Goal: Information Seeking & Learning: Compare options

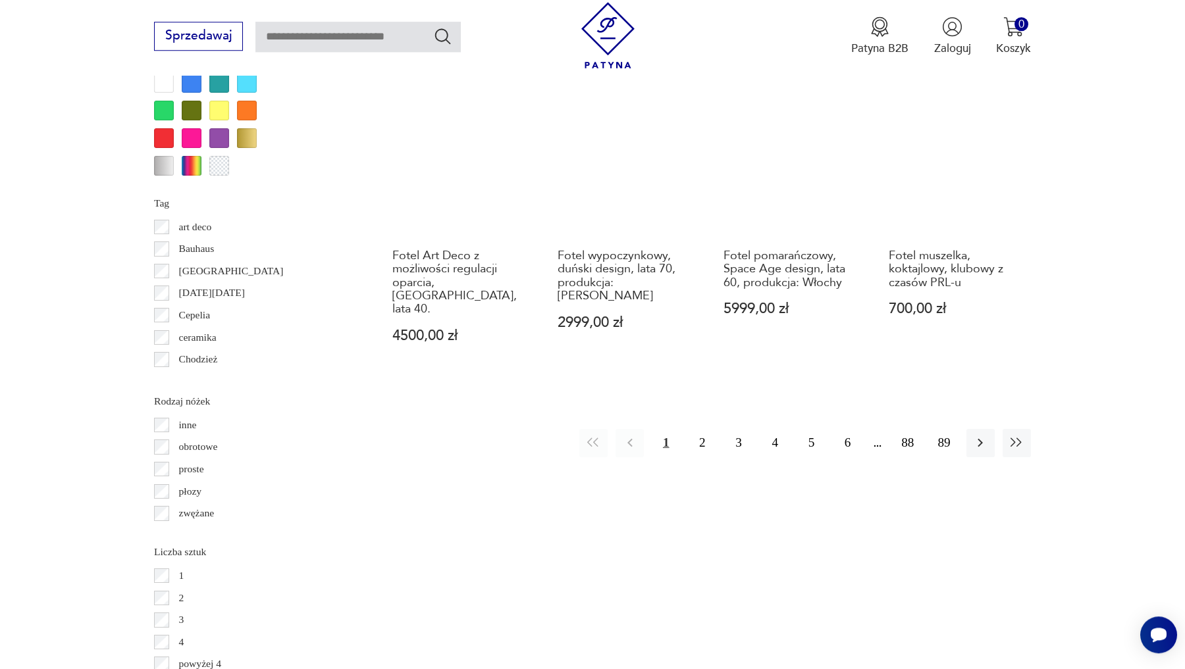
scroll to position [1591, 0]
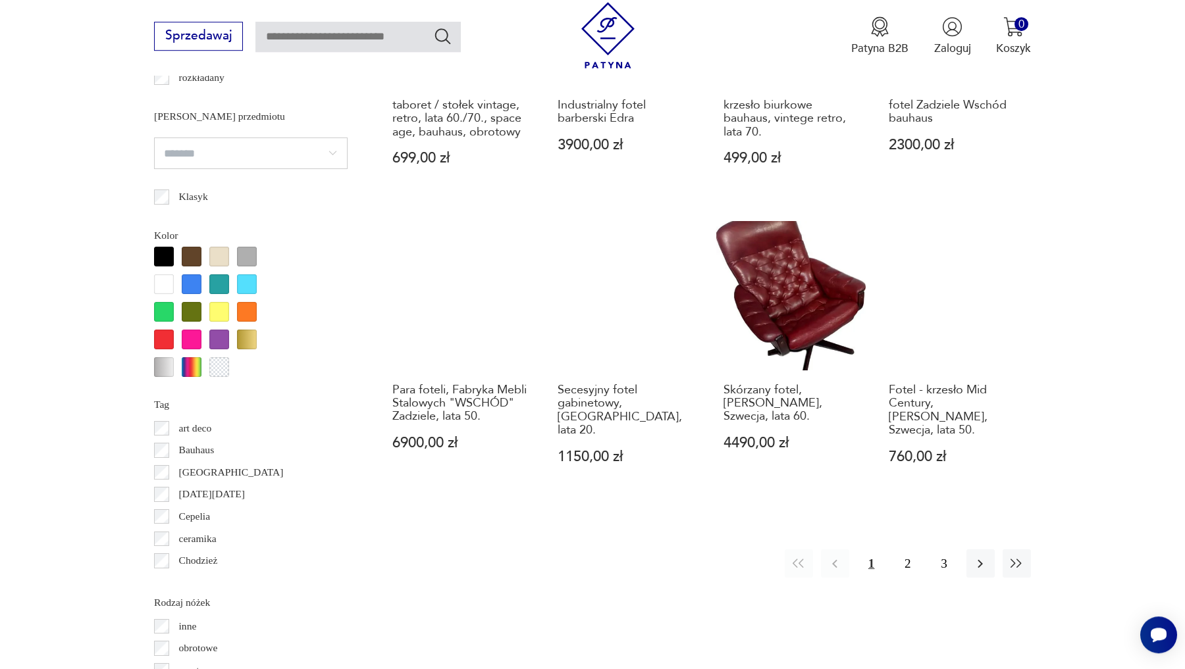
scroll to position [1375, 0]
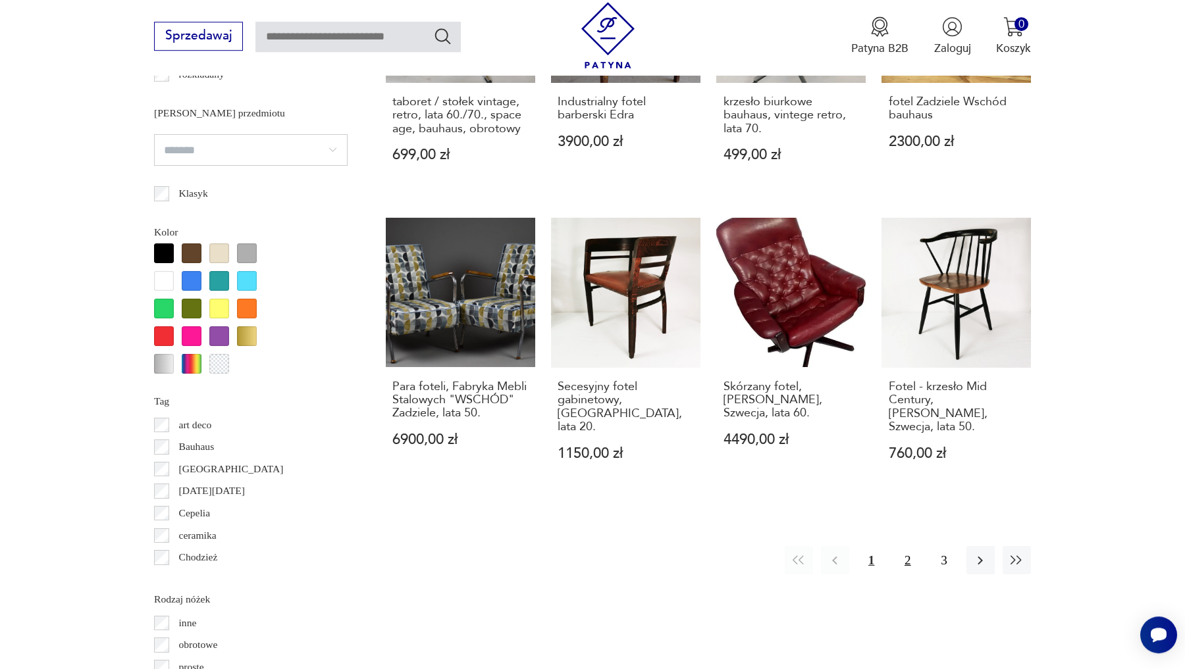
click at [908, 546] on button "2" at bounding box center [907, 560] width 28 height 28
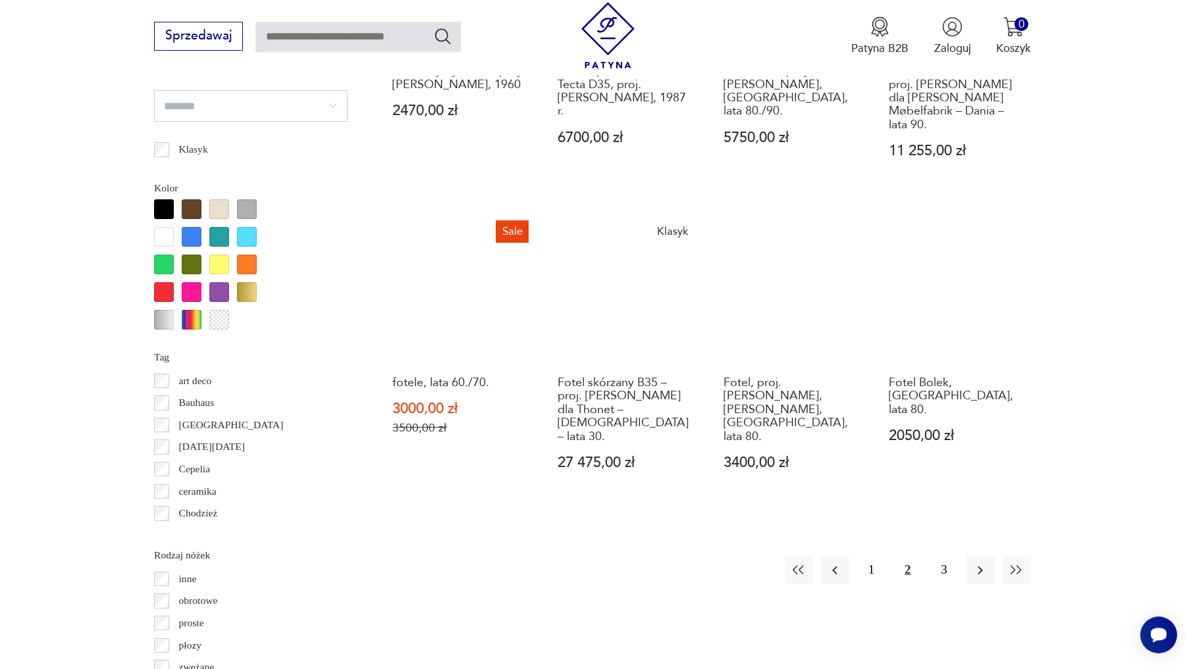
scroll to position [1424, 0]
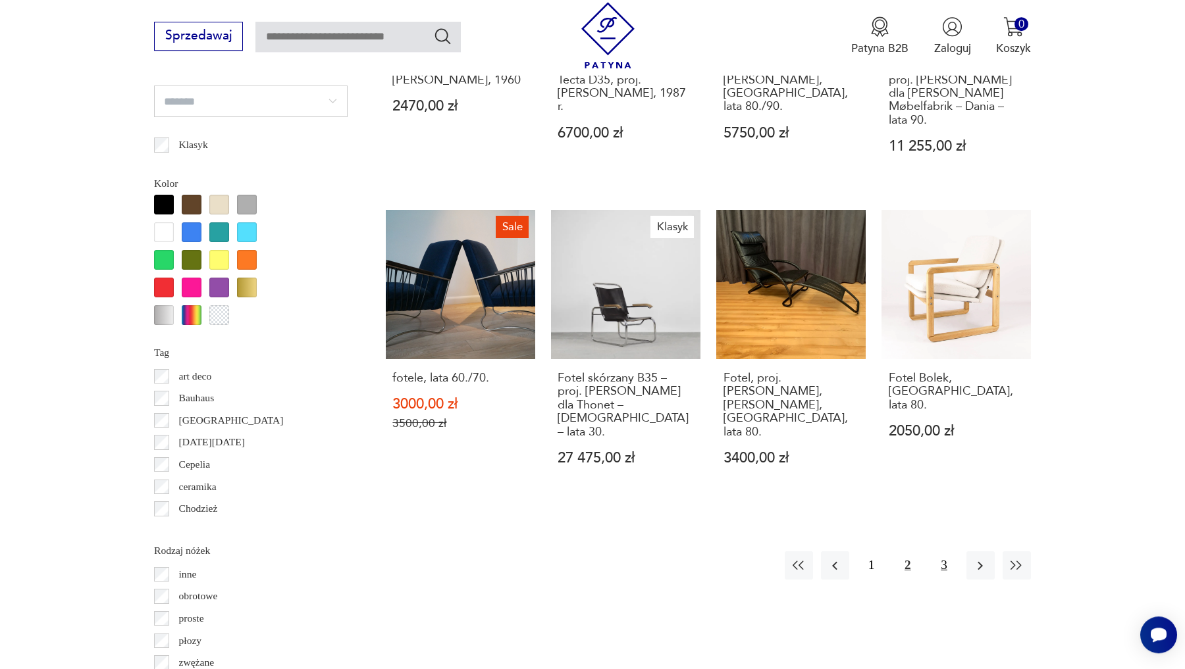
click at [942, 552] on button "3" at bounding box center [943, 566] width 28 height 28
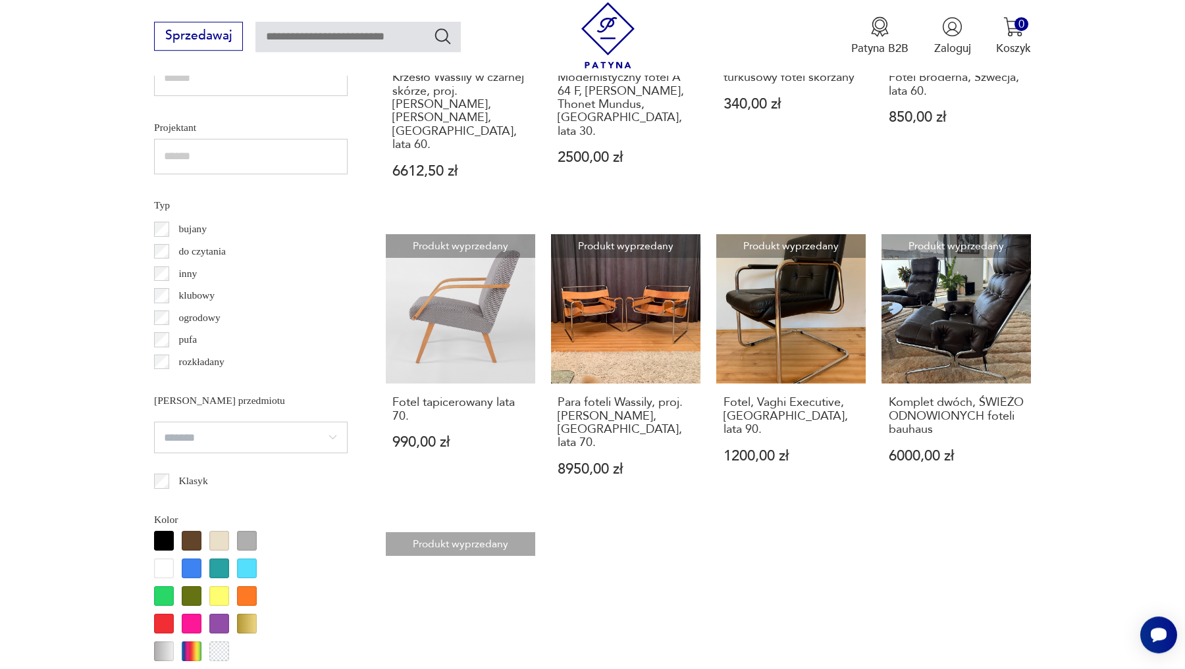
scroll to position [1035, 0]
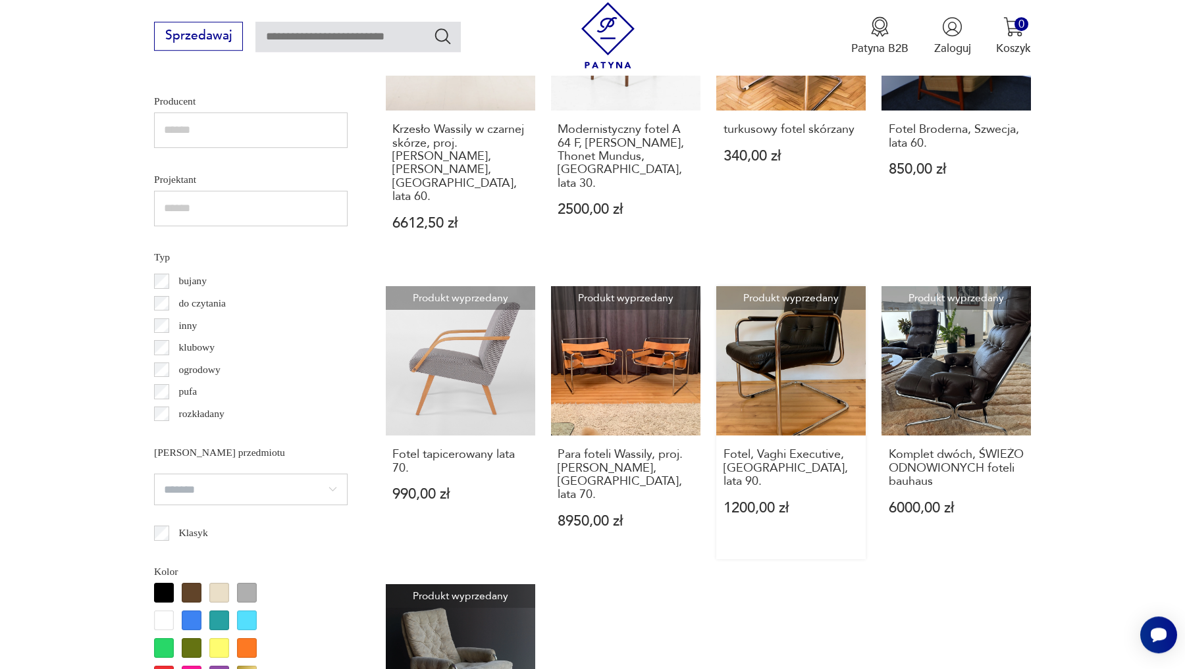
click at [795, 352] on link "Produkt wyprzedany Fotel, Vaghi Executive, Włochy, lata 90. 1200,00 zł" at bounding box center [790, 422] width 149 height 273
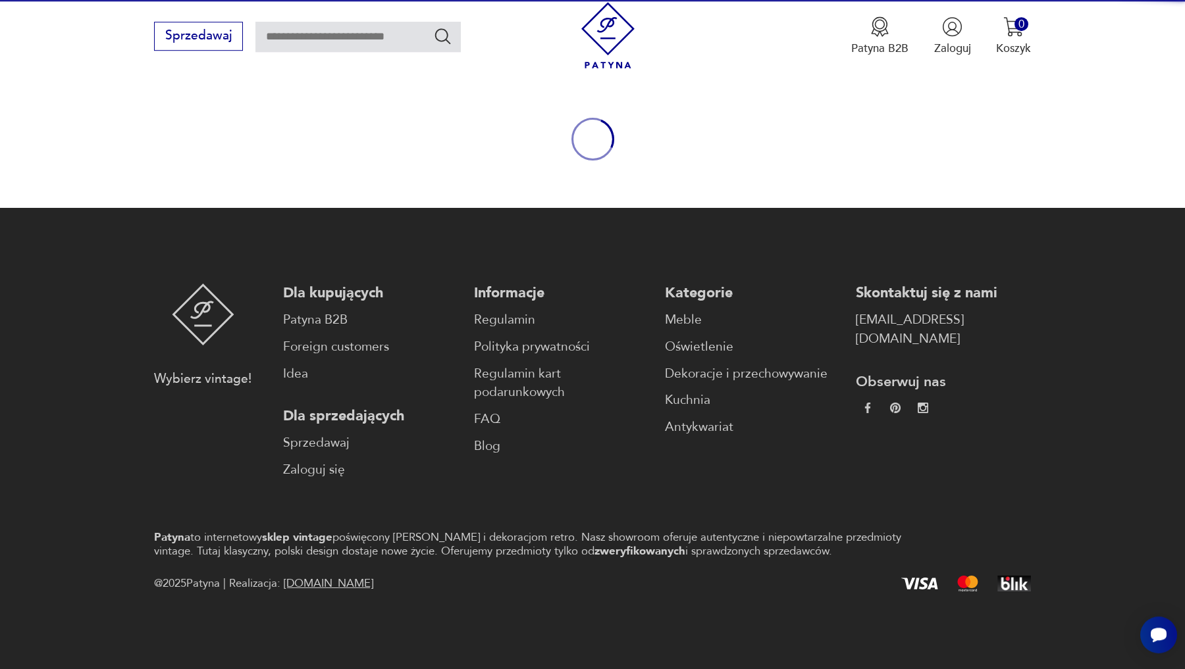
scroll to position [132, 0]
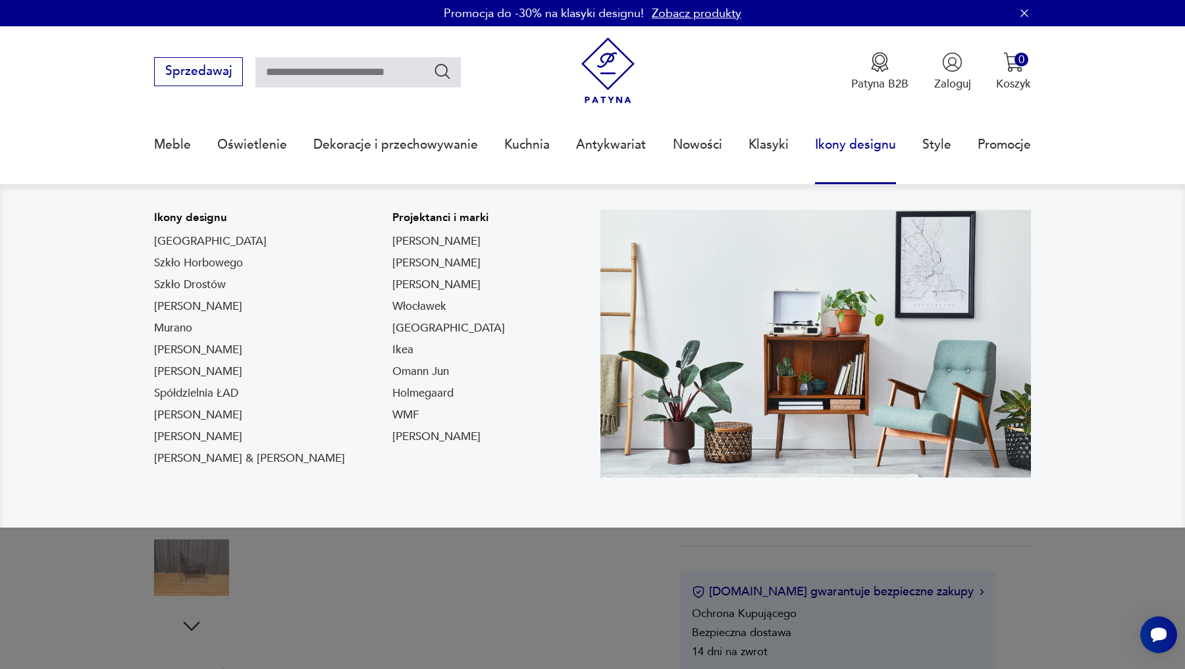
click at [28, 394] on nav "Ikony designu Togo Szkło Horbowego Szkło Drostów Lampy Louis Poulsen Murano Chi…" at bounding box center [592, 356] width 1185 height 344
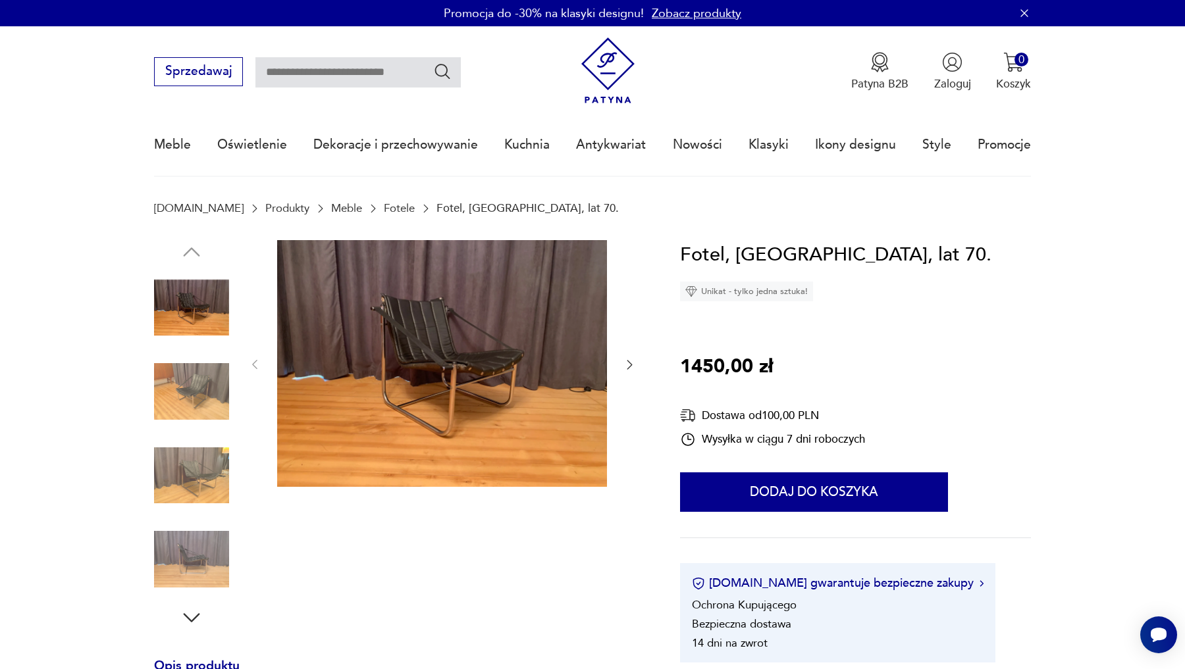
click at [411, 363] on img at bounding box center [442, 363] width 330 height 247
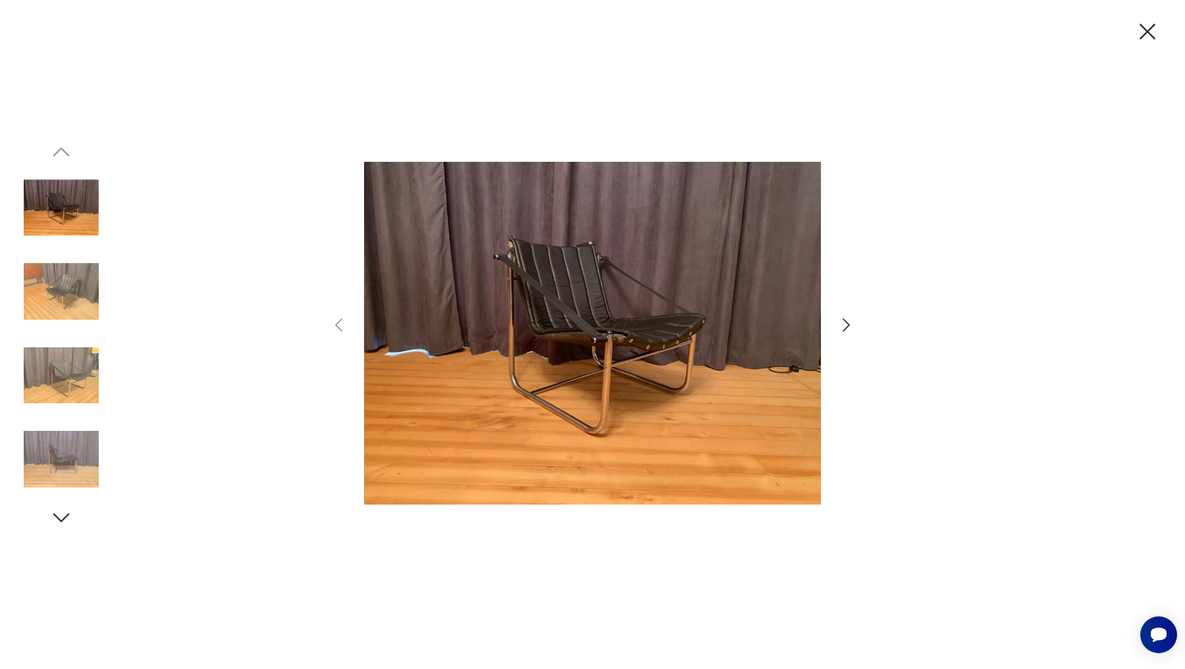
click at [554, 340] on img at bounding box center [592, 334] width 457 height 536
click at [852, 328] on icon "button" at bounding box center [846, 325] width 19 height 19
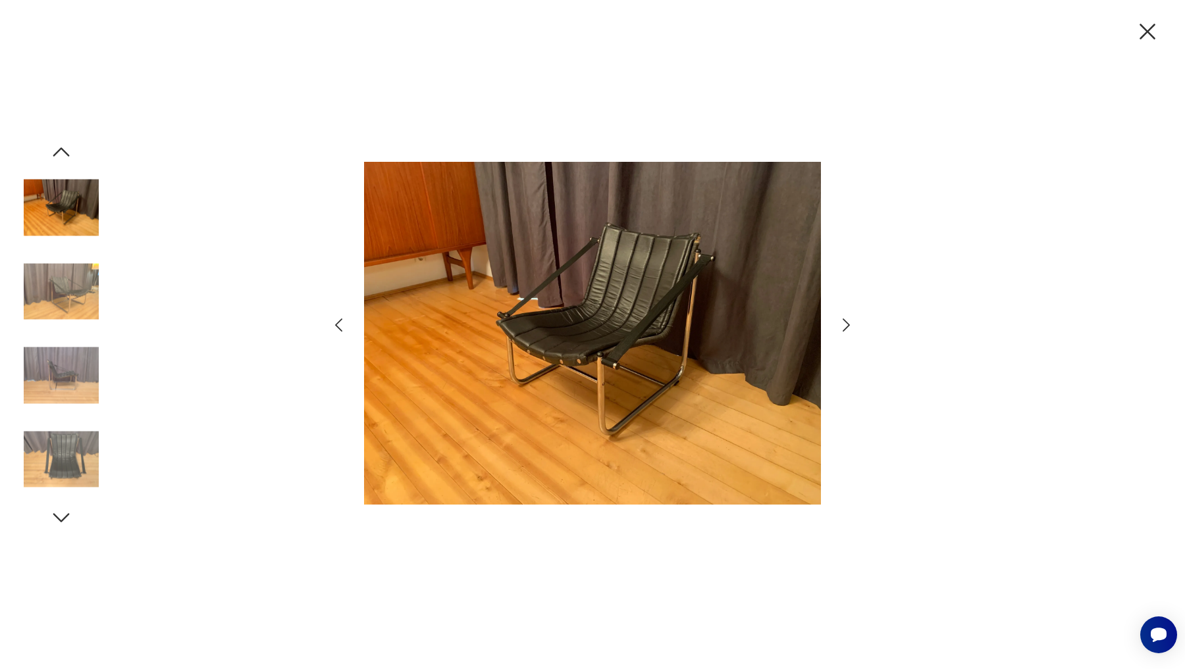
click at [852, 328] on icon "button" at bounding box center [846, 325] width 19 height 19
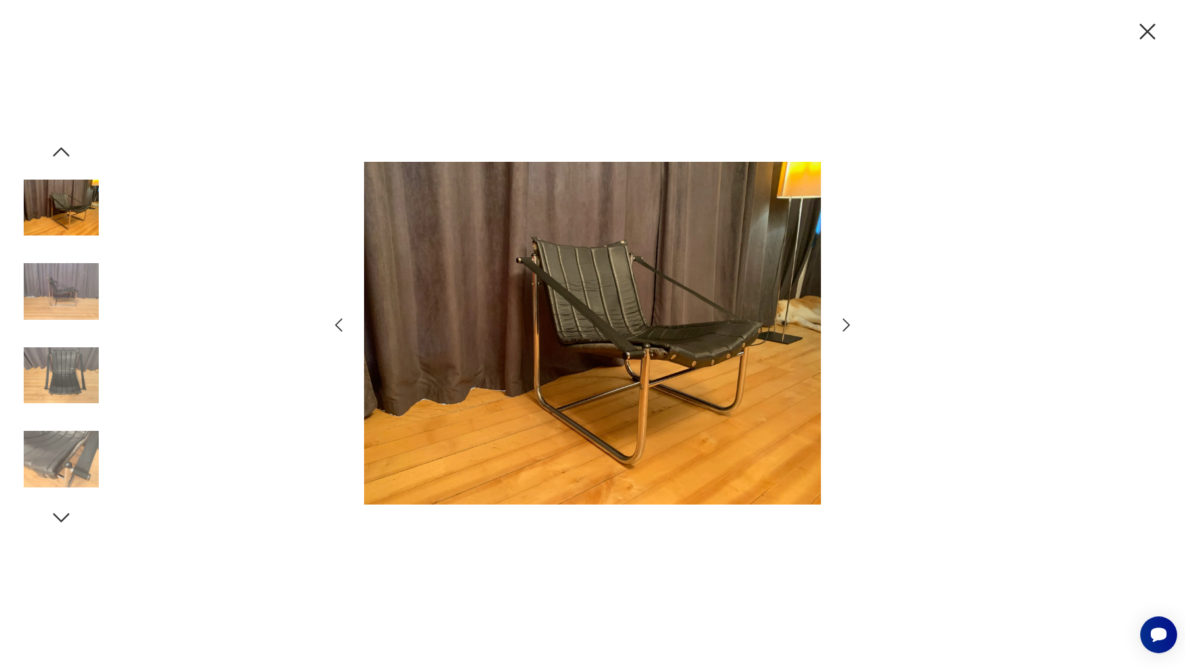
click at [852, 328] on icon "button" at bounding box center [846, 325] width 19 height 19
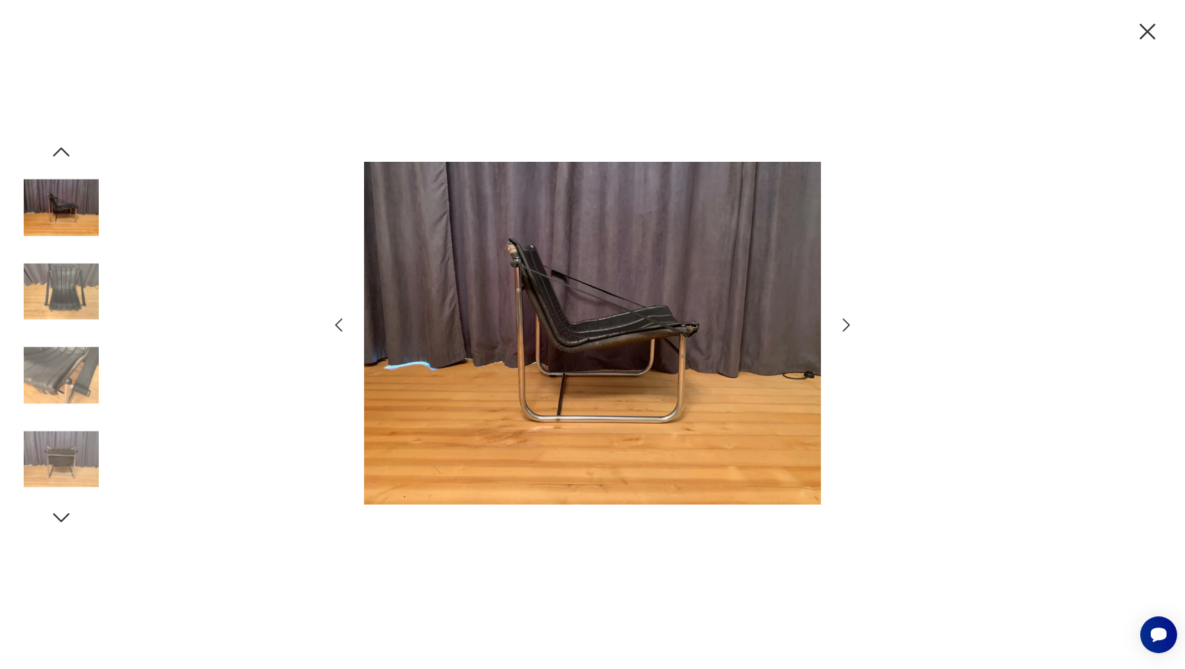
click at [852, 328] on icon "button" at bounding box center [846, 325] width 19 height 19
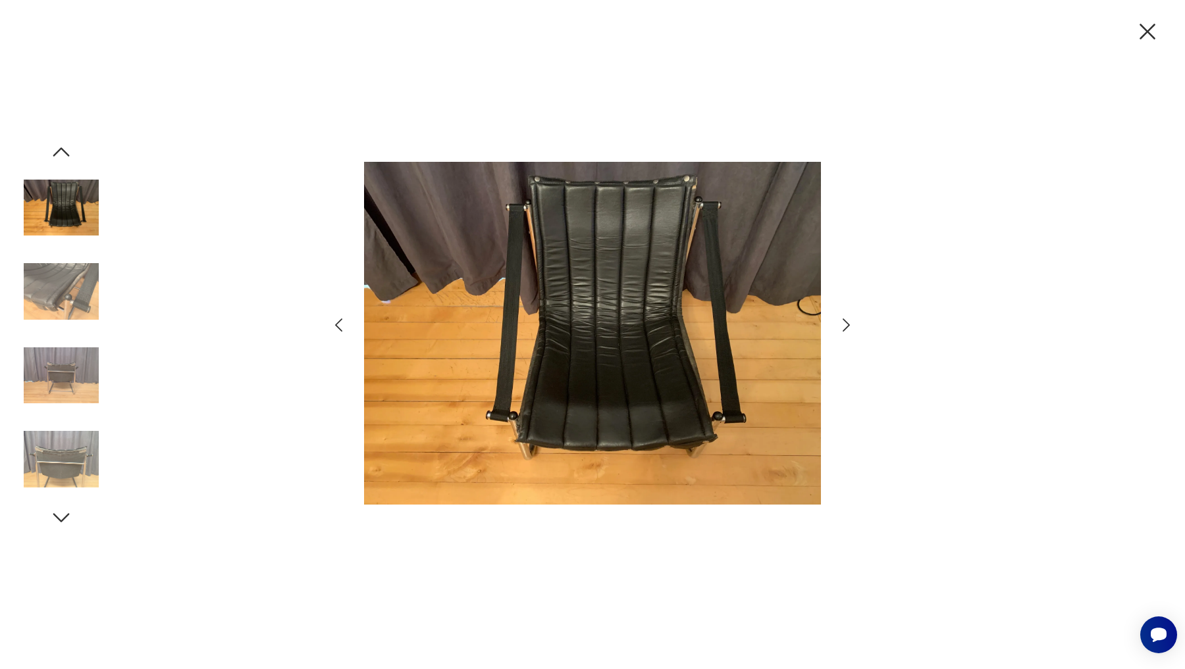
click at [852, 328] on icon "button" at bounding box center [846, 325] width 19 height 19
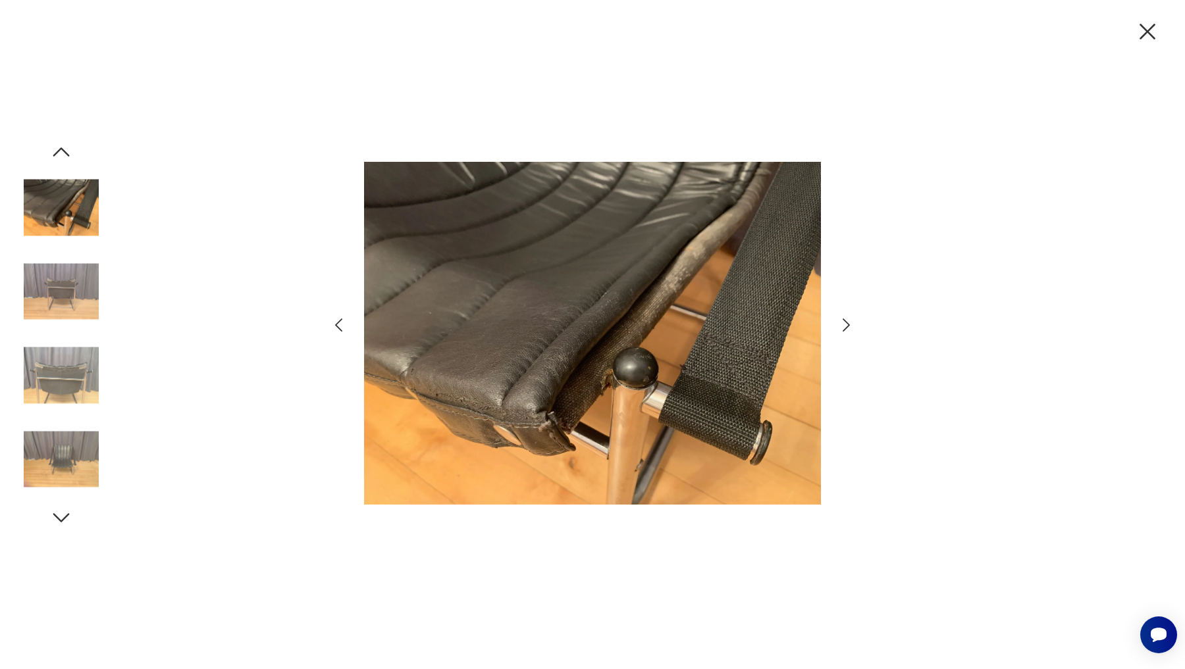
click at [852, 328] on icon "button" at bounding box center [846, 325] width 19 height 19
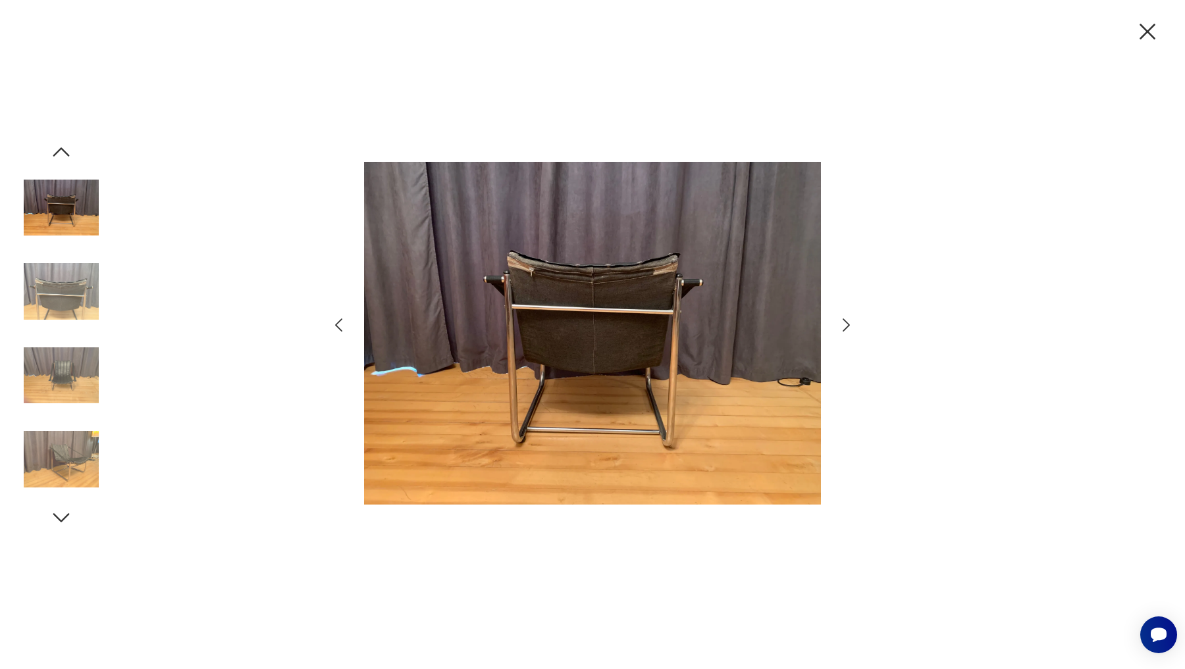
click at [852, 328] on icon "button" at bounding box center [846, 325] width 19 height 19
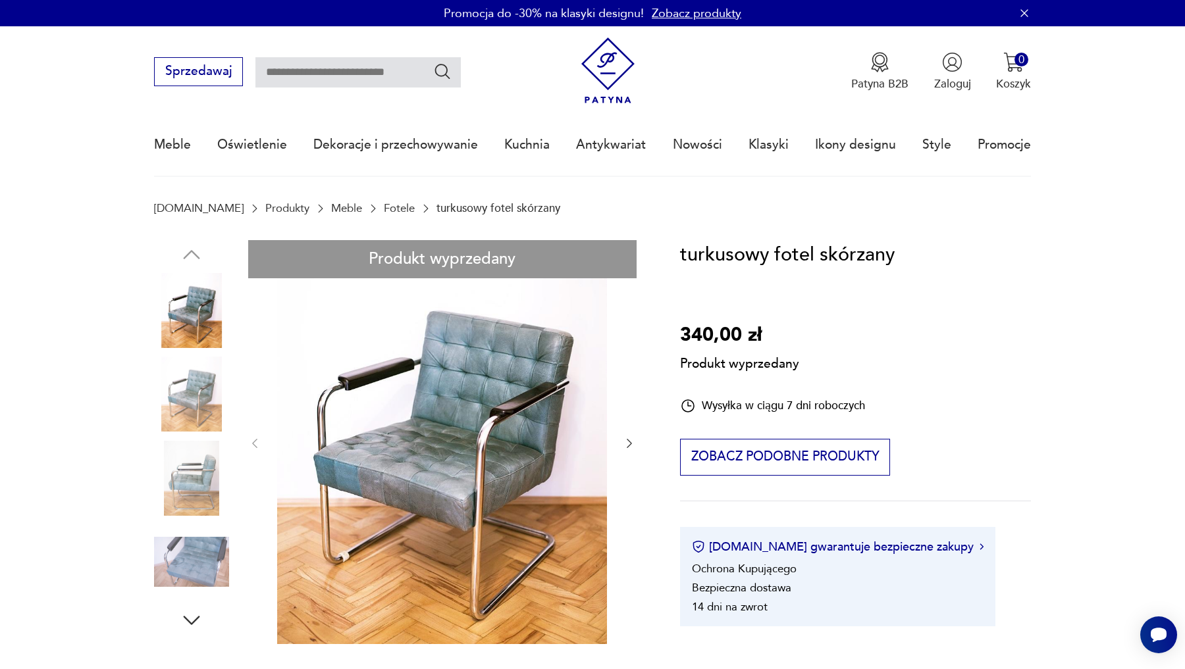
click at [110, 130] on nav "Sprzedawaj Patyna B2B Zaloguj 0 Koszyk Twój koszyk ( 0 ) Brak produktów w koszy…" at bounding box center [592, 101] width 1185 height 151
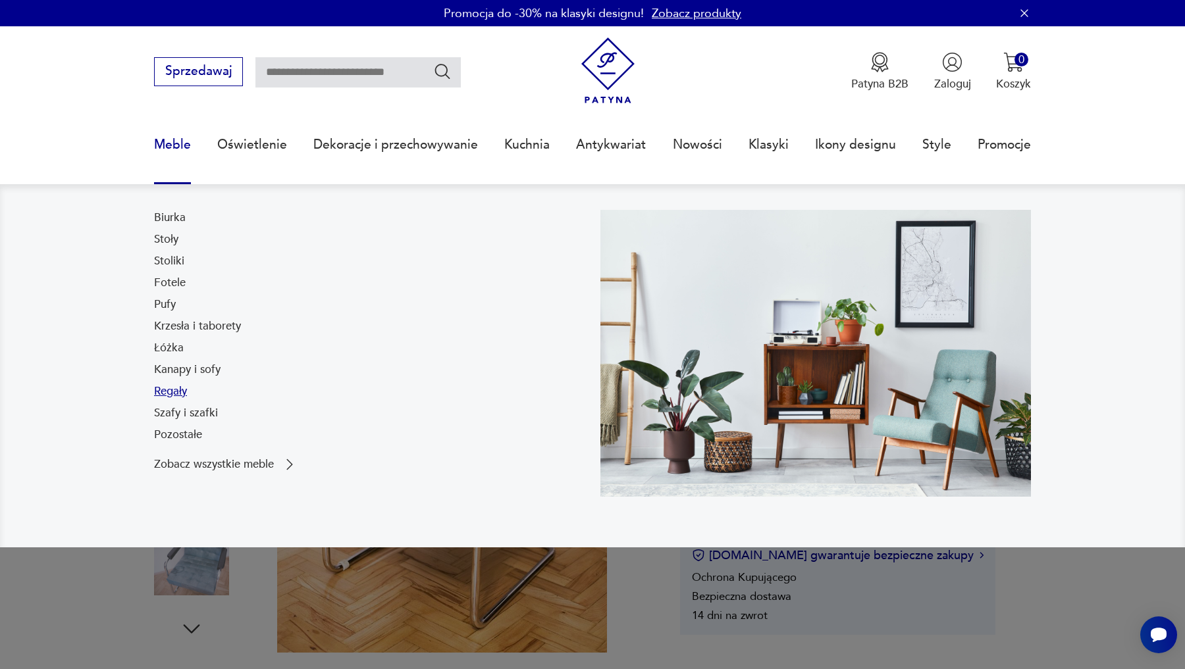
click at [172, 393] on link "Regały" at bounding box center [170, 392] width 33 height 16
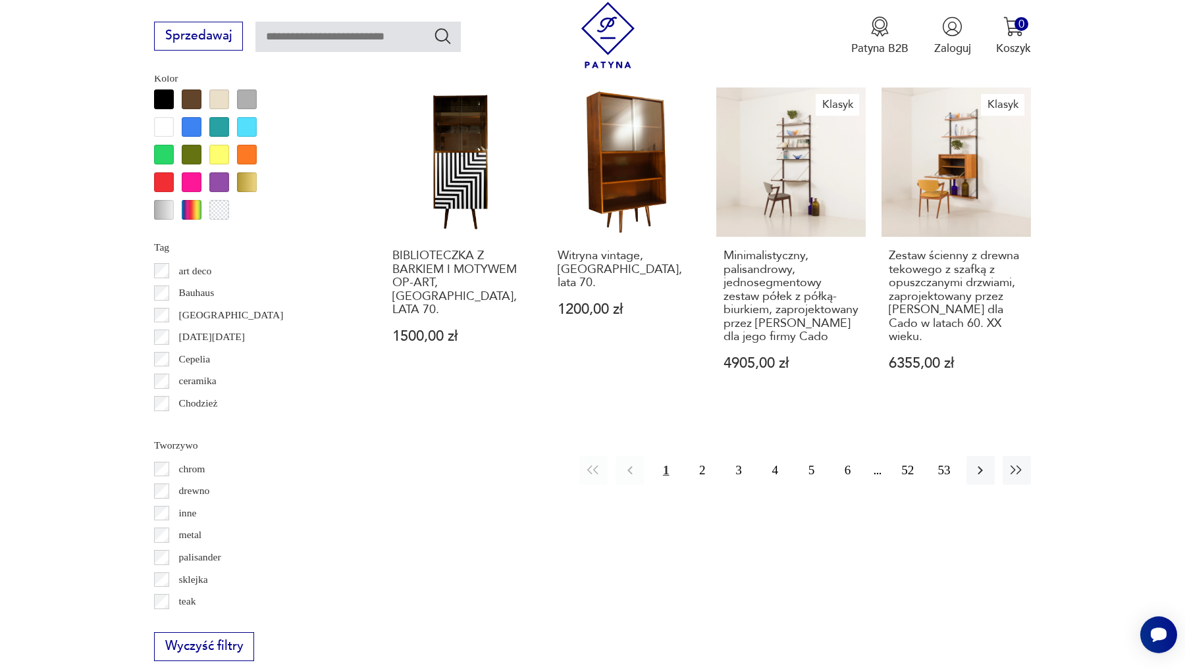
scroll to position [1538, 0]
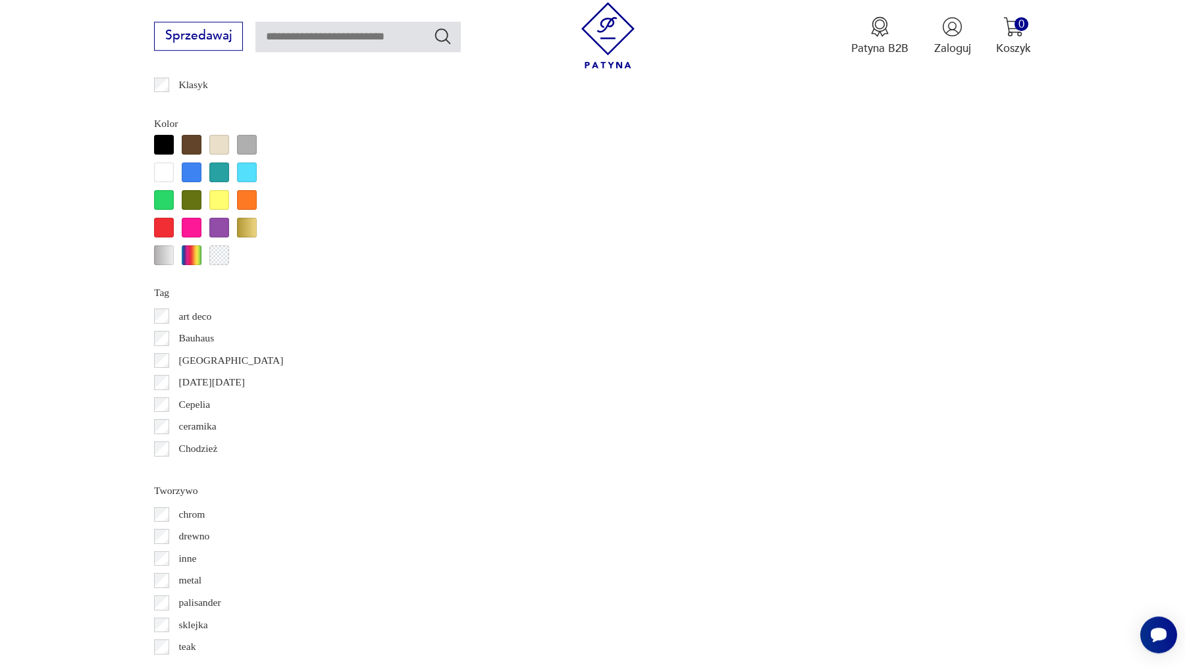
scroll to position [1499, 0]
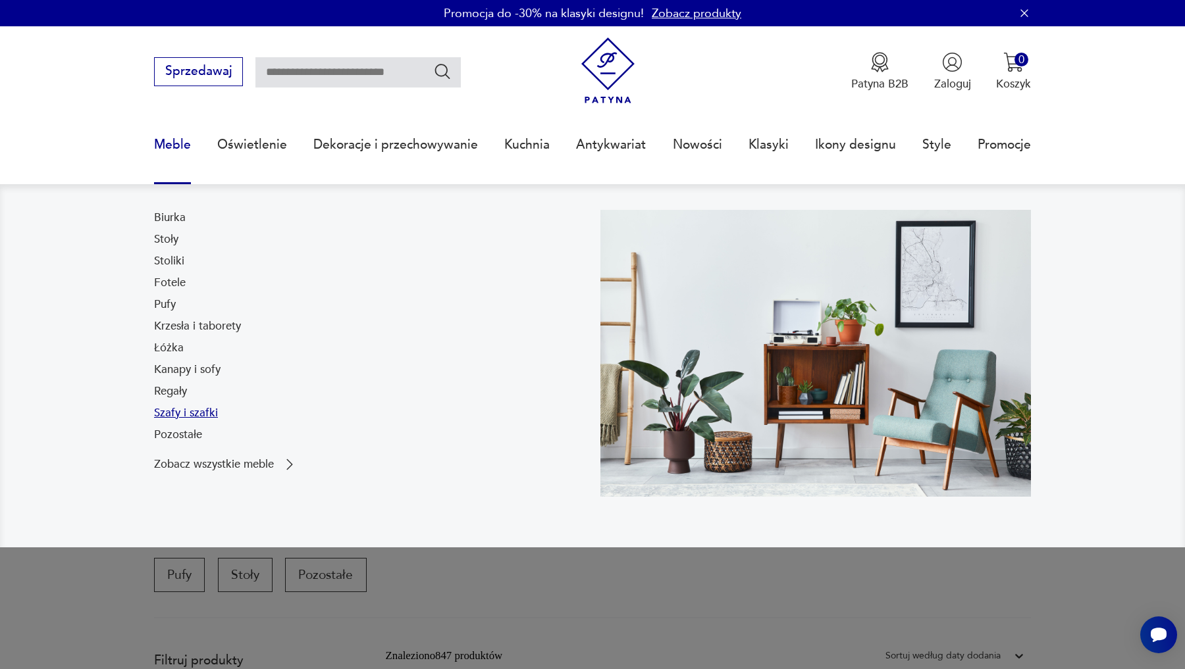
click at [162, 413] on link "Szafy i szafki" at bounding box center [186, 413] width 64 height 16
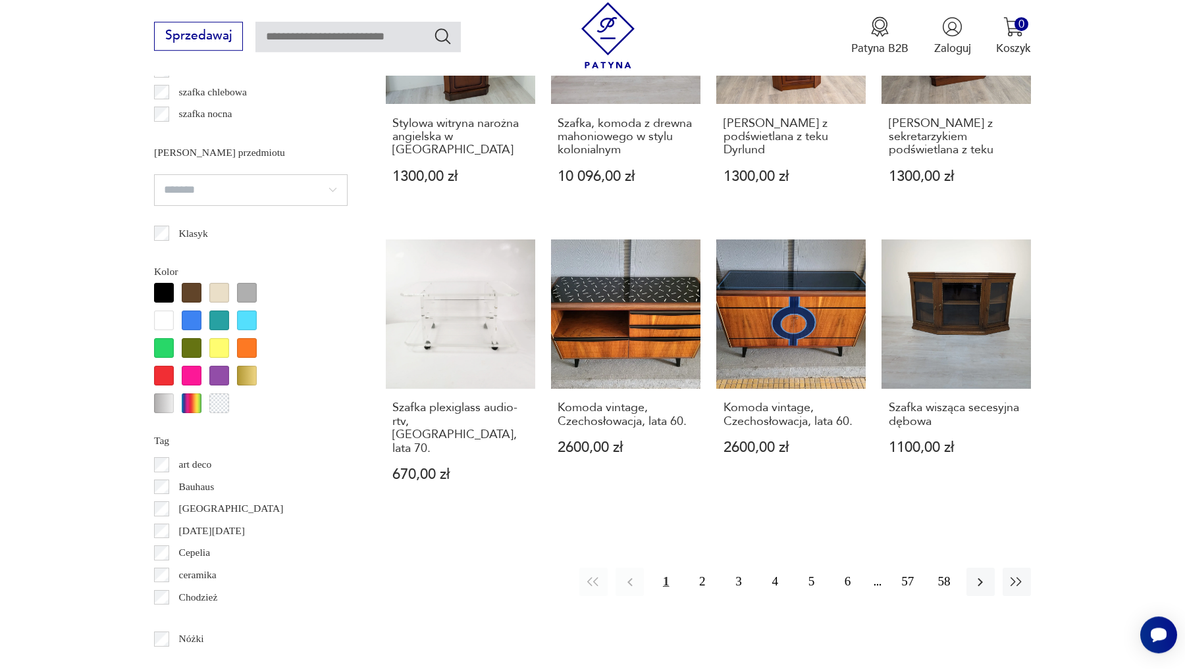
scroll to position [1331, 0]
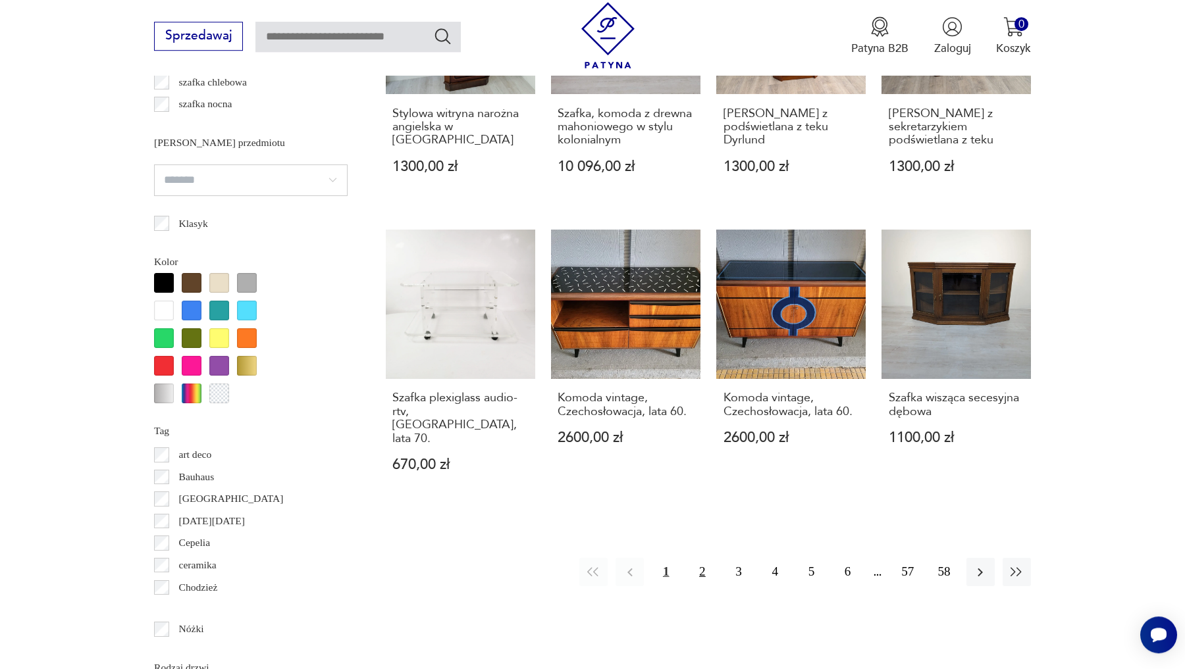
click at [704, 558] on button "2" at bounding box center [702, 572] width 28 height 28
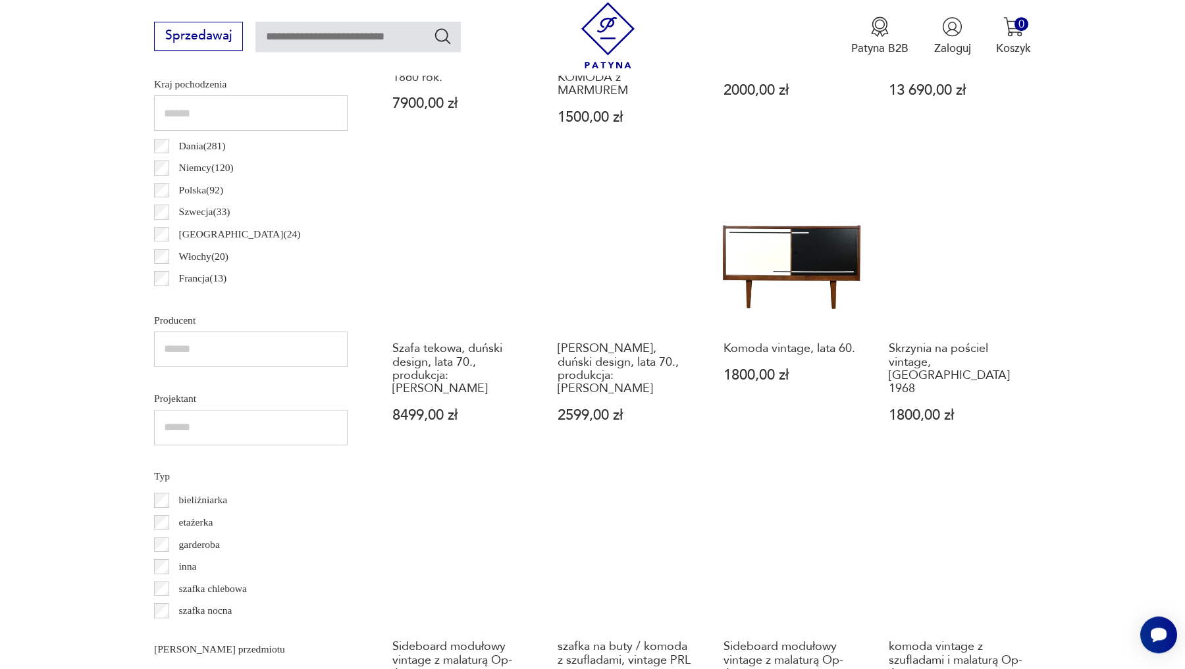
scroll to position [830, 0]
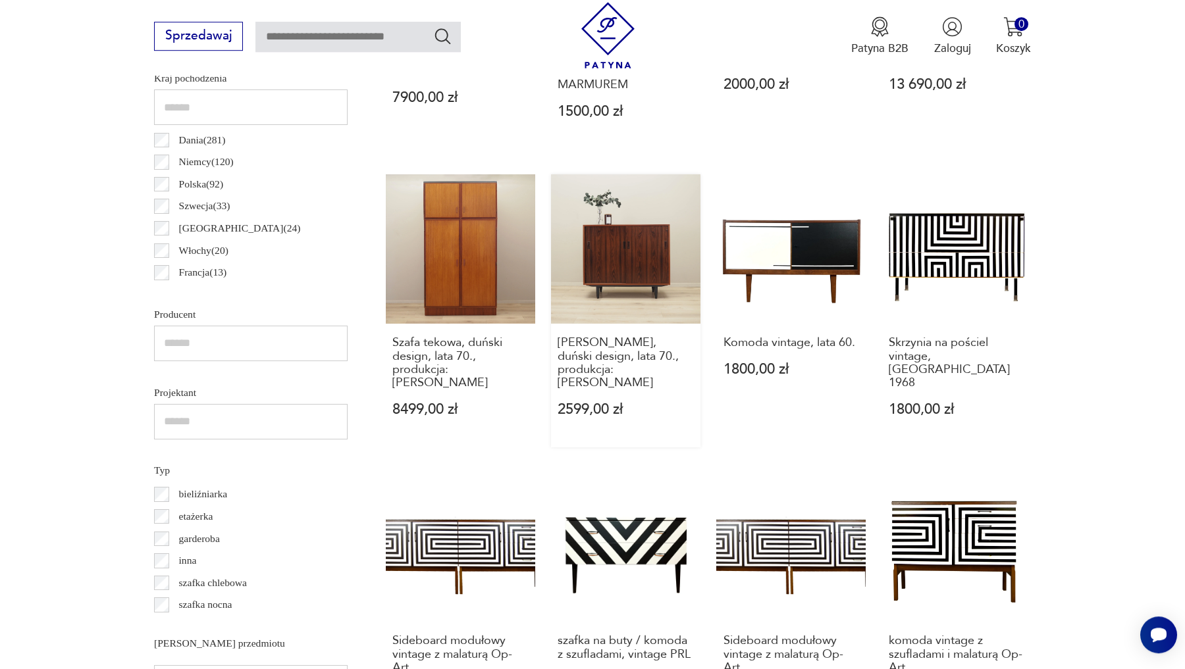
click at [635, 280] on link "Szafka palisandrowa, duński design, lata 70., produkcja: Dania 2599,00 zł" at bounding box center [625, 310] width 149 height 273
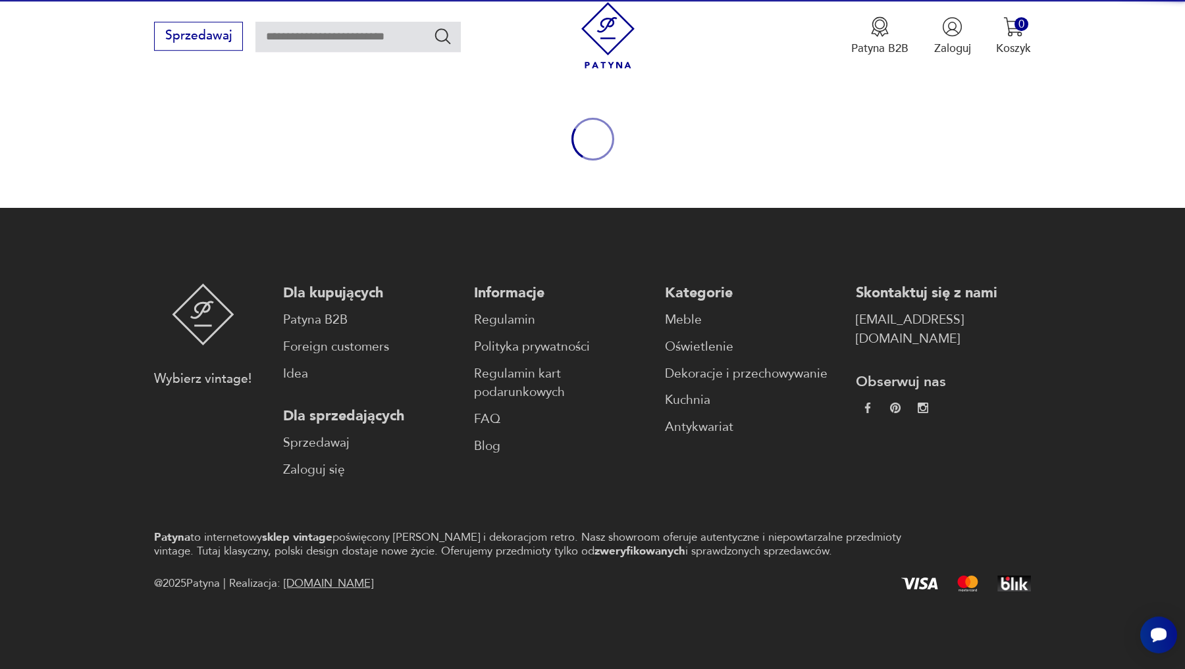
scroll to position [132, 0]
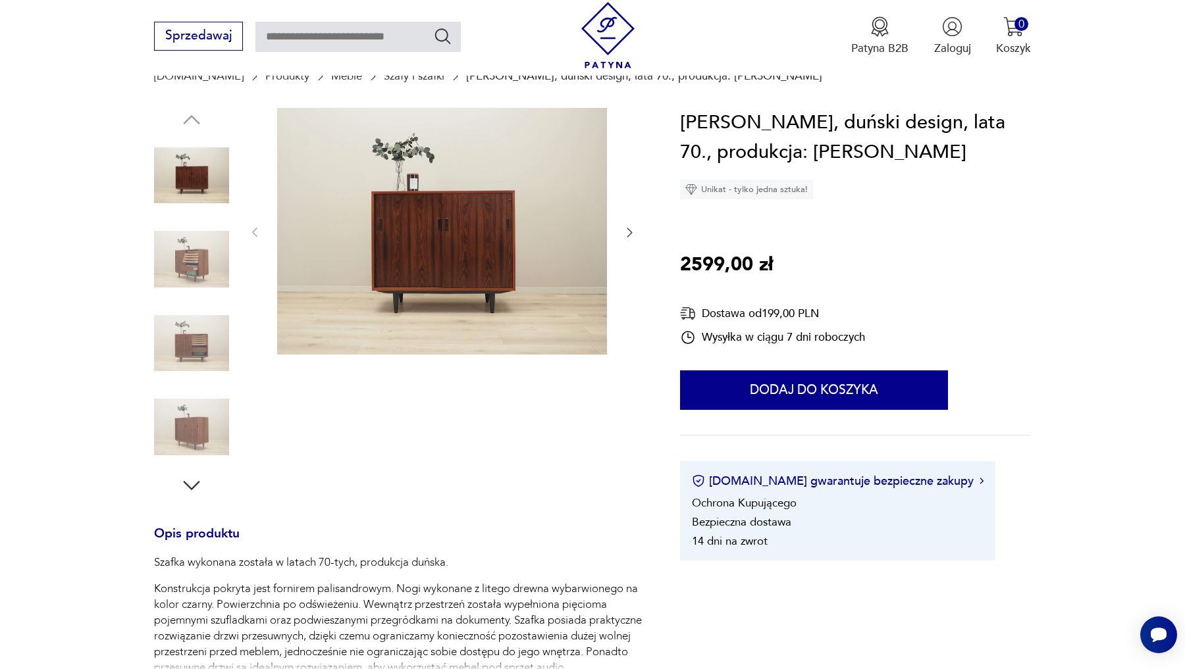
click at [523, 206] on img at bounding box center [442, 231] width 330 height 247
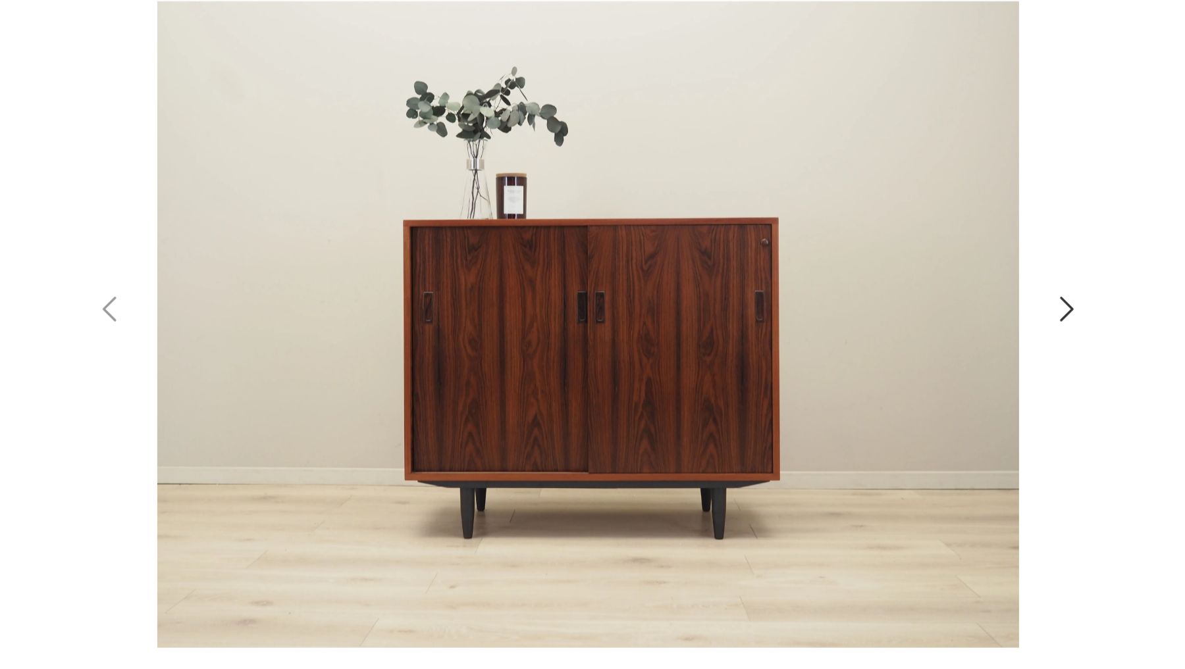
click at [844, 330] on icon "button" at bounding box center [846, 325] width 7 height 13
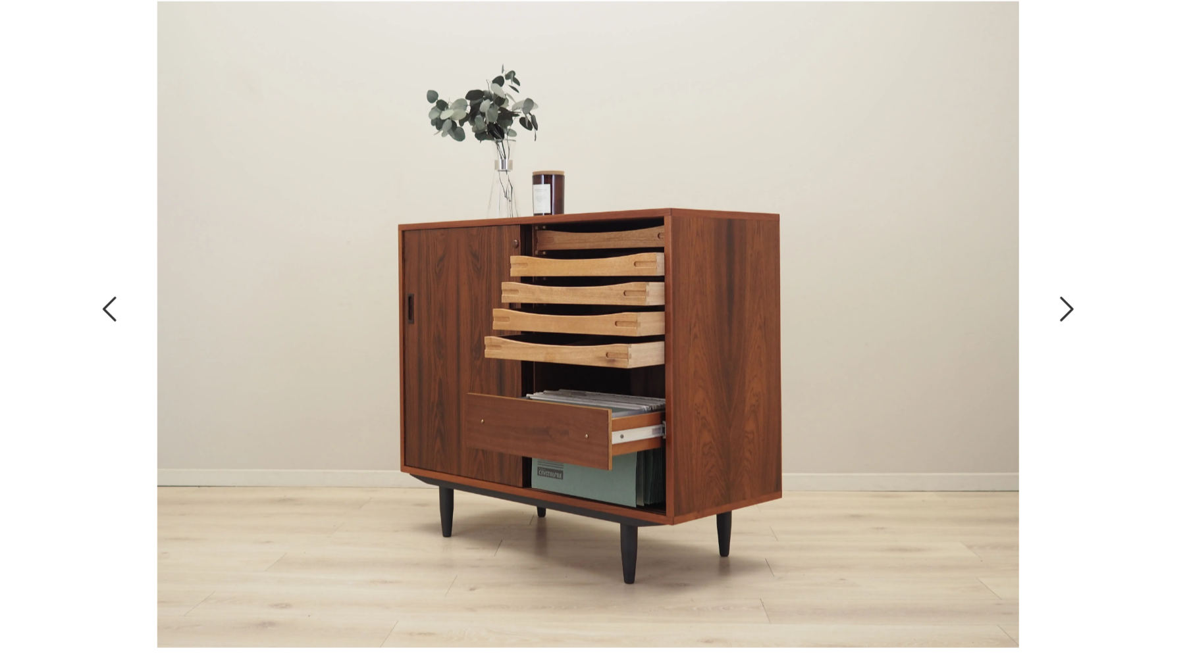
click at [844, 330] on icon "button" at bounding box center [846, 325] width 7 height 13
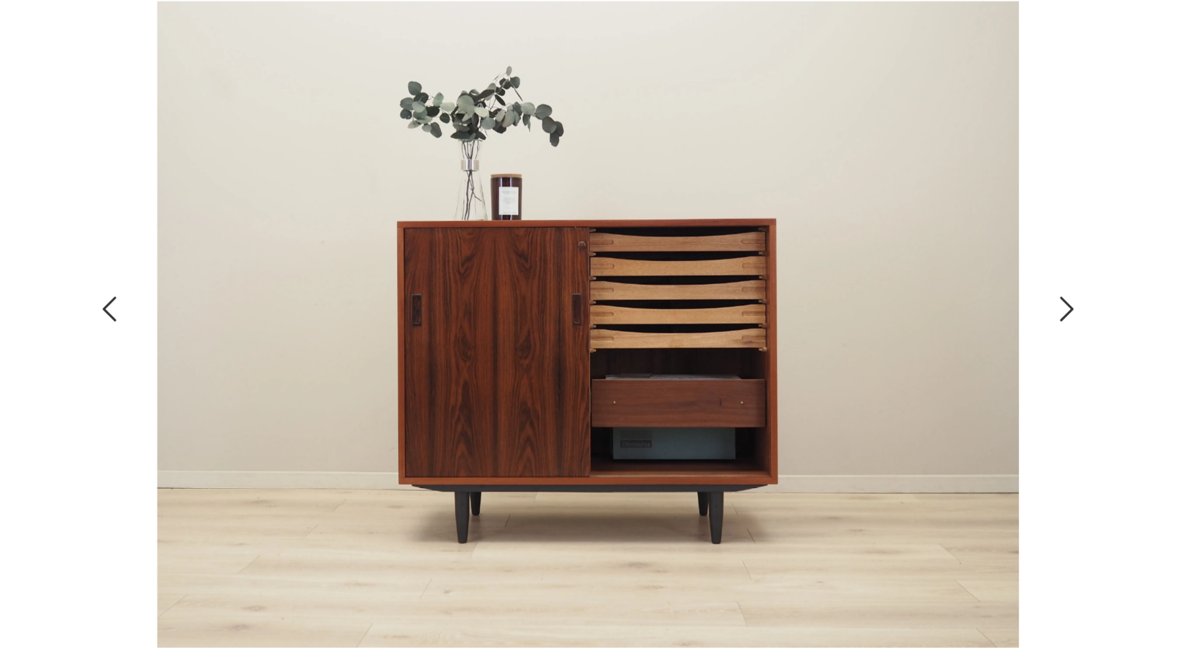
click at [844, 330] on icon "button" at bounding box center [846, 325] width 7 height 13
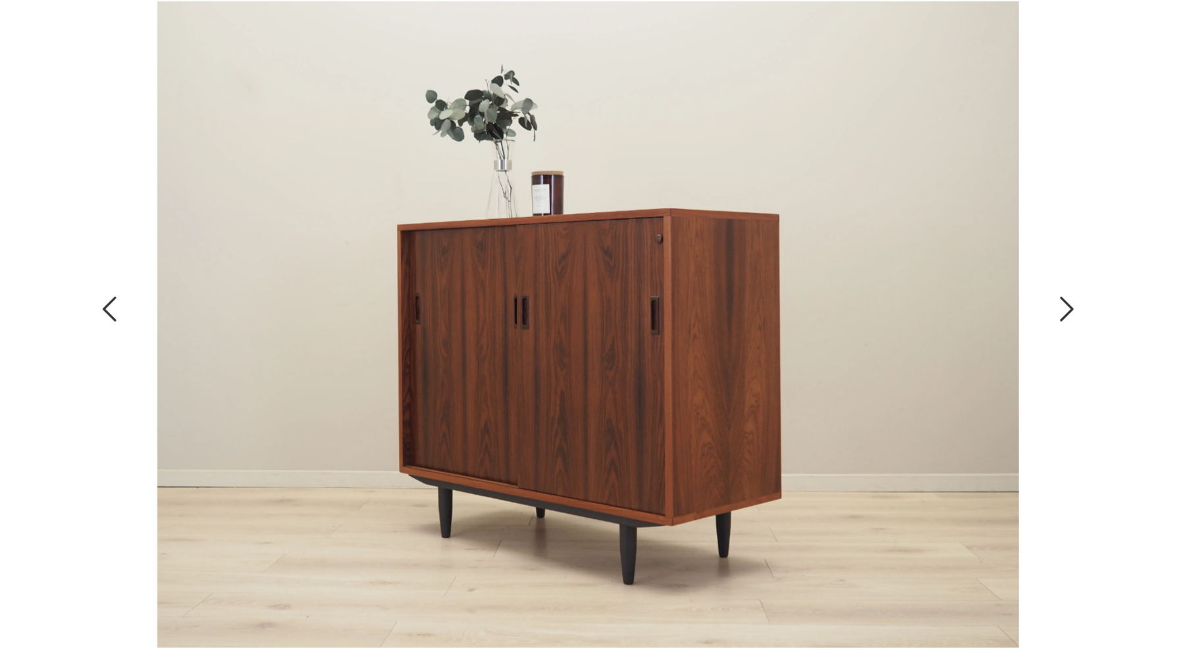
click at [844, 330] on icon "button" at bounding box center [846, 325] width 7 height 13
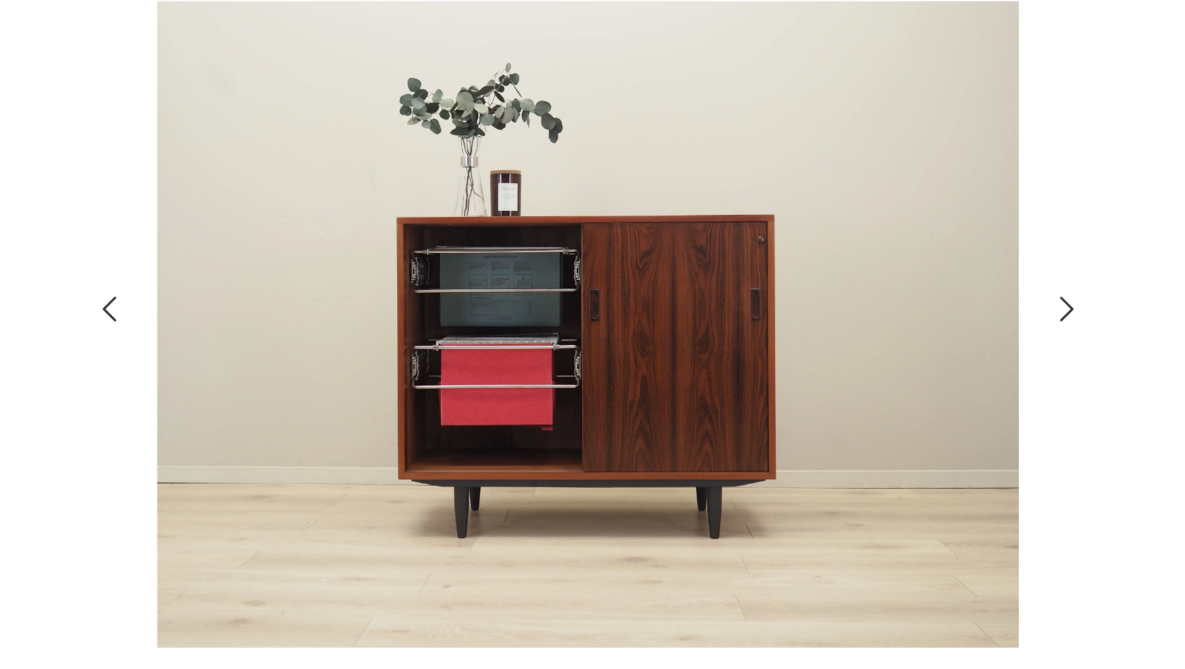
click at [844, 330] on icon "button" at bounding box center [846, 325] width 7 height 13
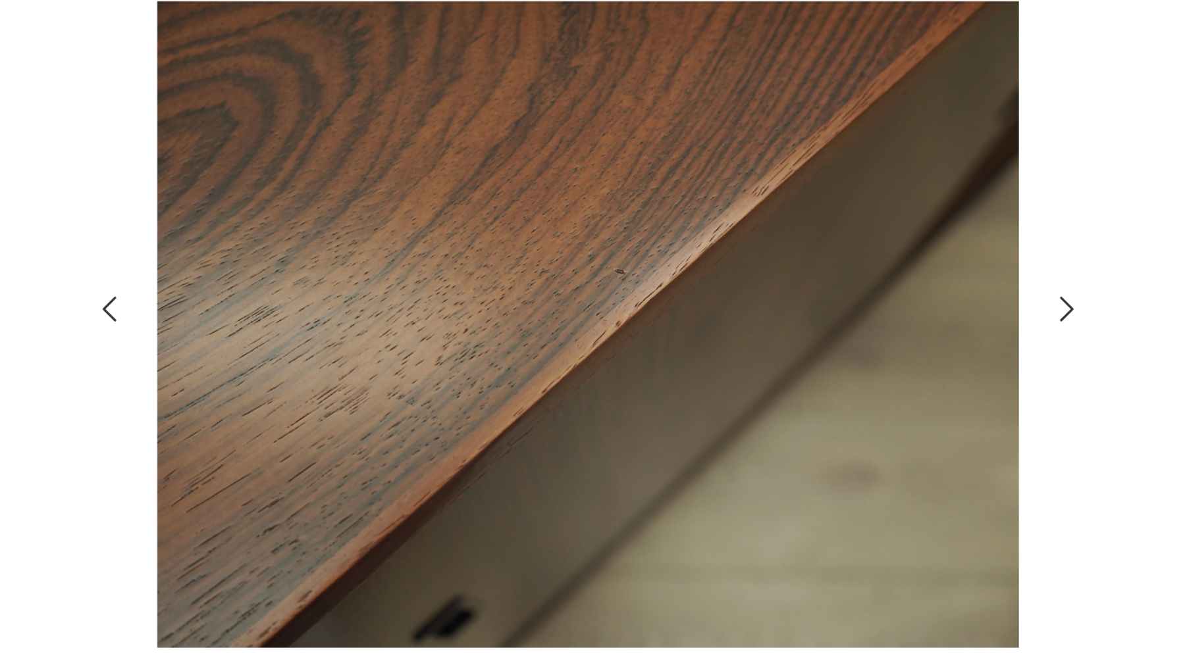
click at [844, 330] on icon "button" at bounding box center [846, 325] width 7 height 13
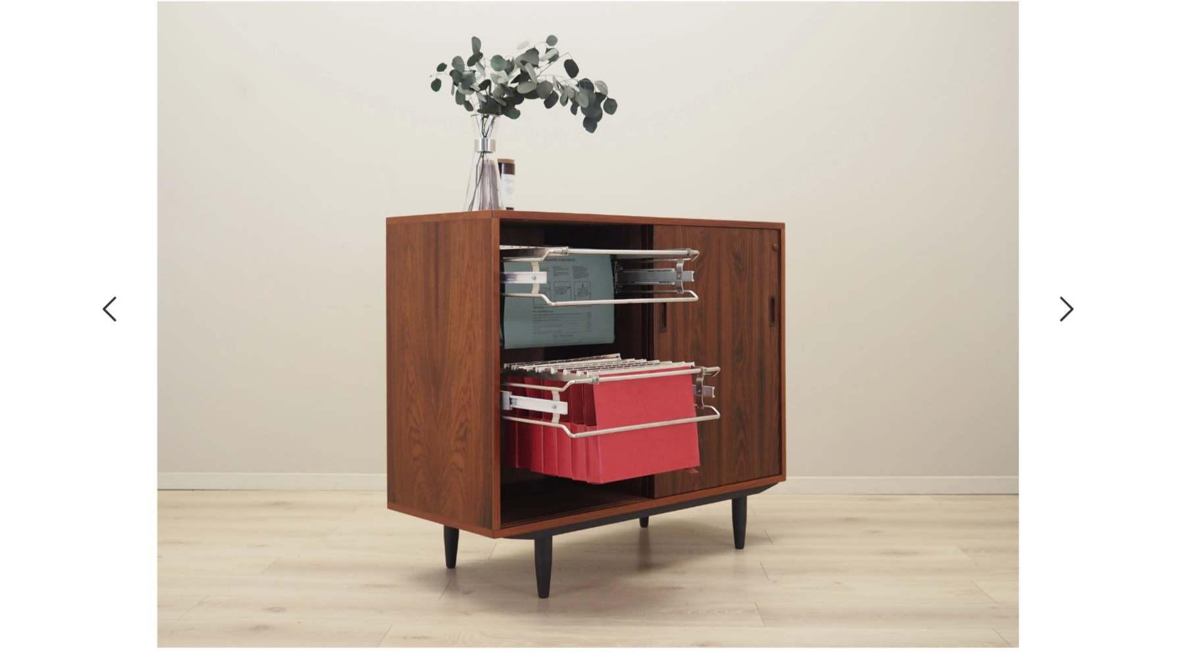
click at [844, 330] on icon "button" at bounding box center [846, 325] width 7 height 13
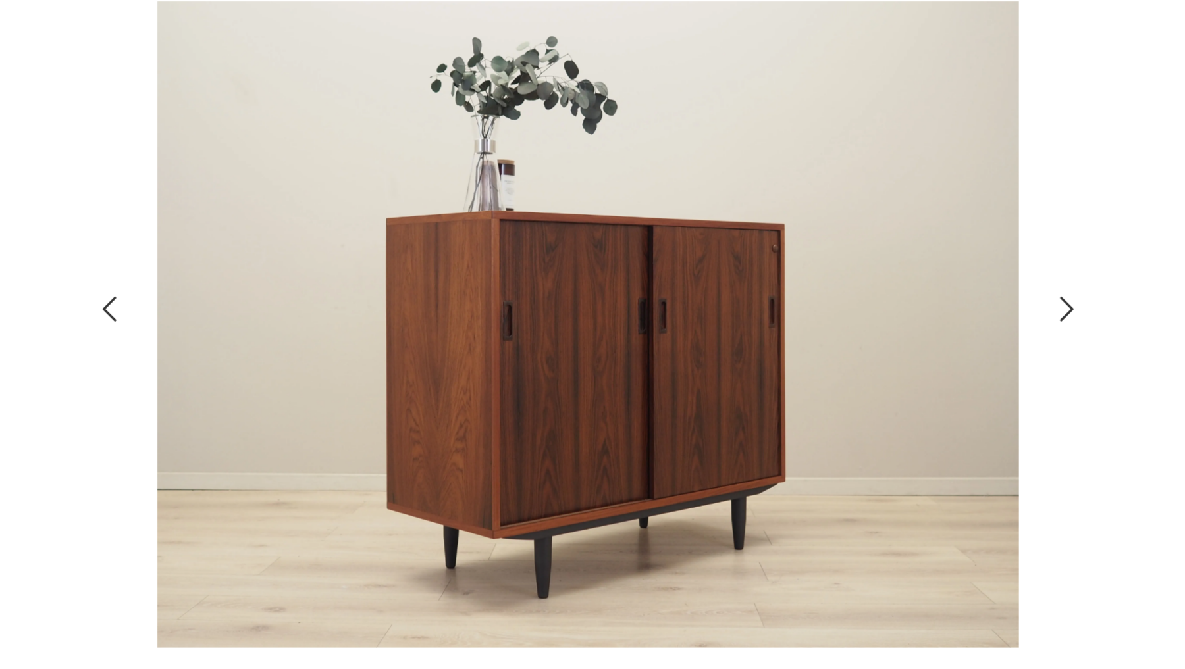
click at [844, 330] on icon "button" at bounding box center [846, 325] width 7 height 13
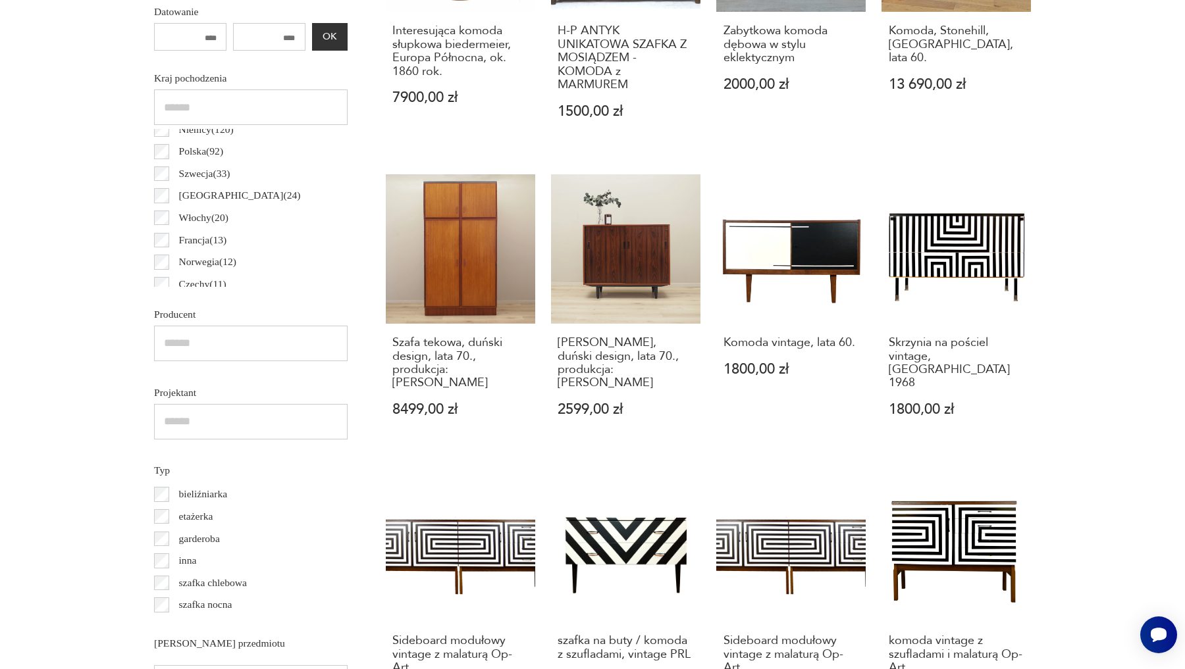
scroll to position [37, 0]
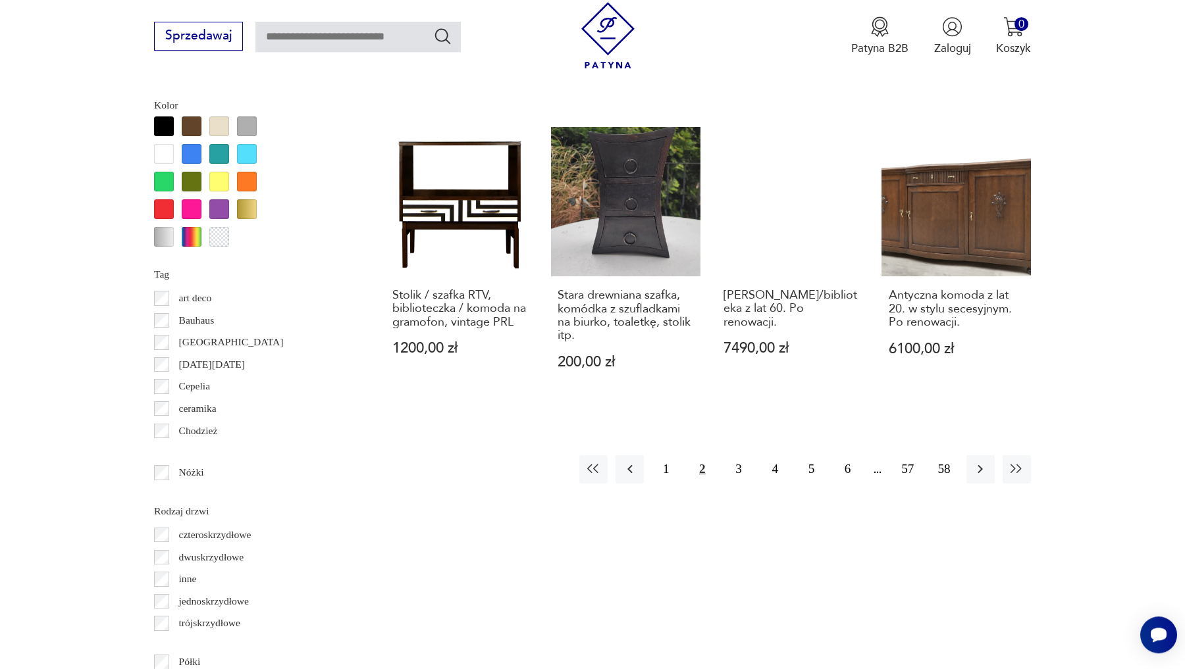
scroll to position [1435, 0]
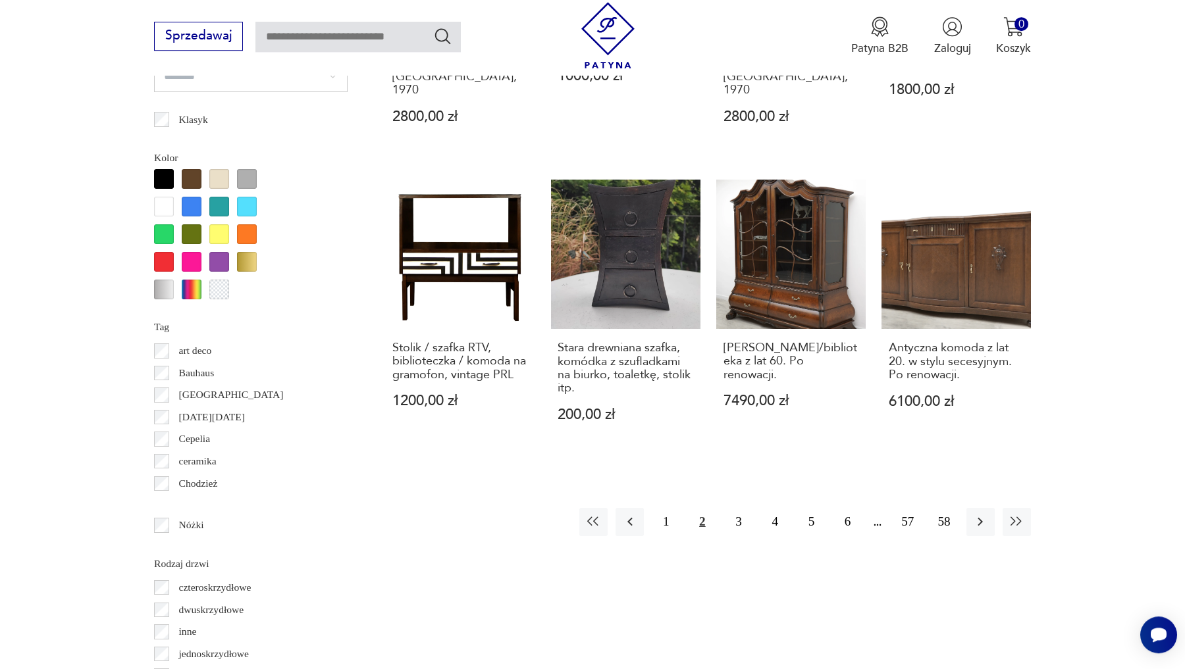
click at [170, 370] on label "Bauhaus" at bounding box center [191, 373] width 45 height 22
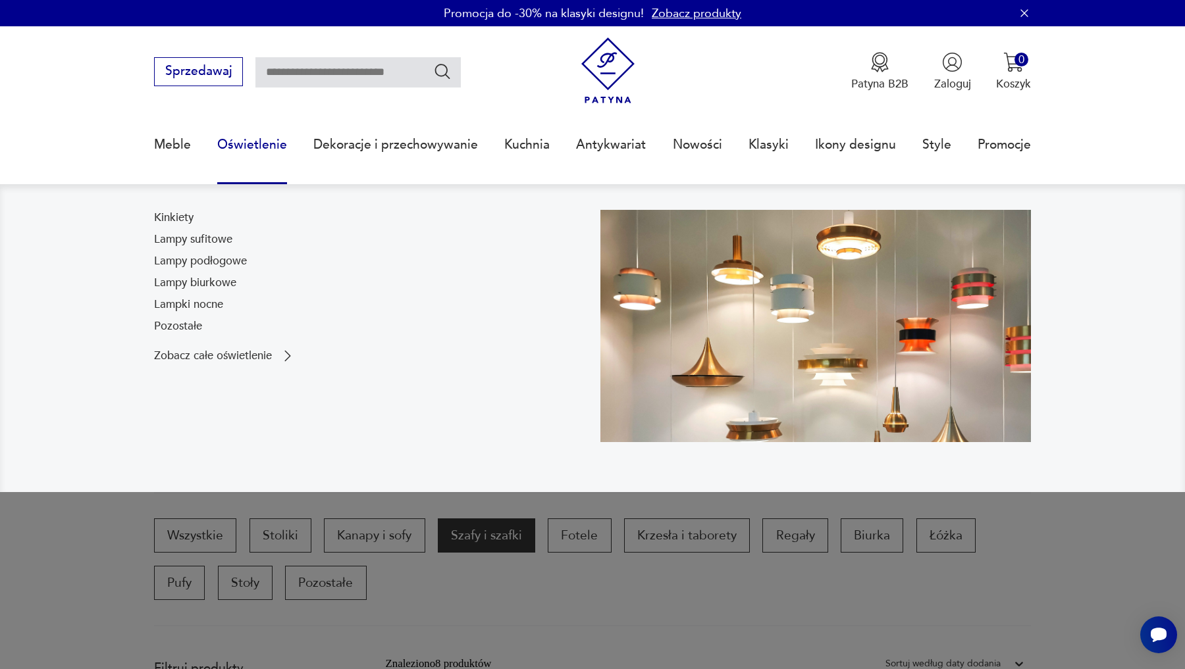
click at [244, 146] on link "Oświetlenie" at bounding box center [252, 145] width 70 height 61
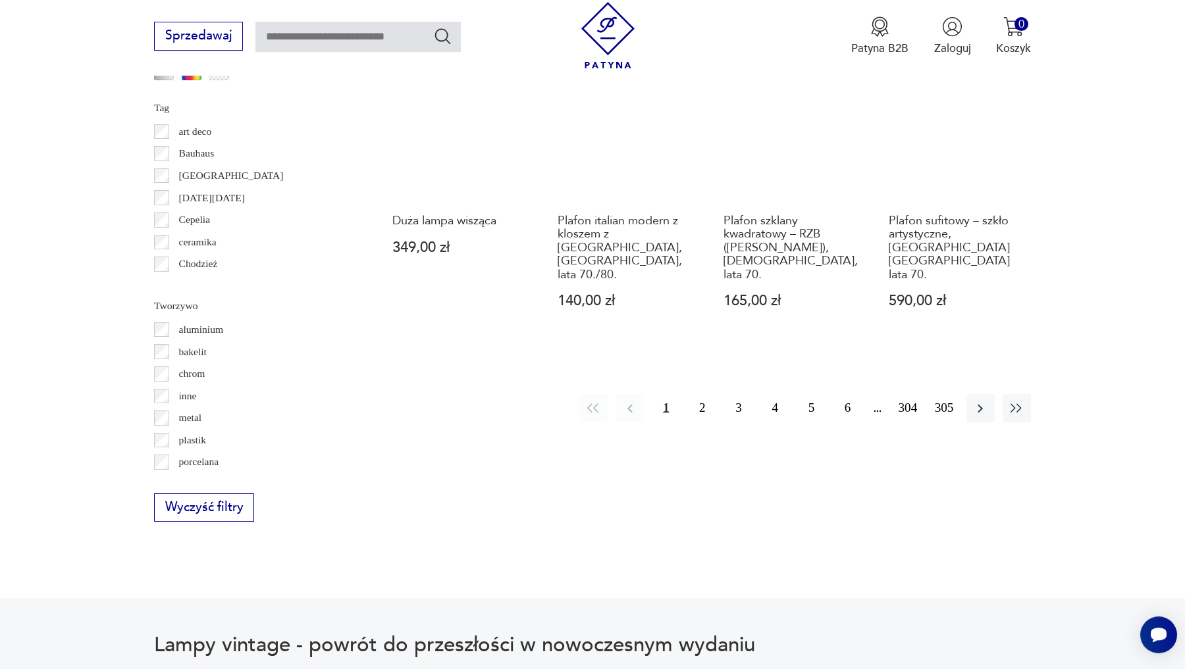
scroll to position [1451, 0]
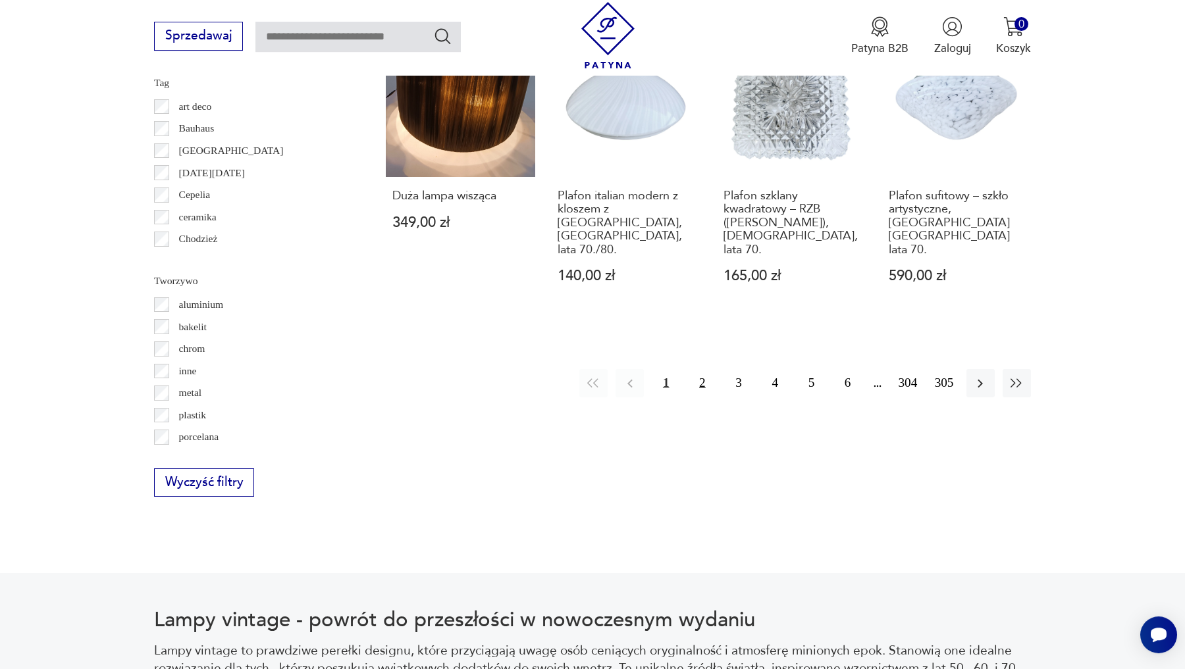
click at [704, 387] on button "2" at bounding box center [702, 383] width 28 height 28
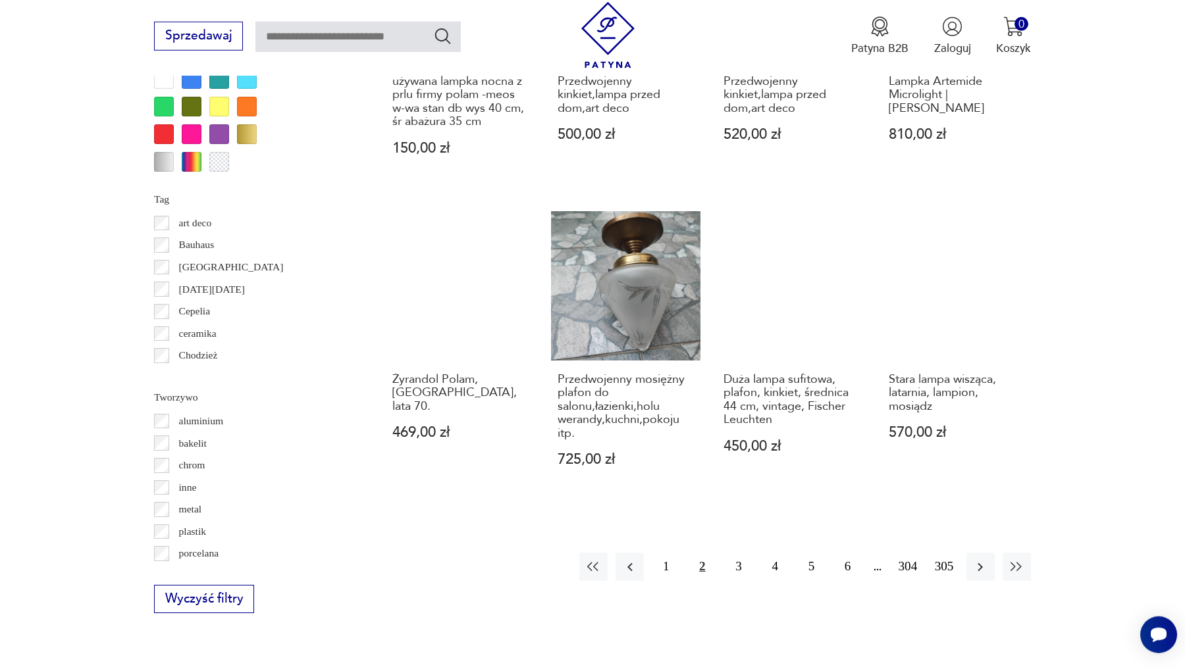
scroll to position [1337, 0]
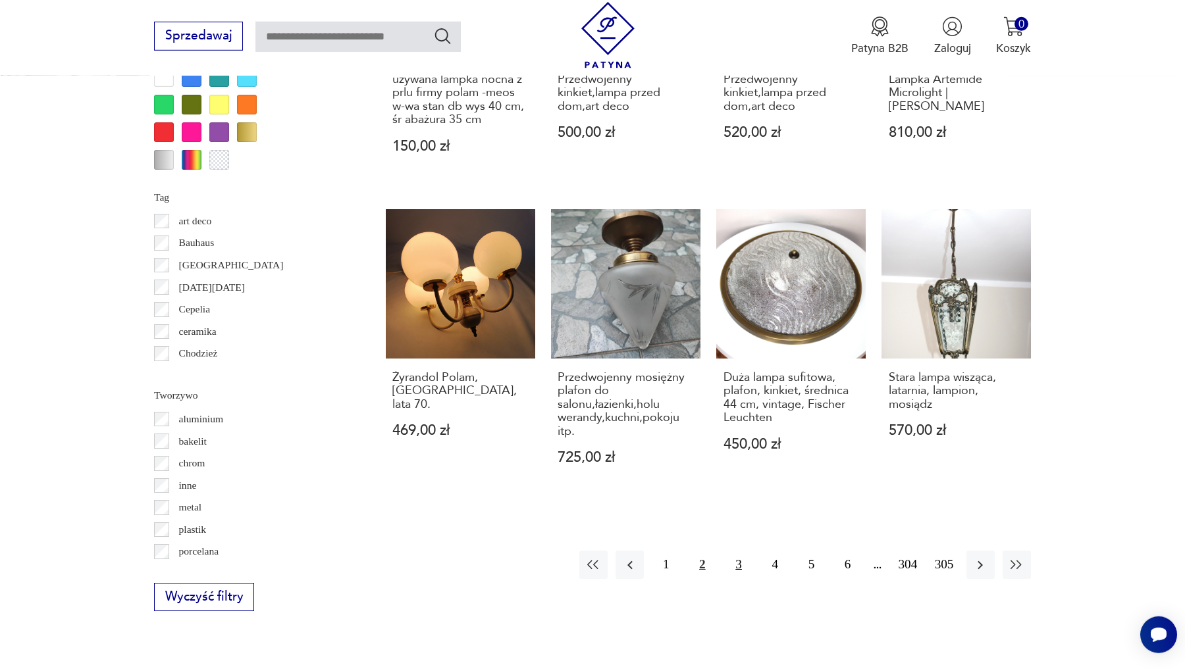
click at [733, 551] on button "3" at bounding box center [739, 565] width 28 height 28
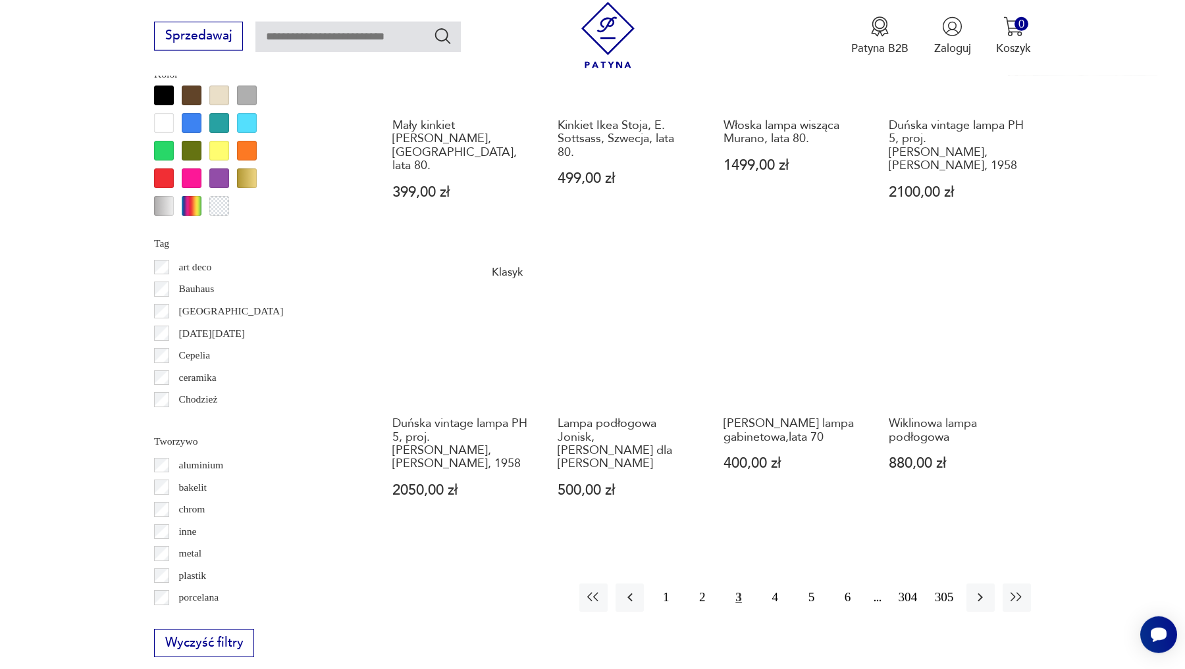
scroll to position [1293, 0]
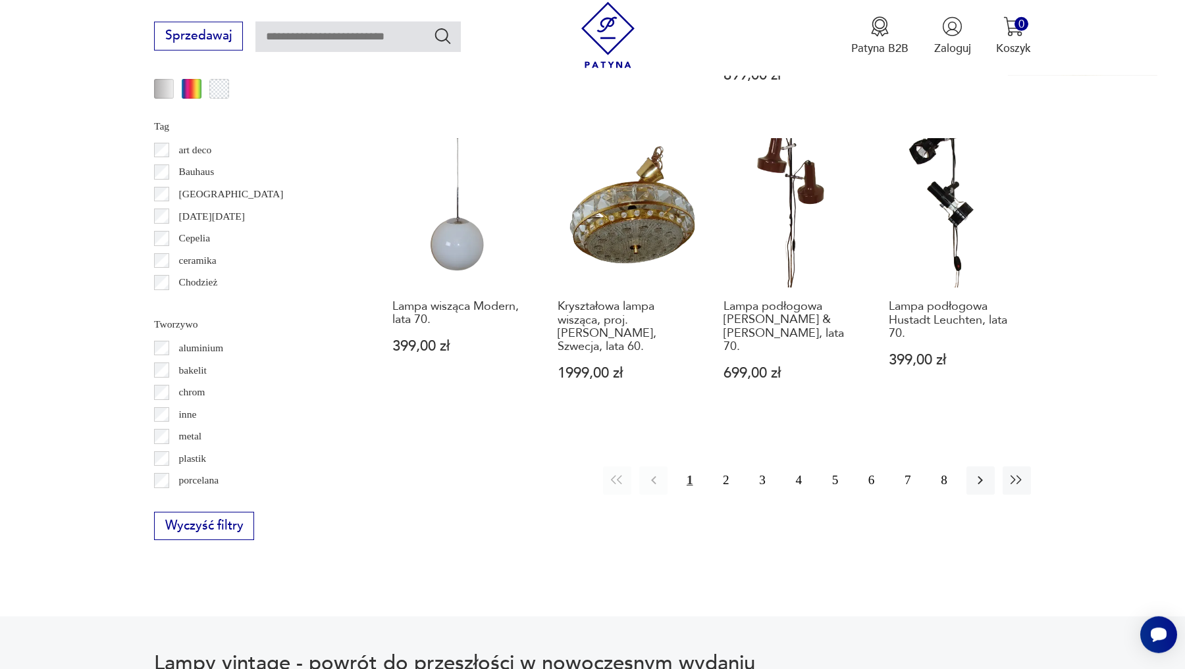
scroll to position [1418, 0]
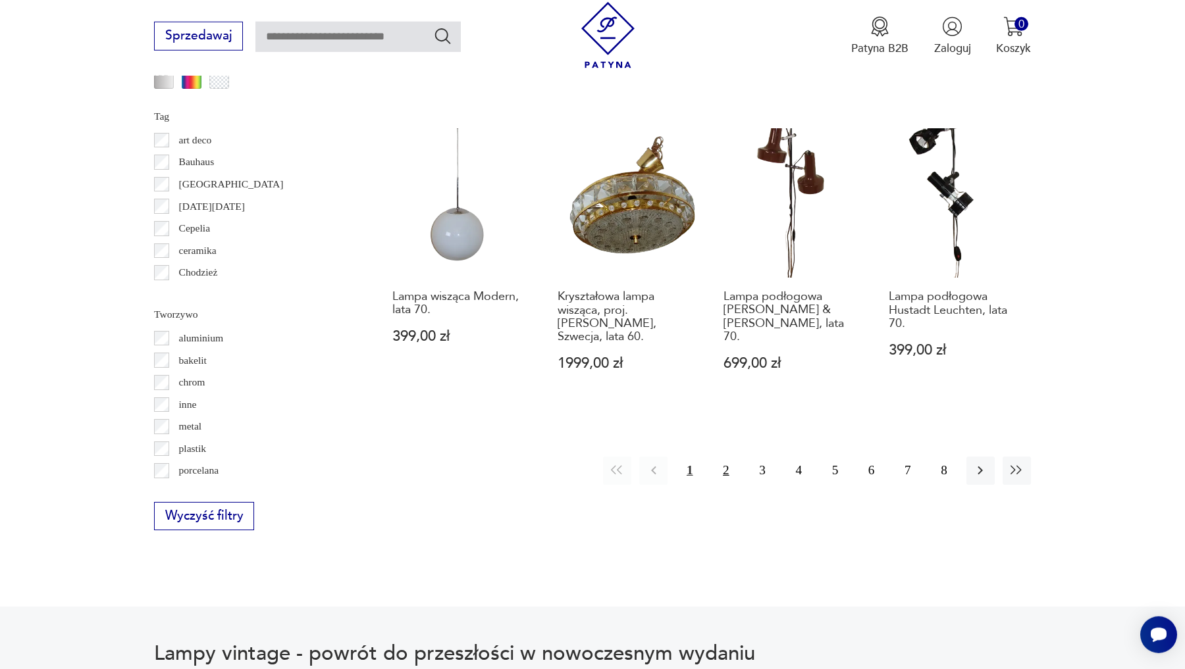
click at [721, 459] on button "2" at bounding box center [726, 471] width 28 height 28
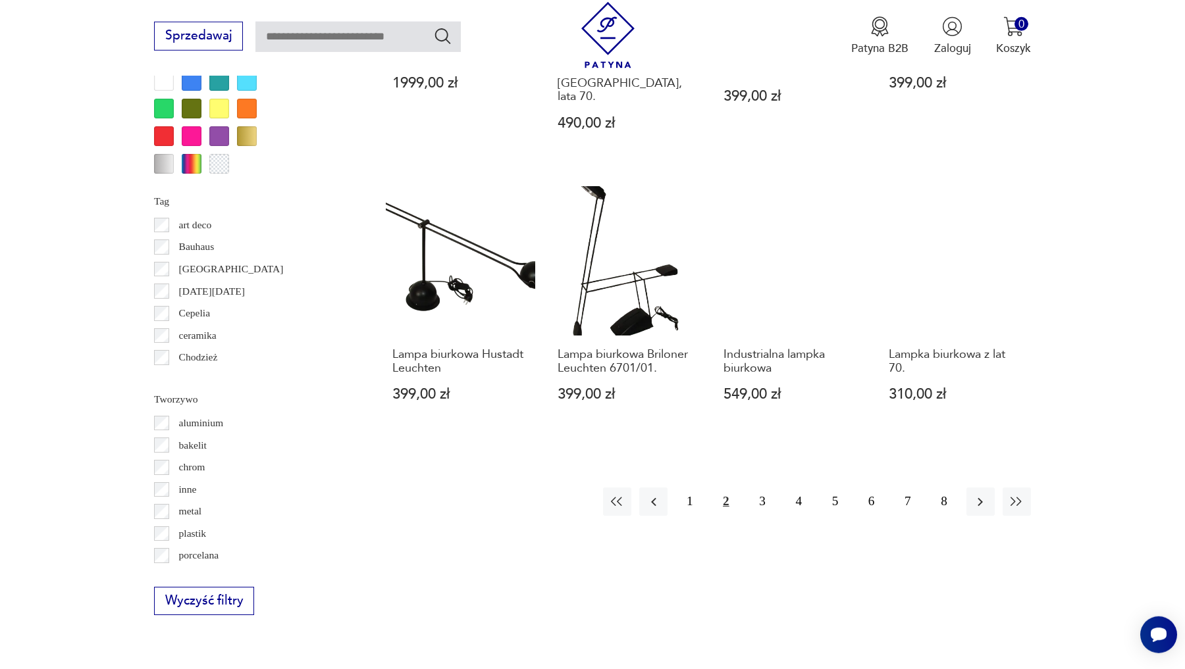
scroll to position [1347, 0]
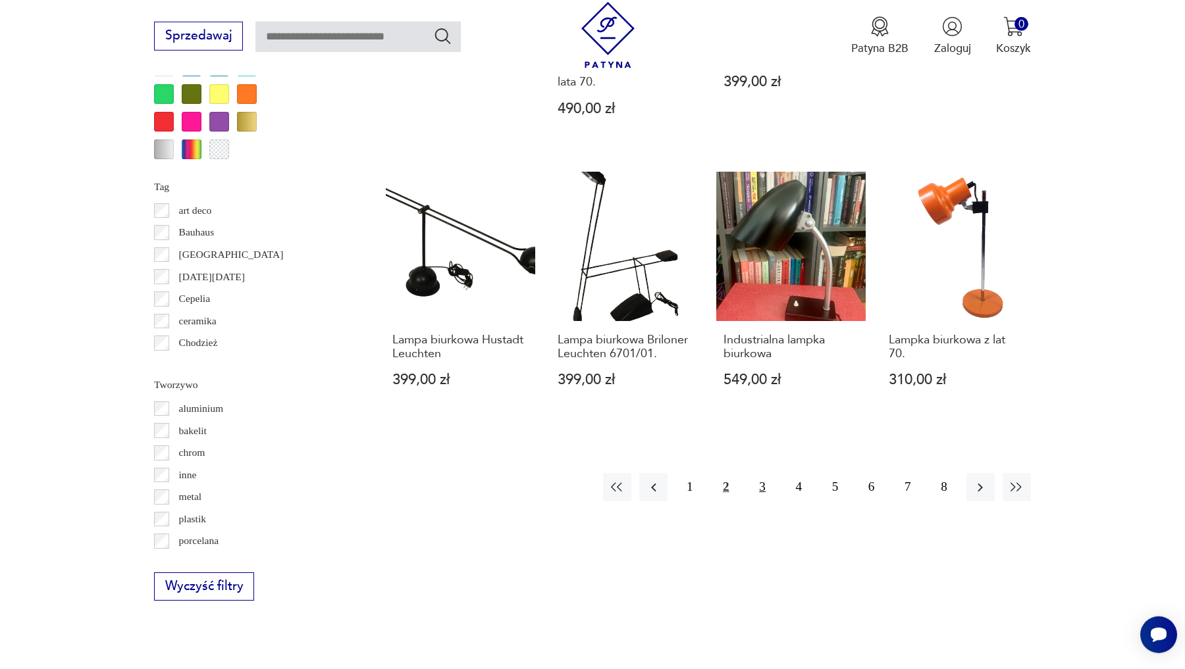
click at [758, 473] on button "3" at bounding box center [762, 487] width 28 height 28
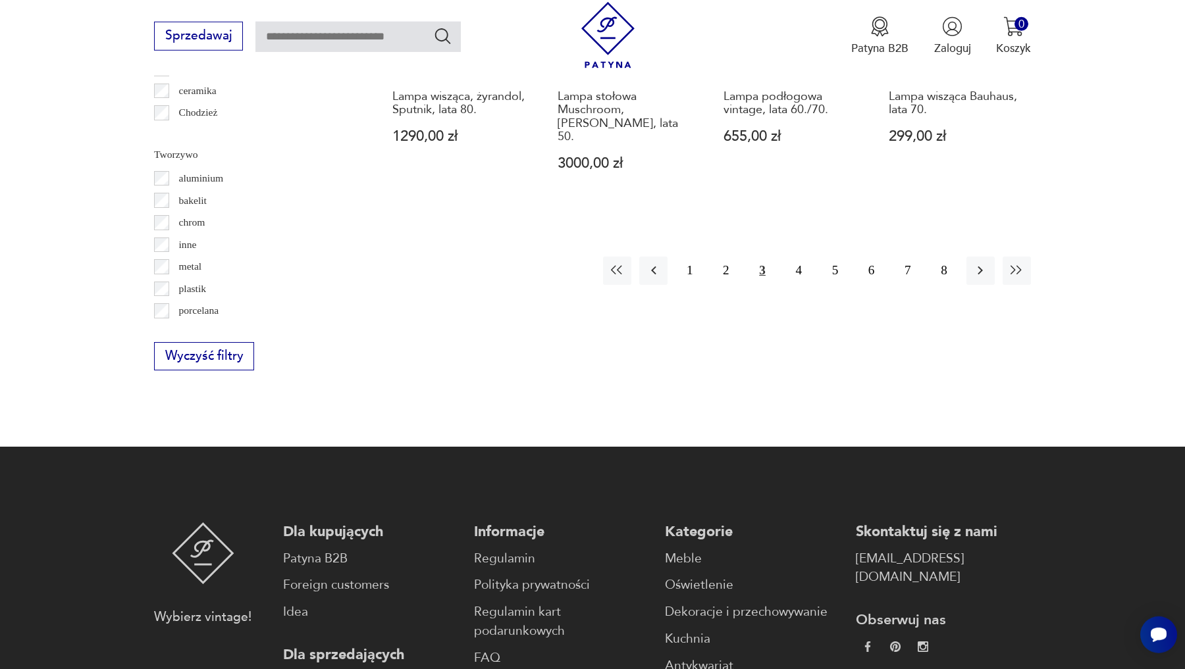
scroll to position [1620, 0]
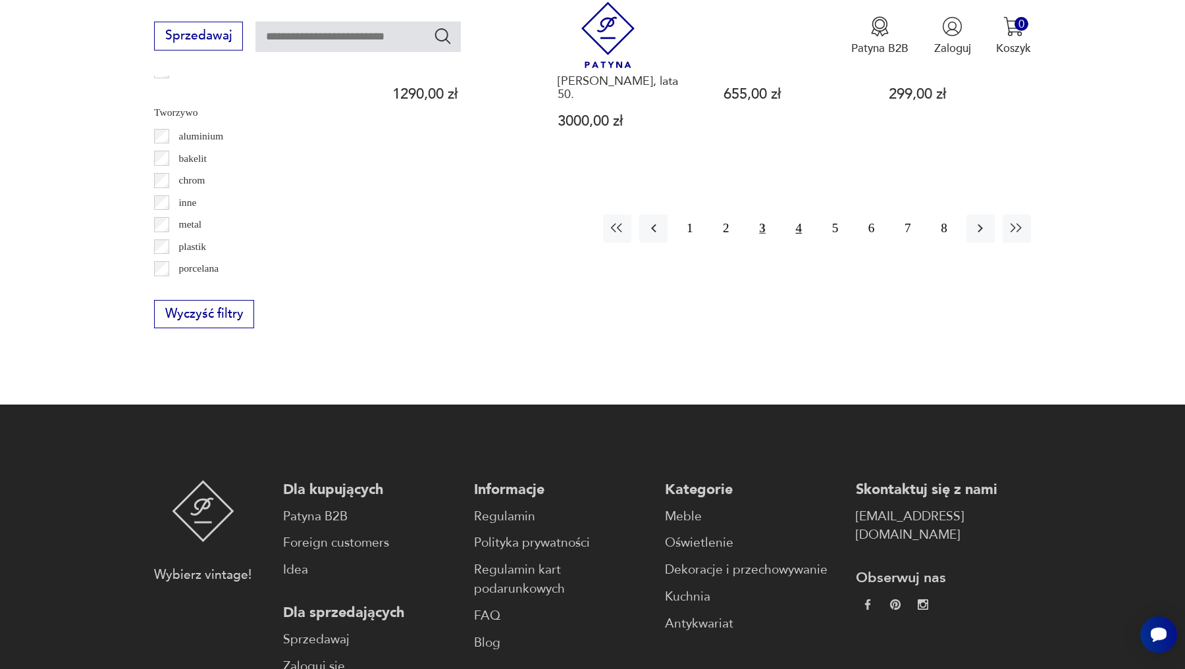
click at [802, 215] on button "4" at bounding box center [799, 229] width 28 height 28
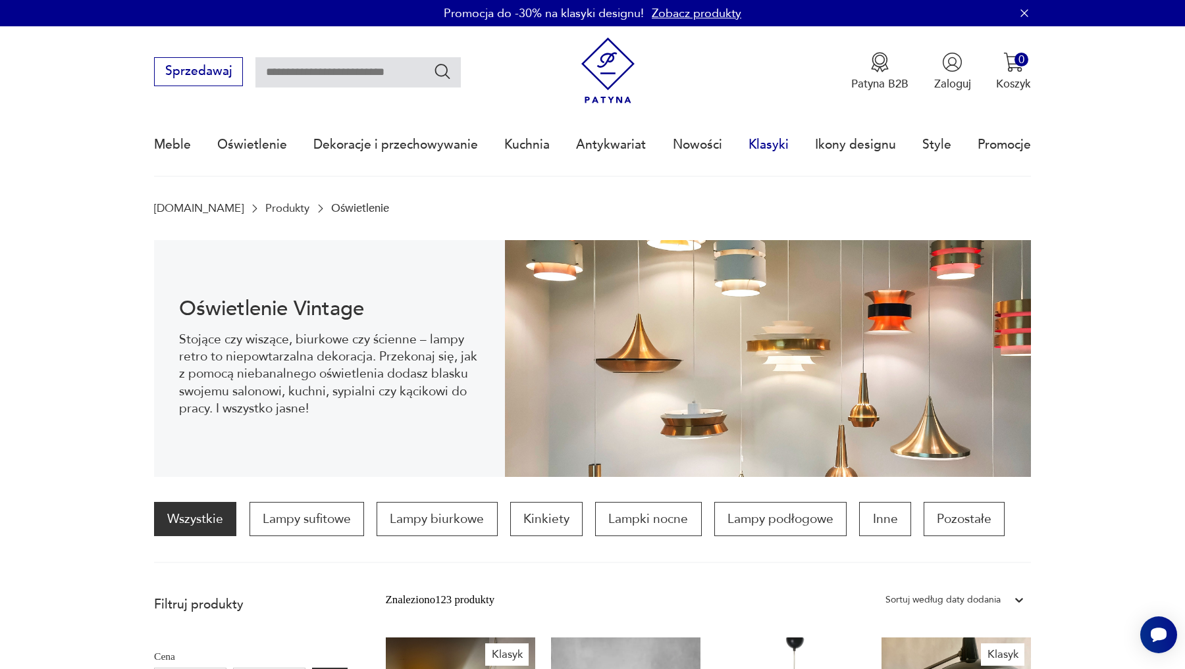
click at [769, 147] on link "Klasyki" at bounding box center [768, 145] width 40 height 61
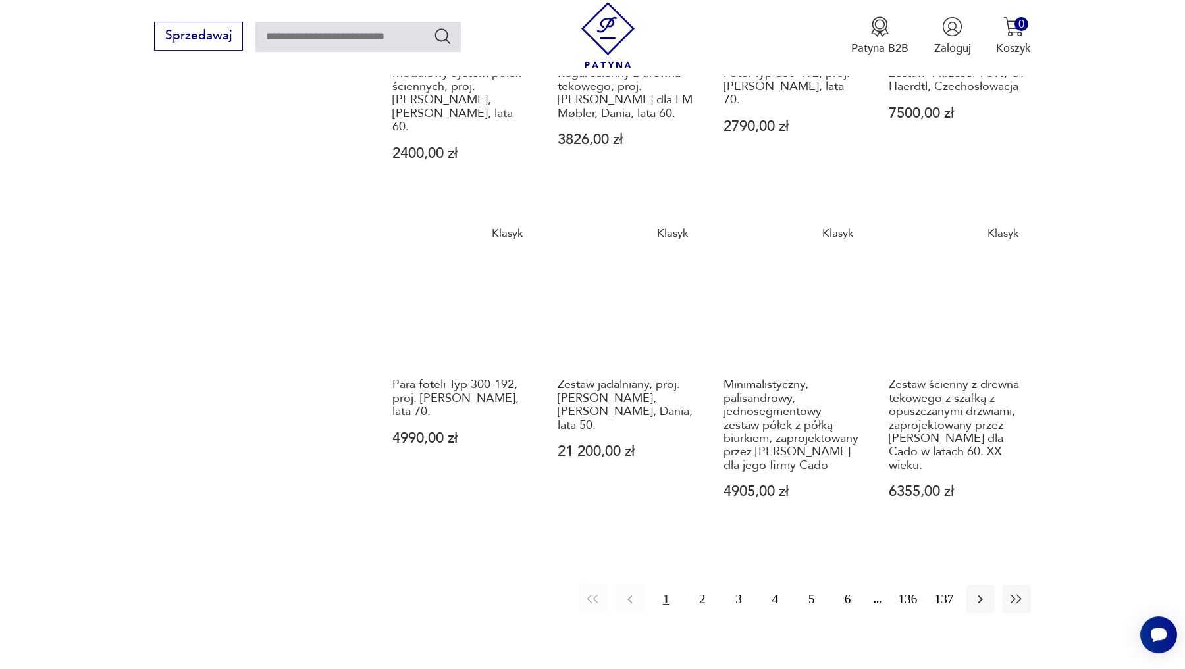
scroll to position [1064, 0]
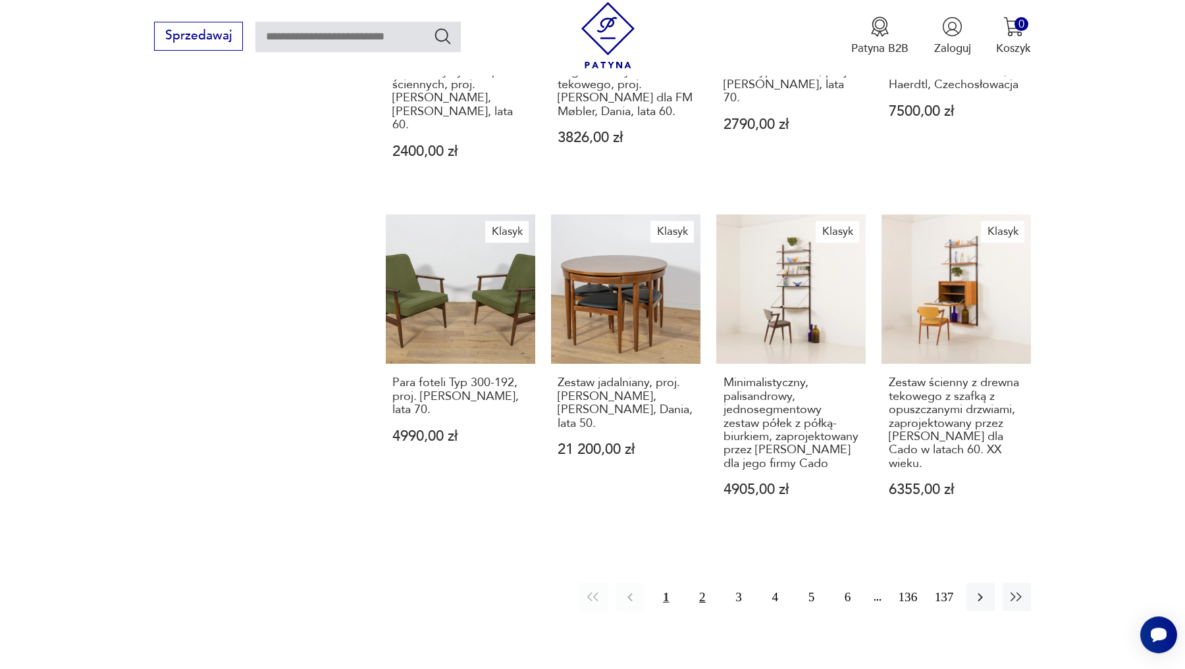
click at [704, 600] on button "2" at bounding box center [702, 597] width 28 height 28
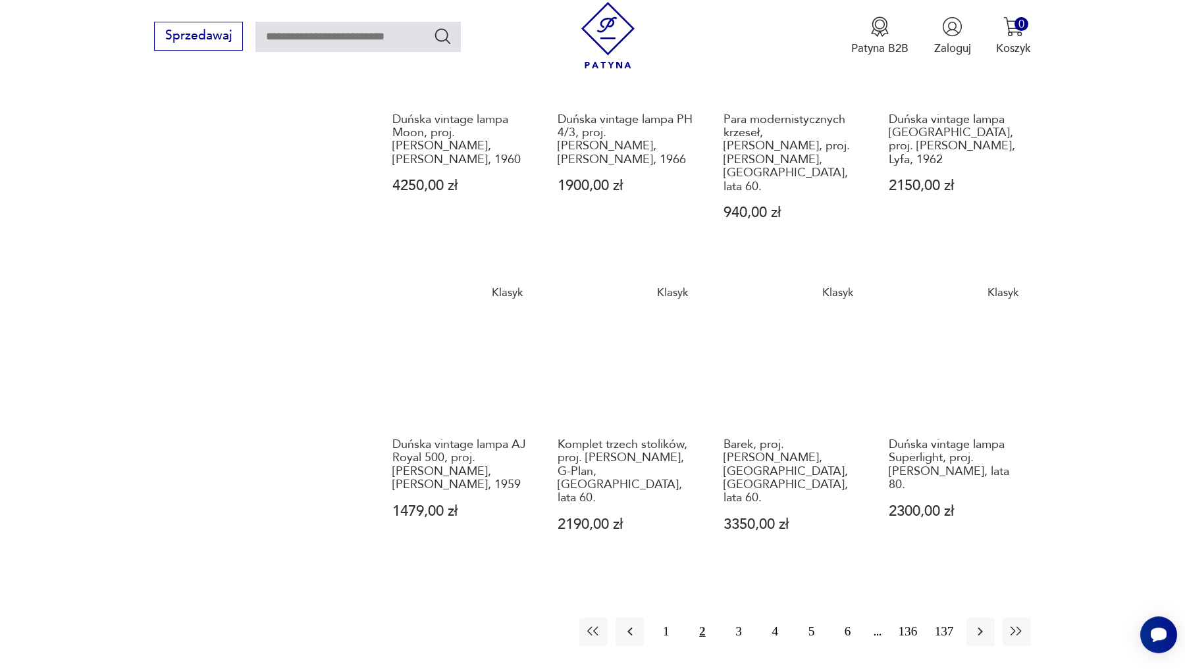
scroll to position [1042, 0]
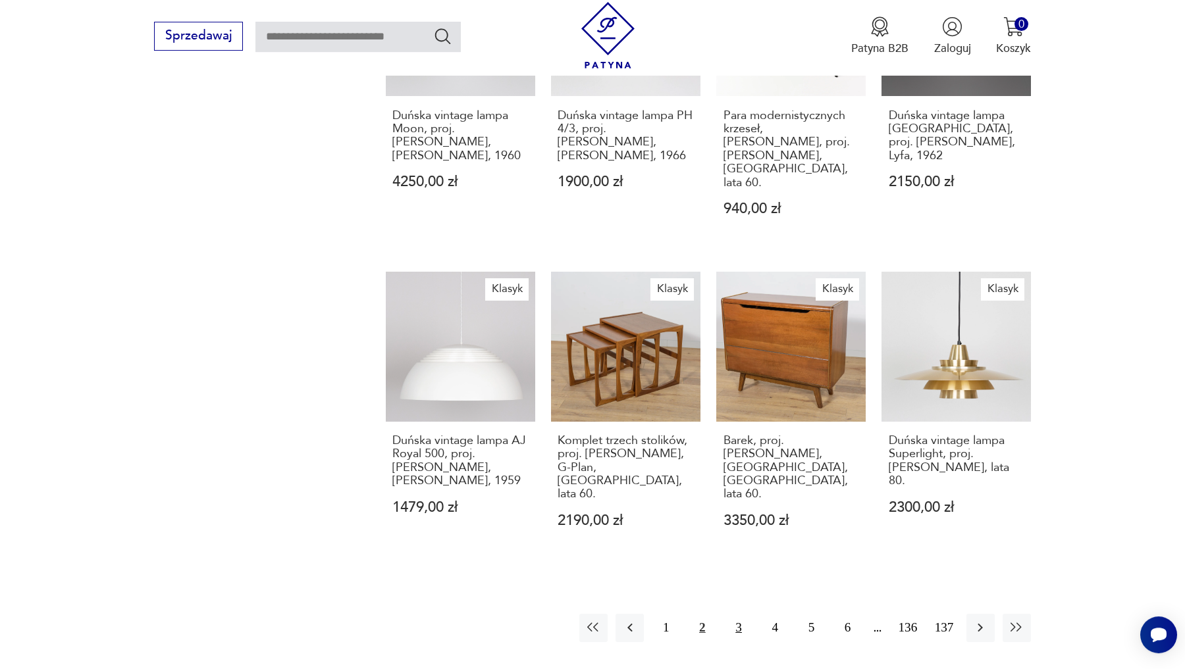
click at [736, 614] on button "3" at bounding box center [739, 628] width 28 height 28
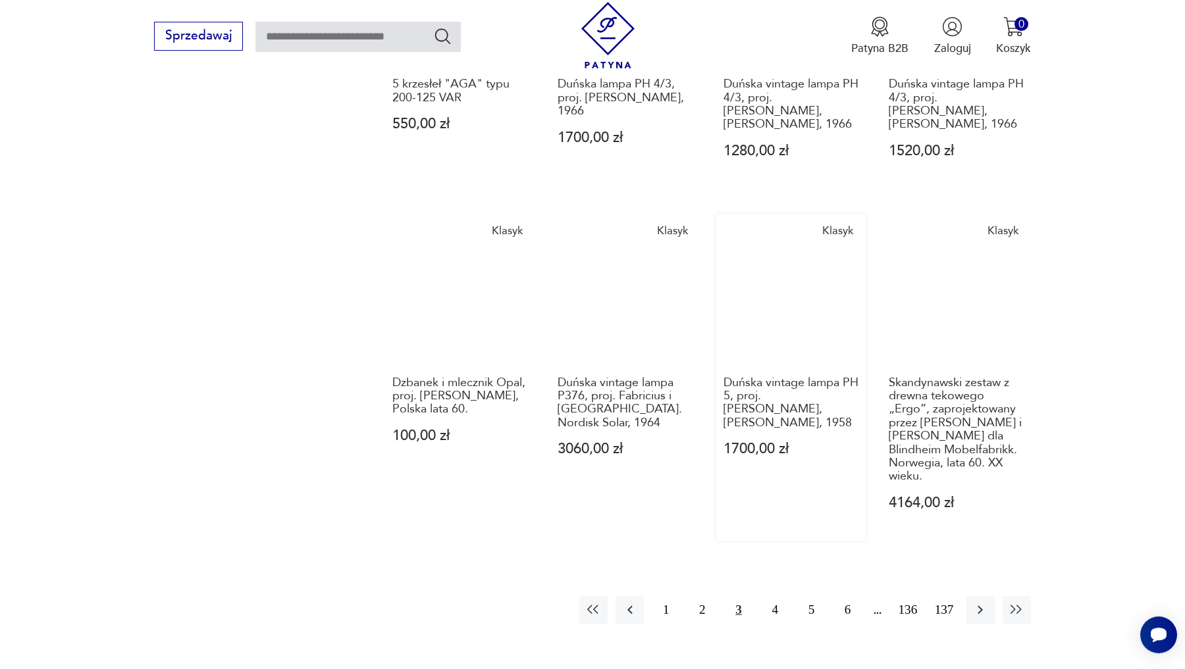
scroll to position [1060, 0]
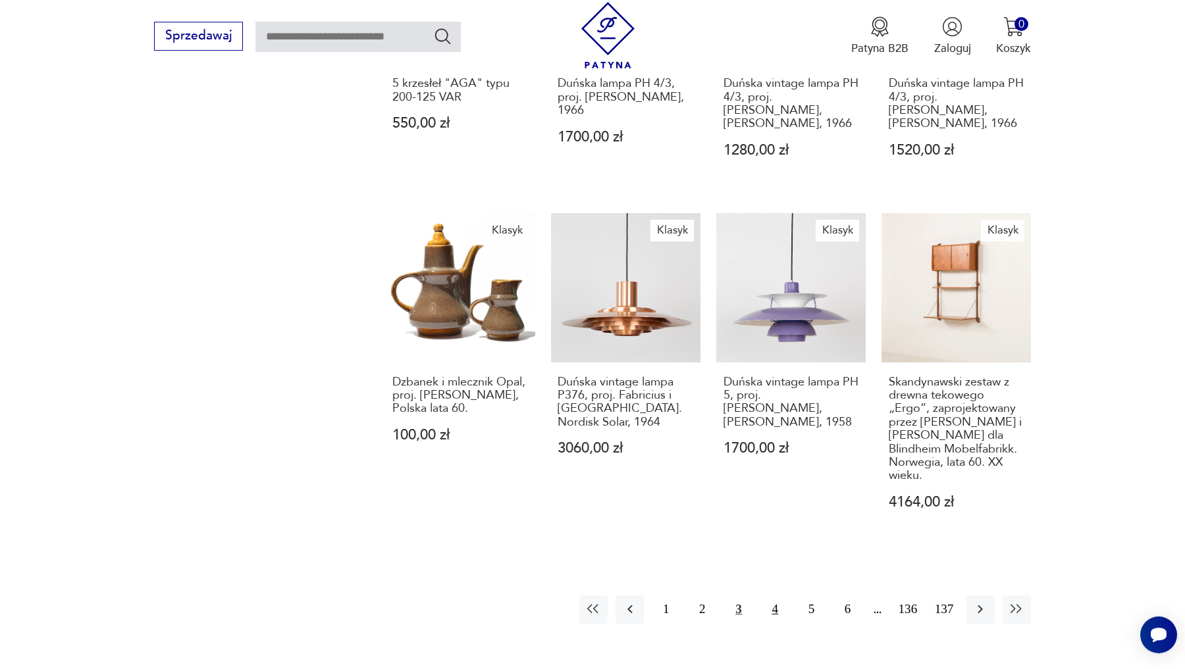
click at [778, 596] on button "4" at bounding box center [775, 610] width 28 height 28
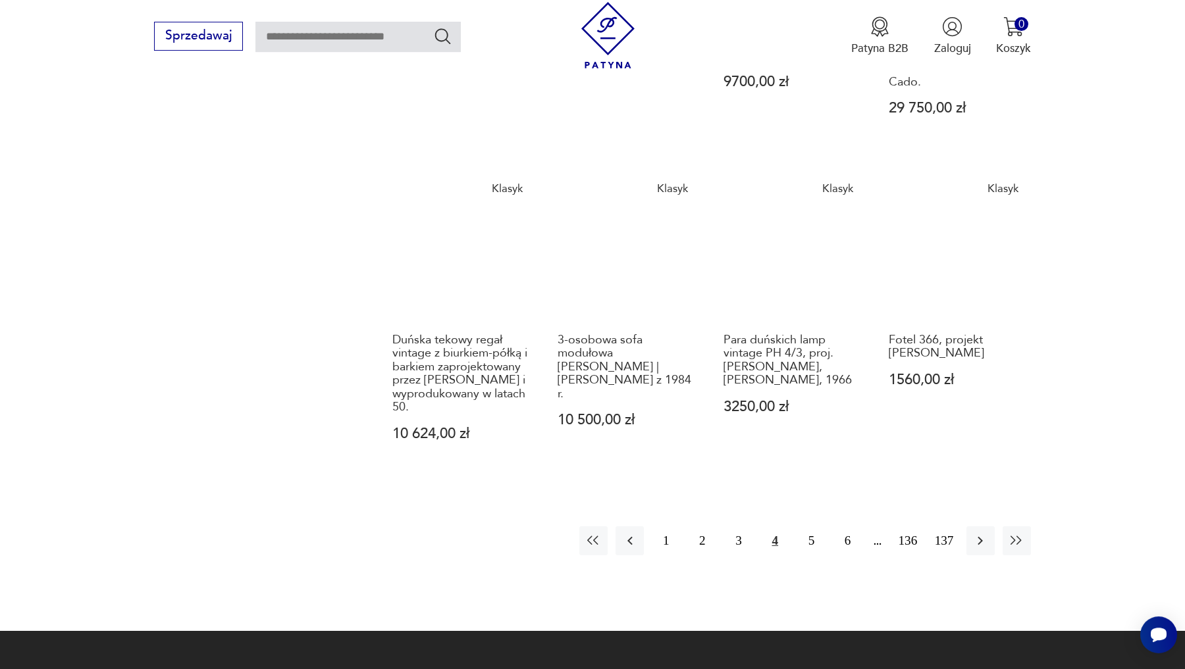
scroll to position [1196, 0]
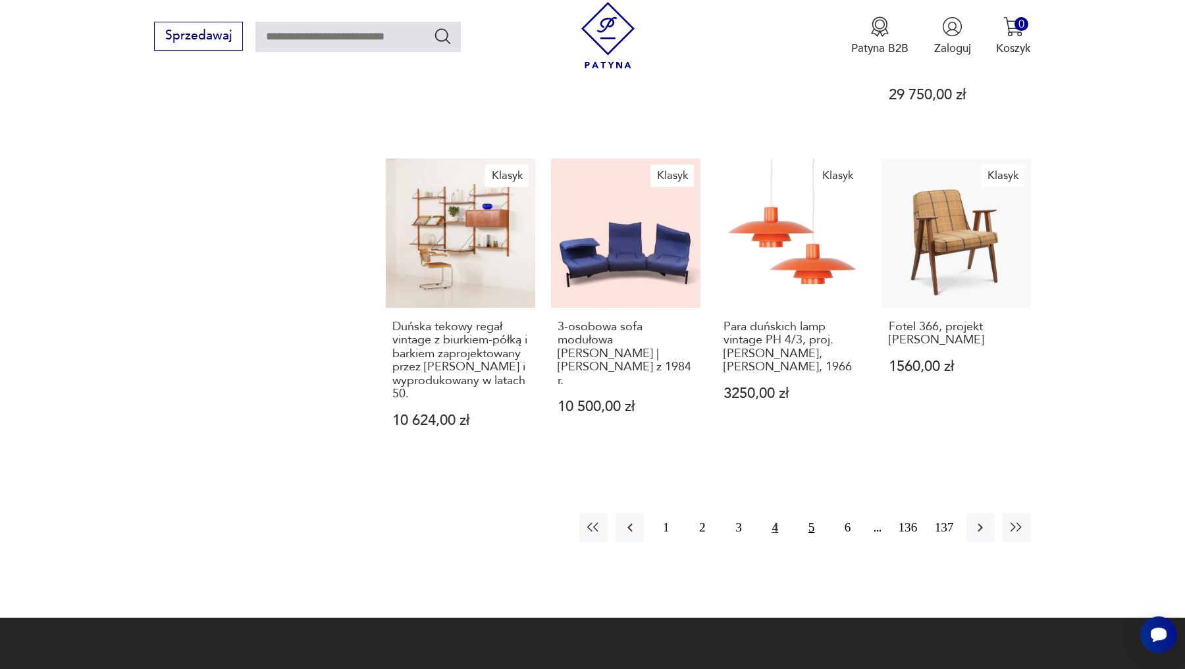
click at [816, 542] on button "5" at bounding box center [811, 527] width 28 height 28
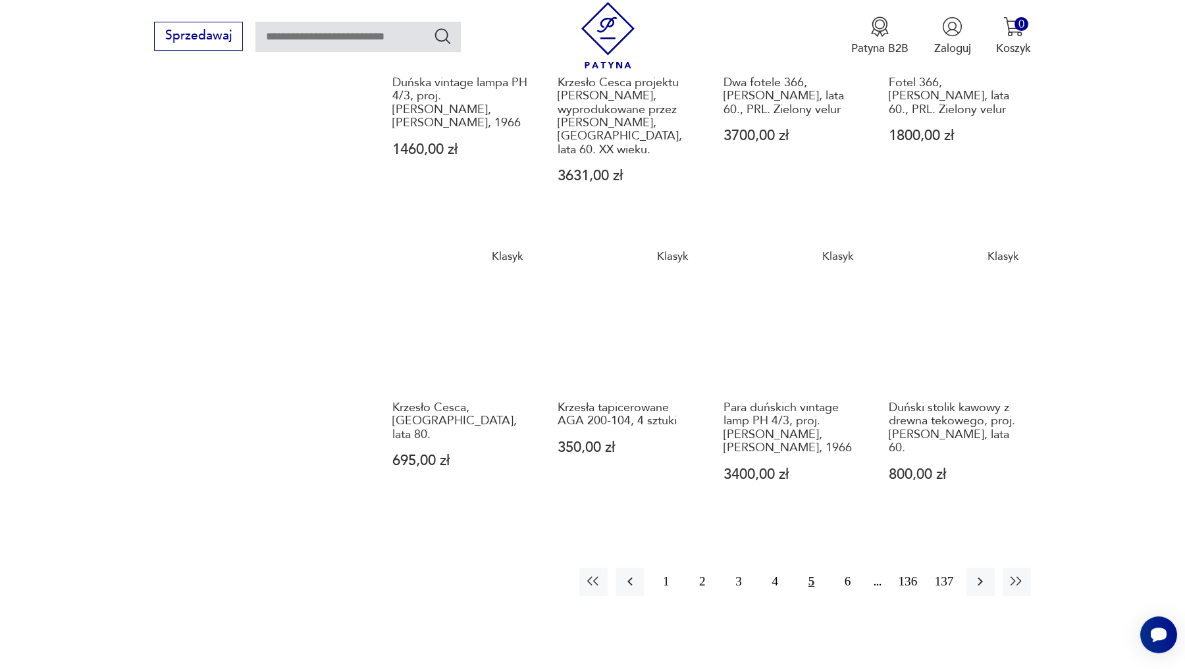
scroll to position [1052, 0]
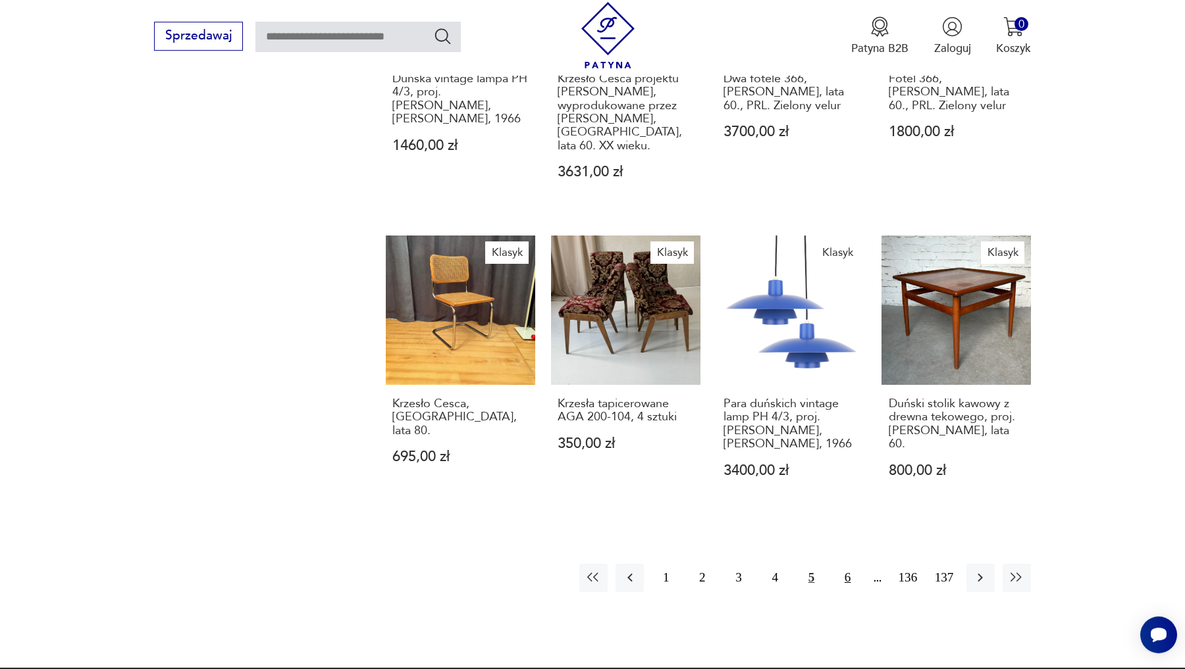
click at [842, 564] on button "6" at bounding box center [847, 578] width 28 height 28
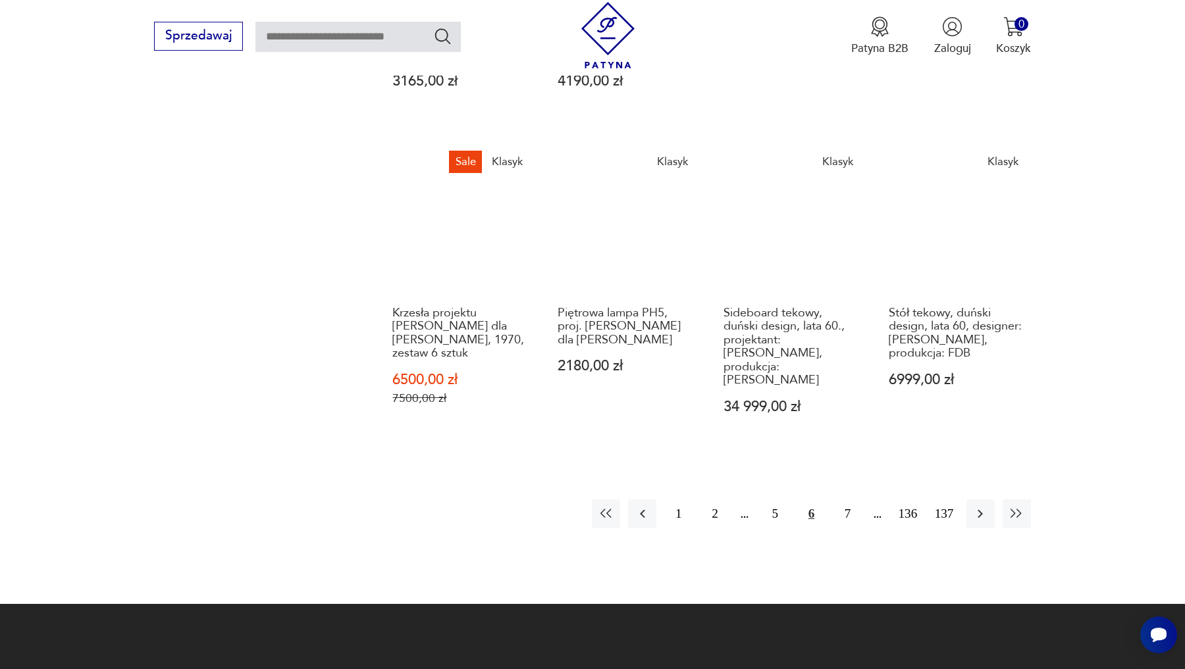
scroll to position [1164, 0]
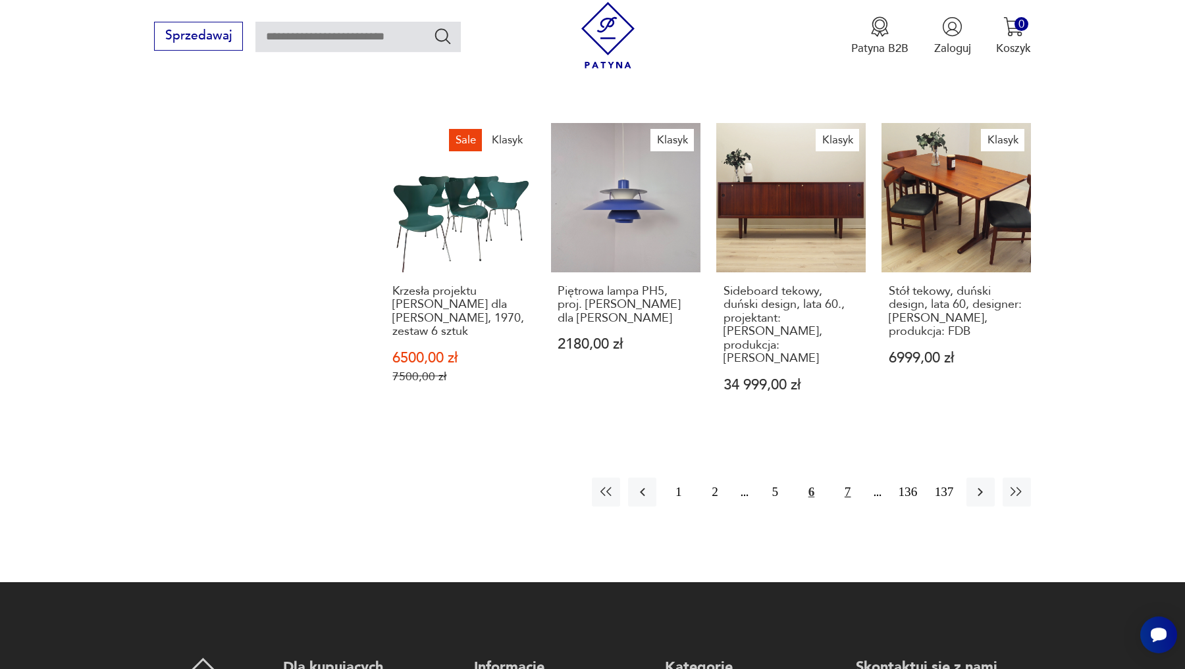
click at [846, 478] on button "7" at bounding box center [847, 492] width 28 height 28
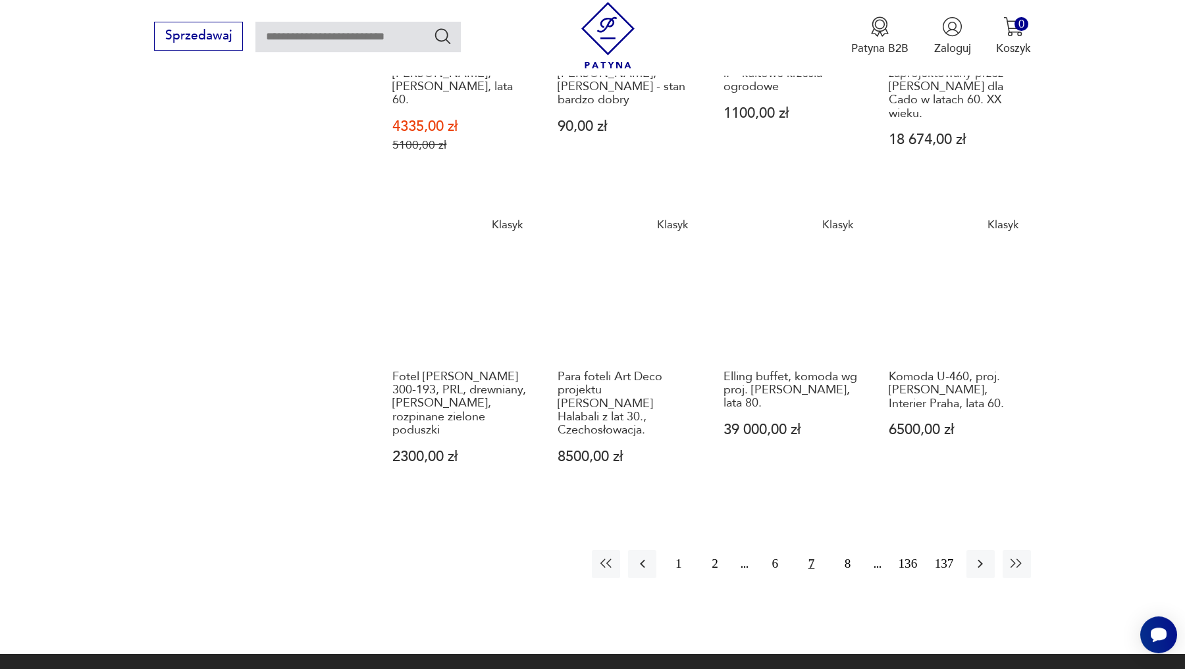
scroll to position [1086, 0]
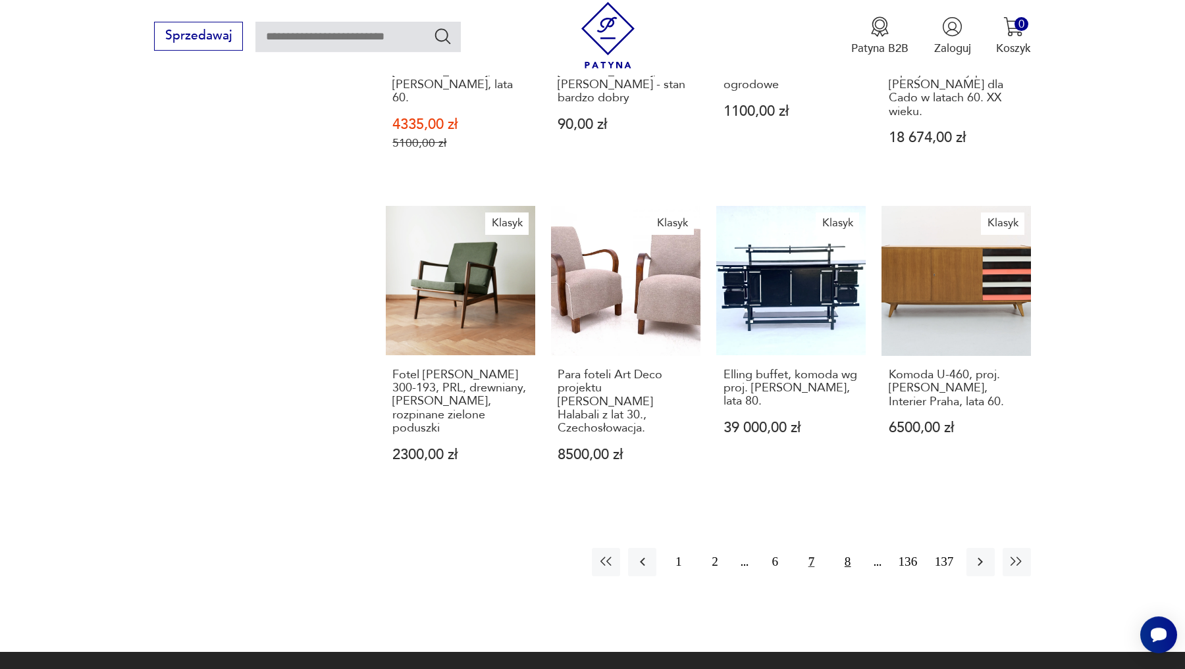
click at [853, 548] on button "8" at bounding box center [847, 562] width 28 height 28
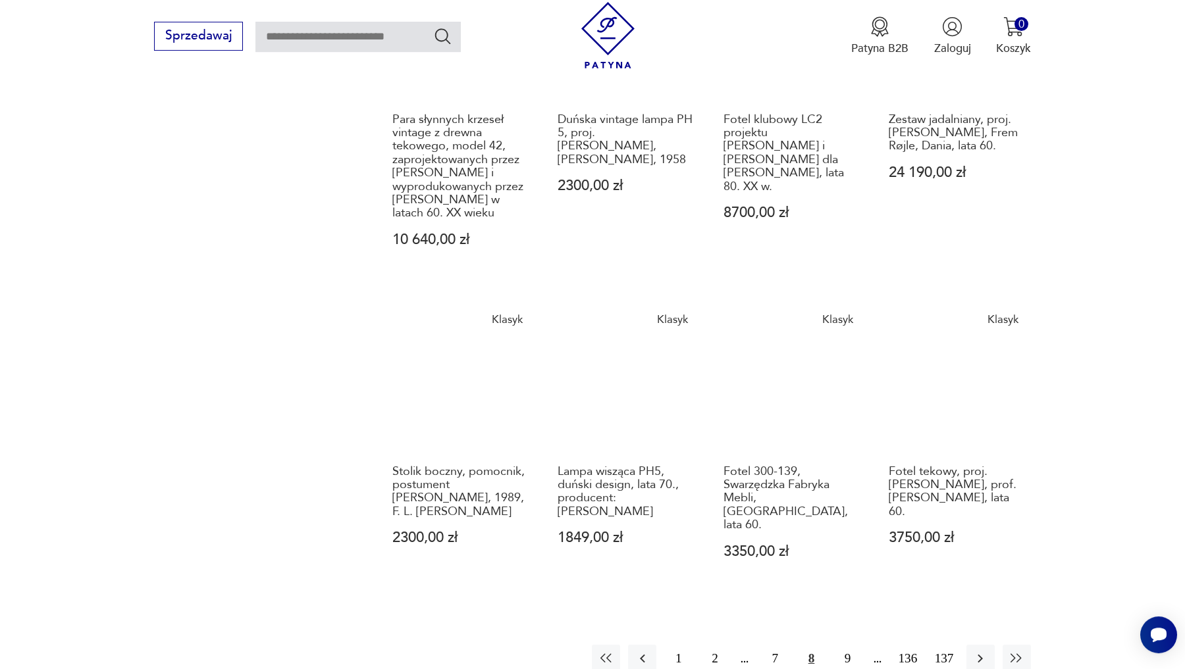
scroll to position [1101, 0]
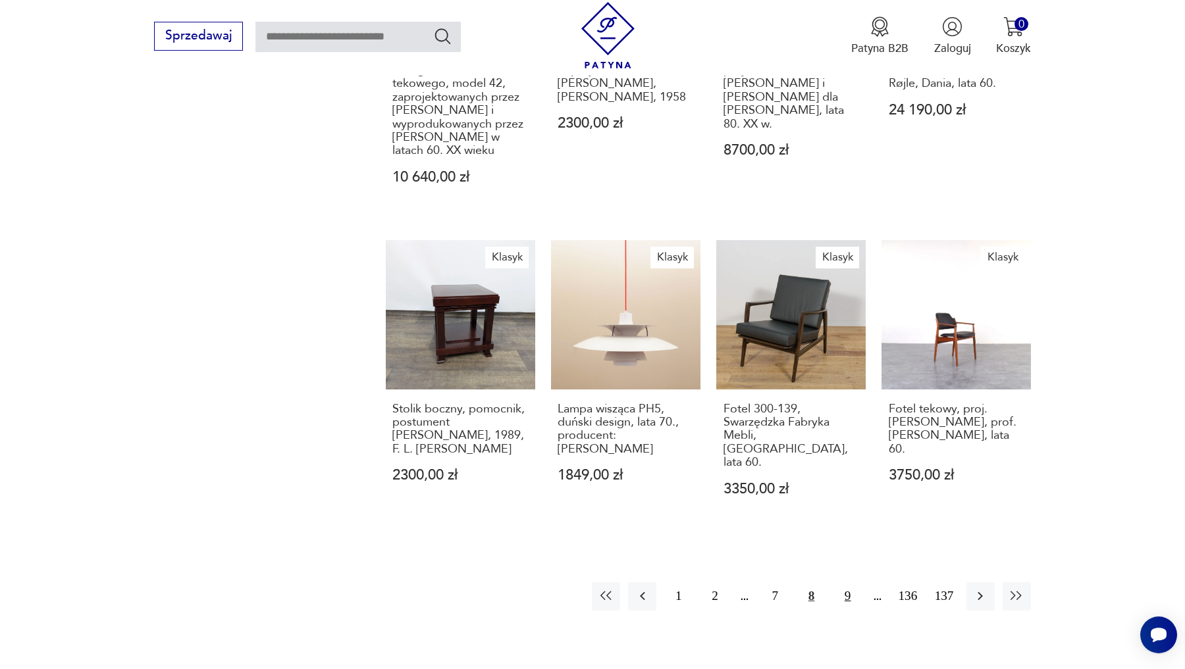
click at [842, 583] on button "9" at bounding box center [847, 597] width 28 height 28
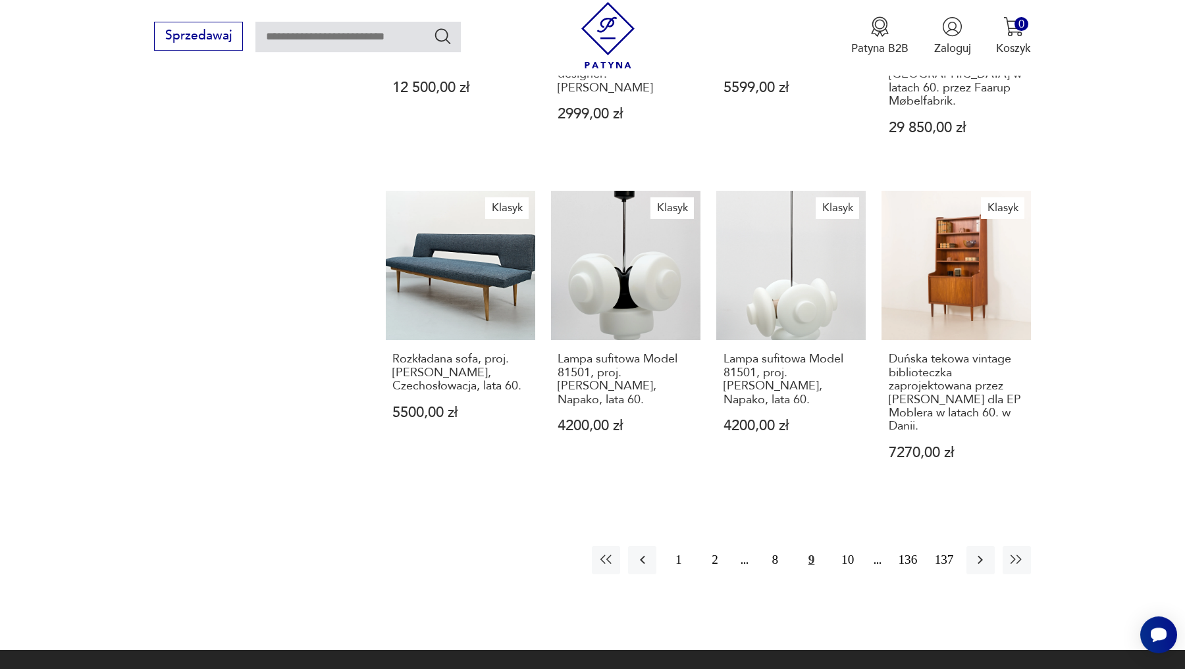
scroll to position [1124, 0]
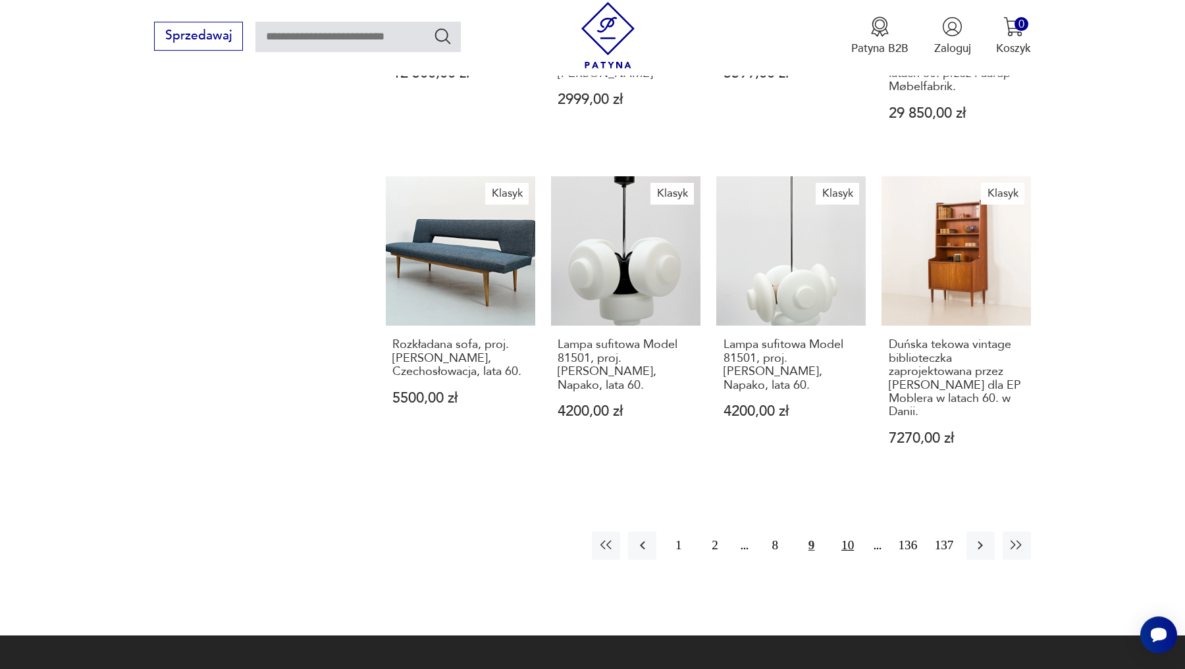
click at [845, 532] on button "10" at bounding box center [847, 546] width 28 height 28
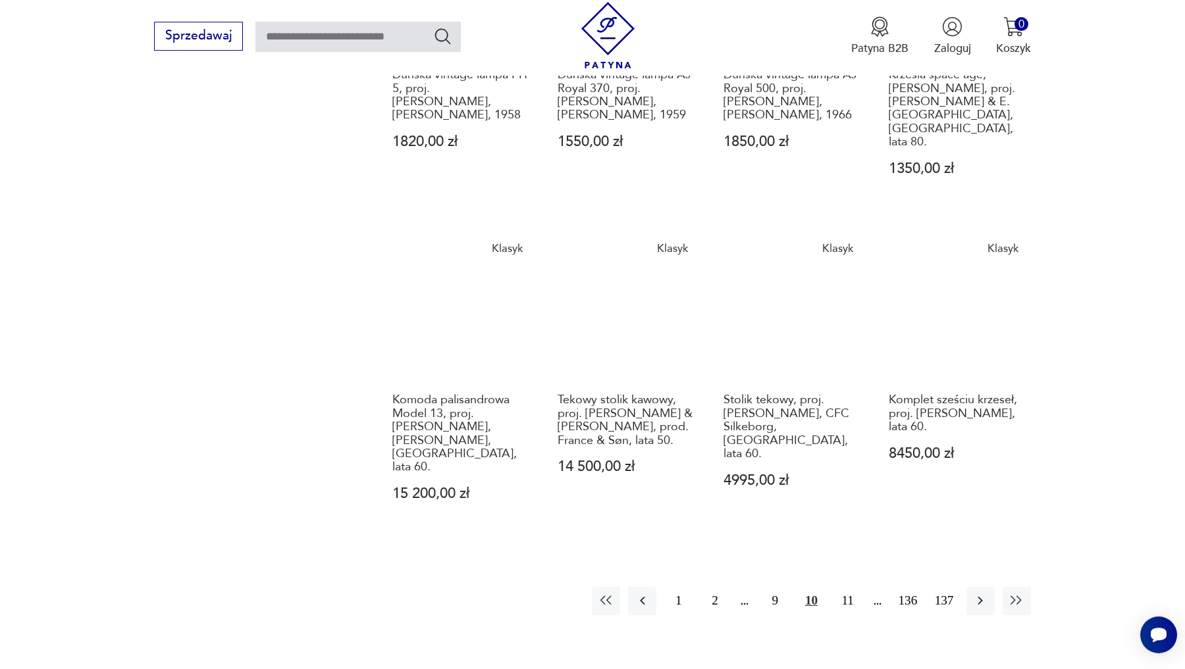
scroll to position [1073, 0]
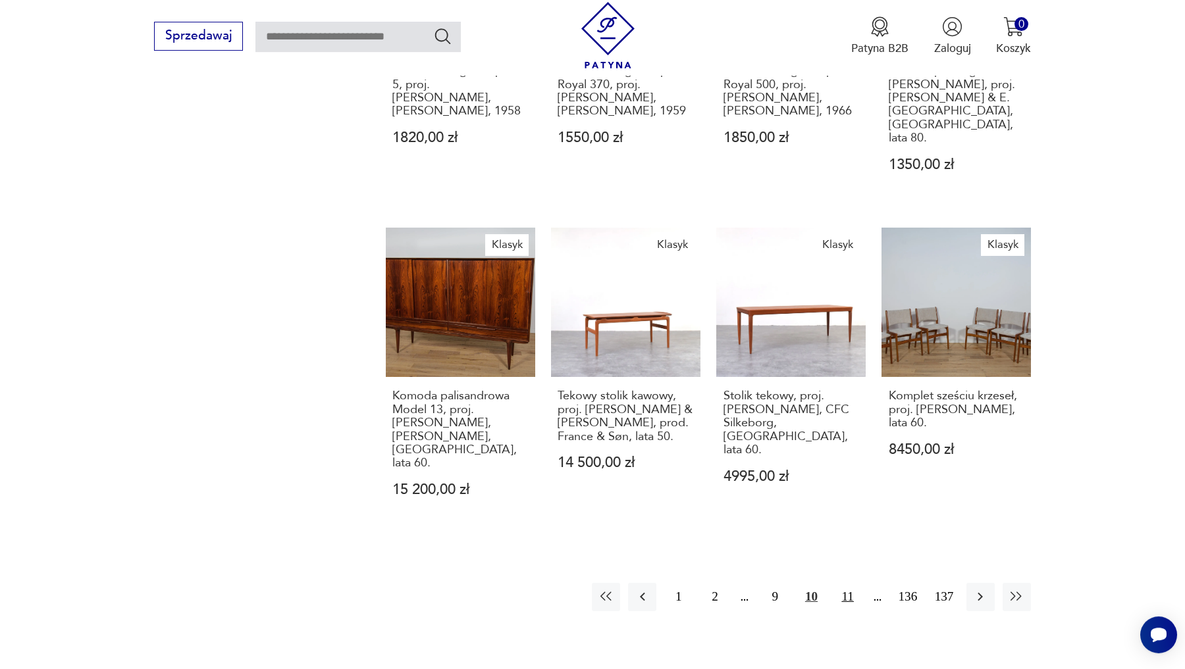
click at [847, 583] on button "11" at bounding box center [847, 597] width 28 height 28
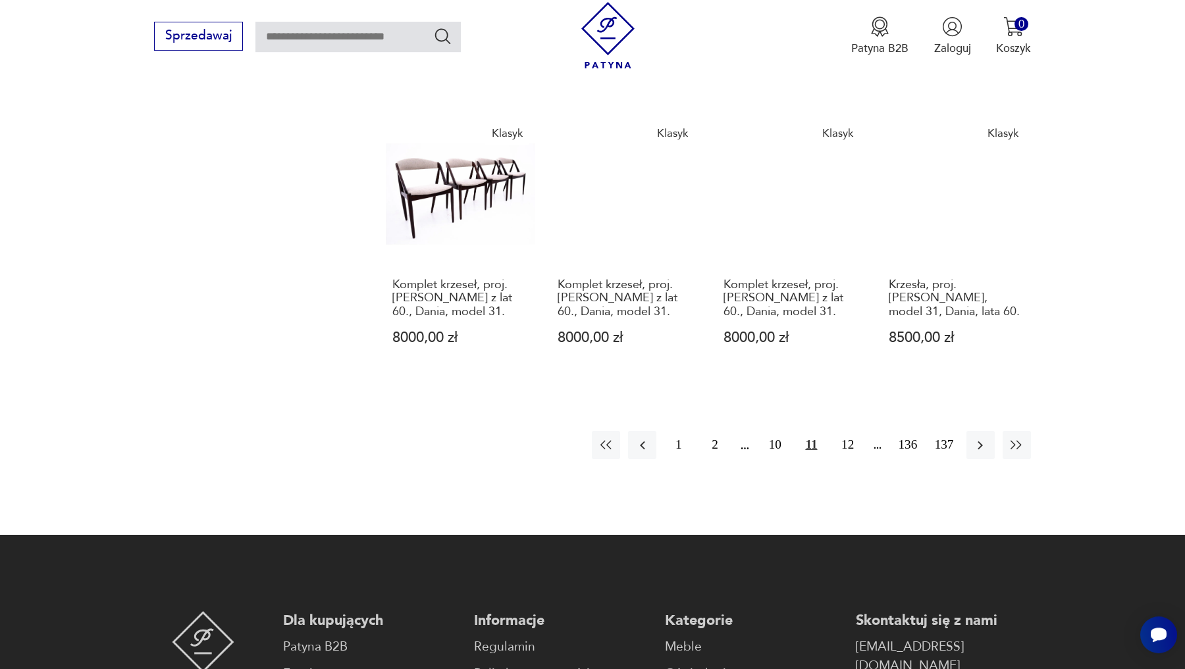
scroll to position [1245, 0]
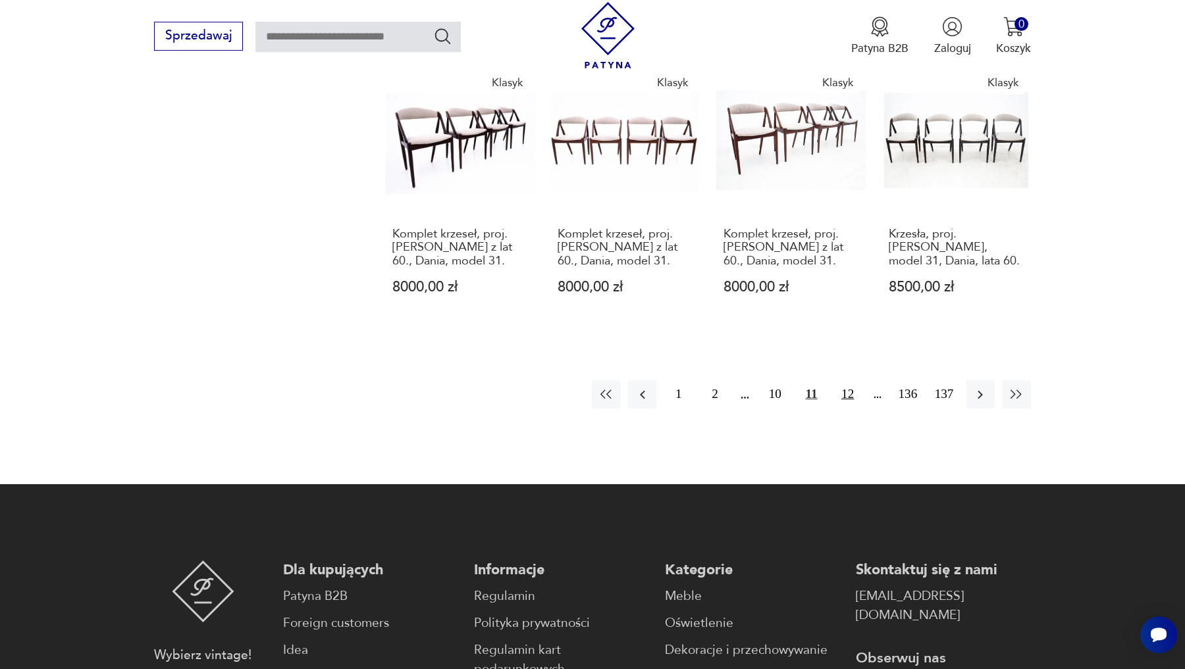
click at [844, 380] on button "12" at bounding box center [847, 394] width 28 height 28
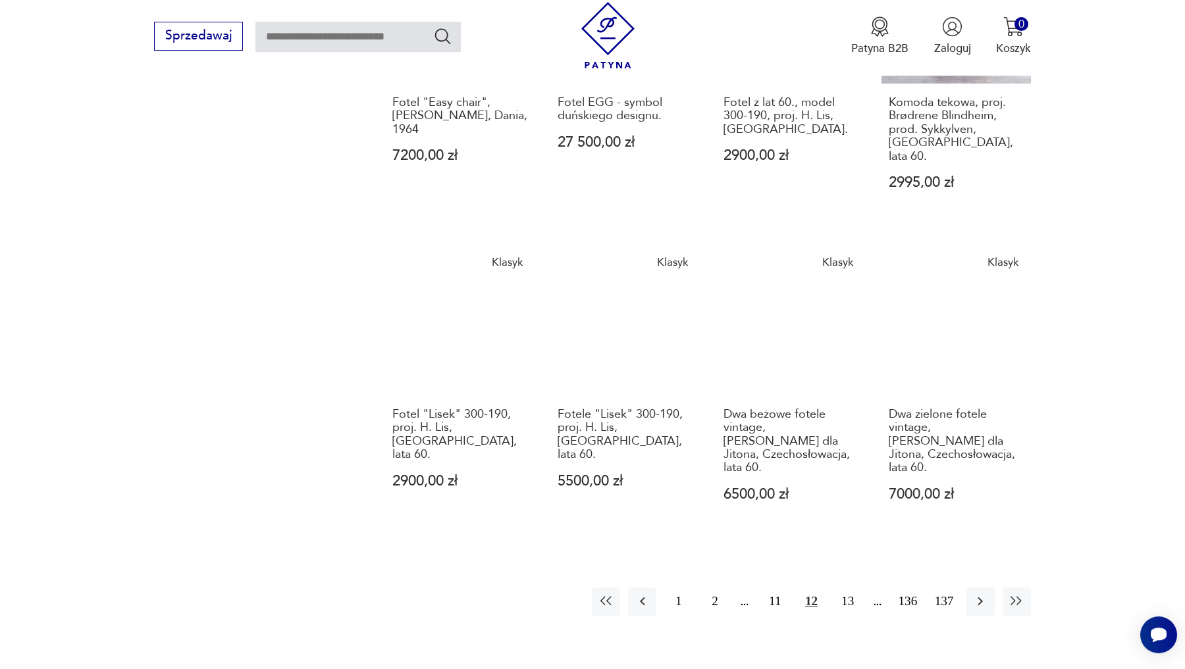
scroll to position [1007, 0]
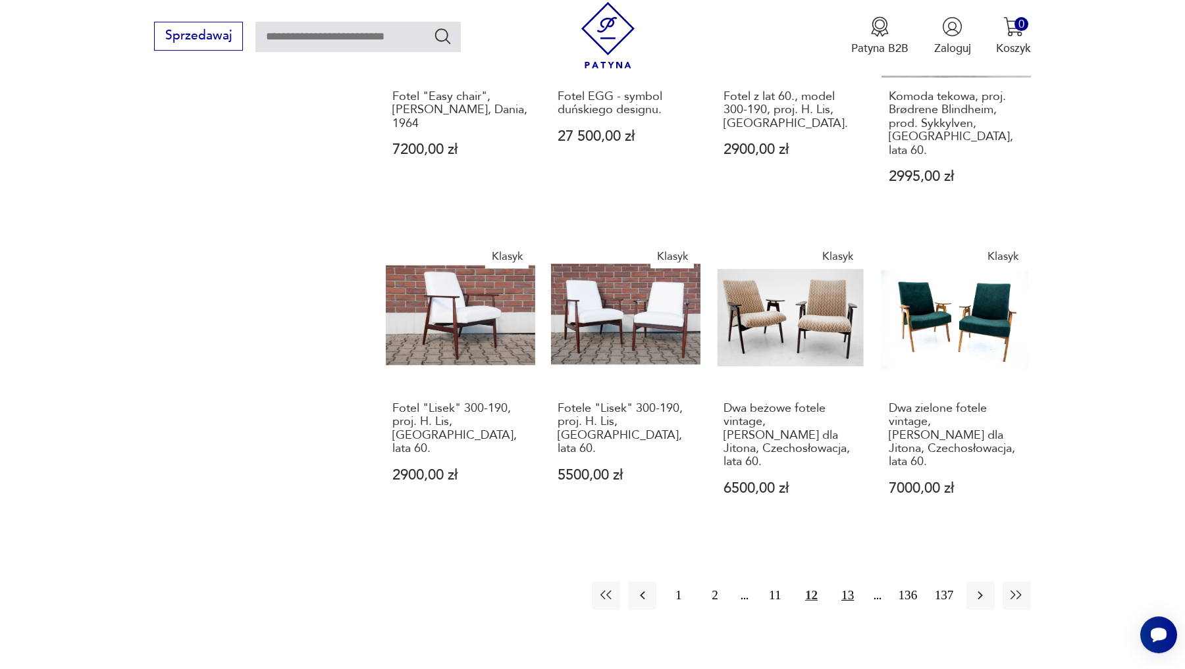
click at [840, 582] on button "13" at bounding box center [847, 596] width 28 height 28
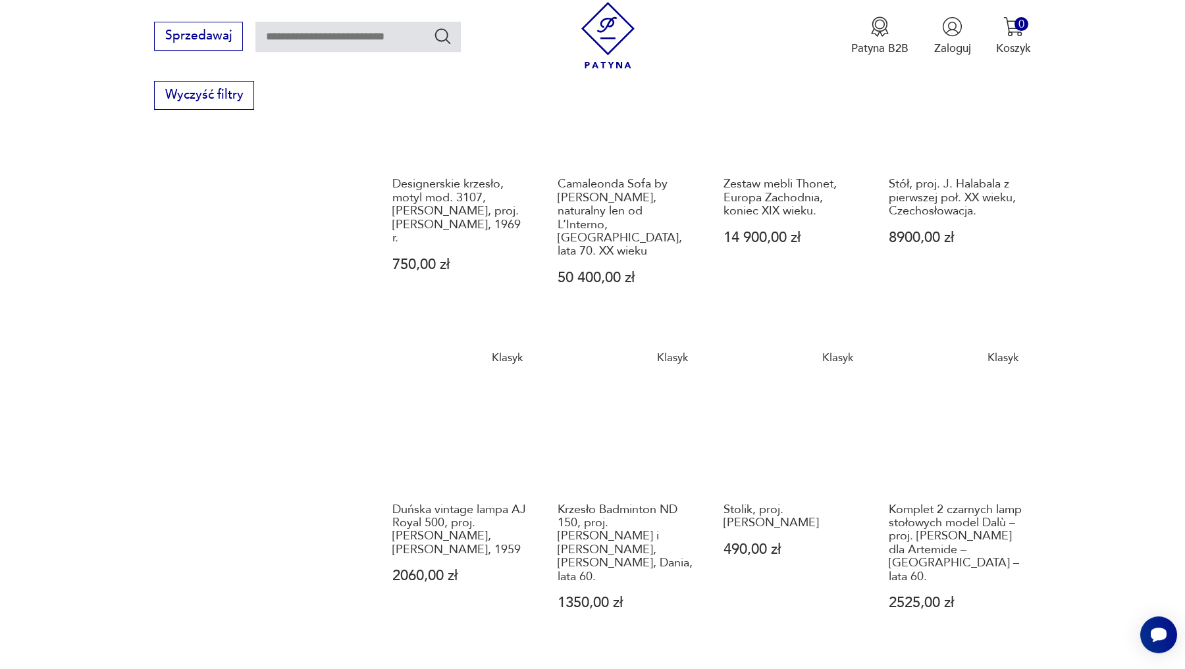
scroll to position [954, 0]
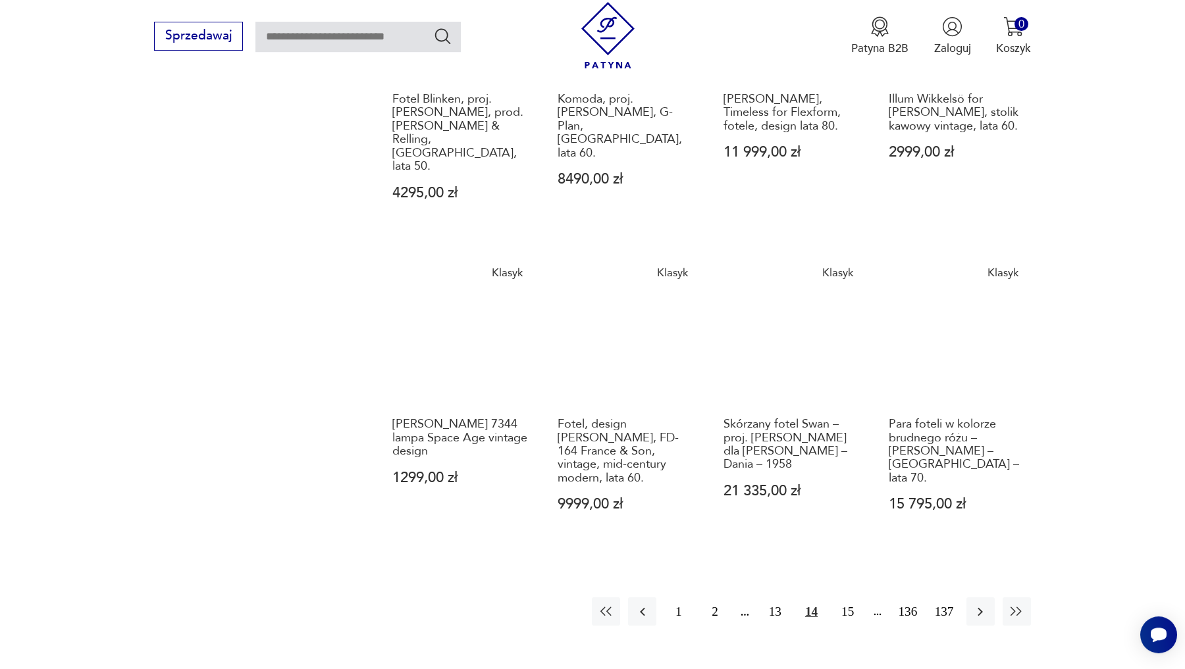
scroll to position [1127, 0]
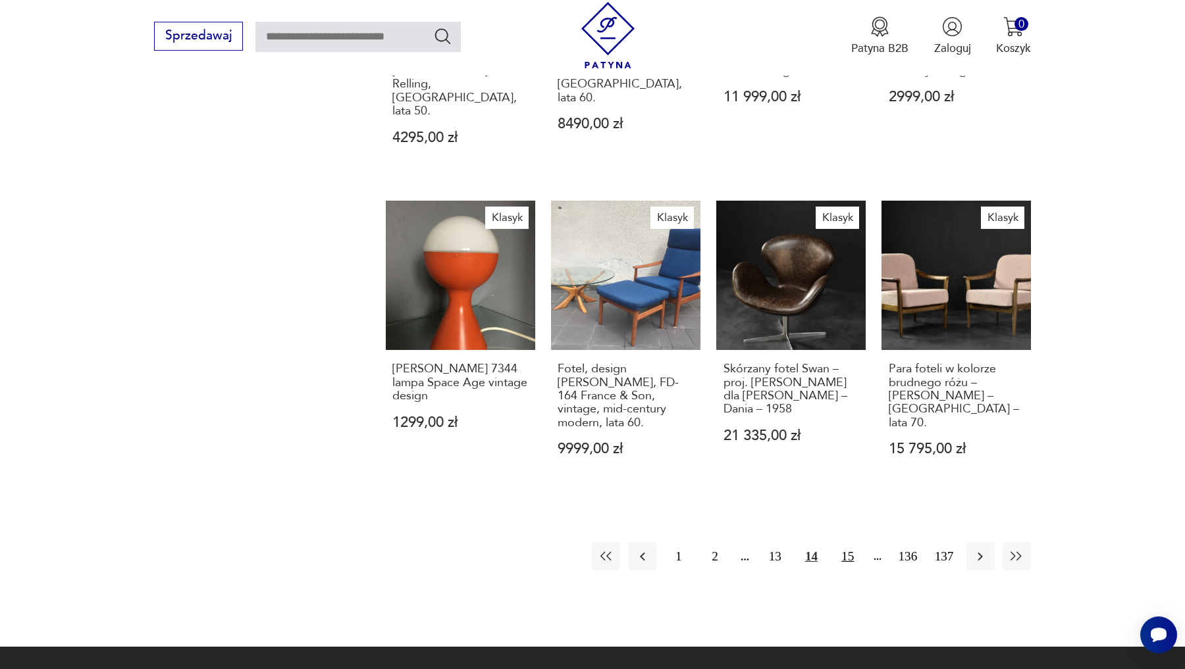
click at [844, 542] on button "15" at bounding box center [847, 556] width 28 height 28
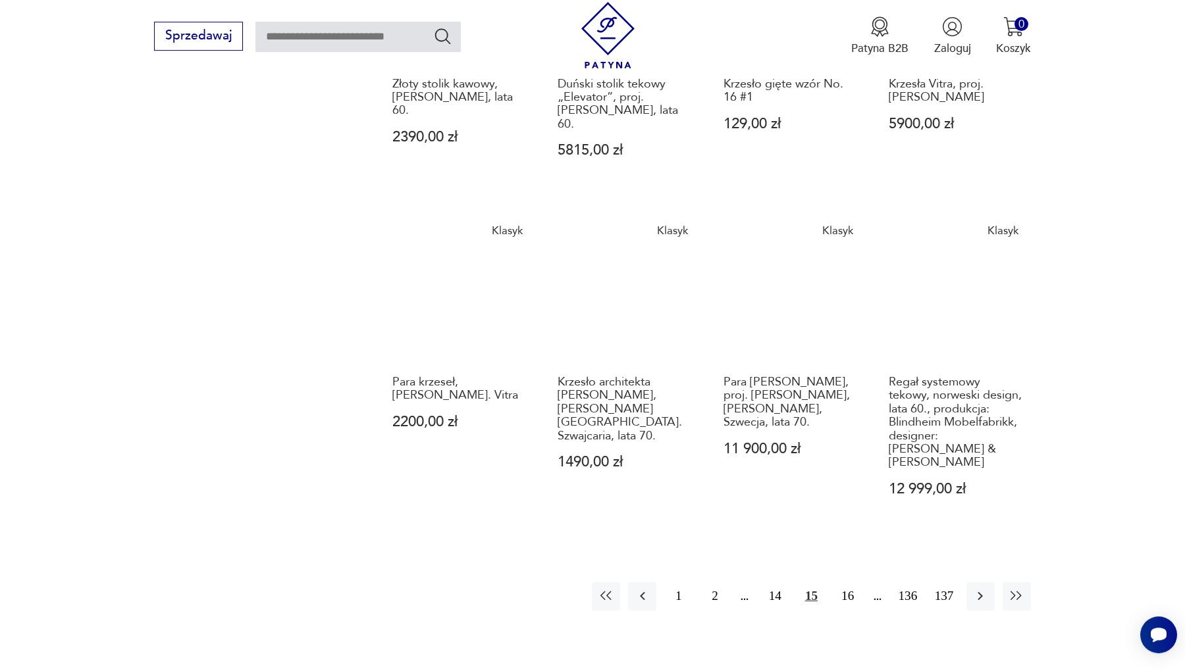
scroll to position [1103, 0]
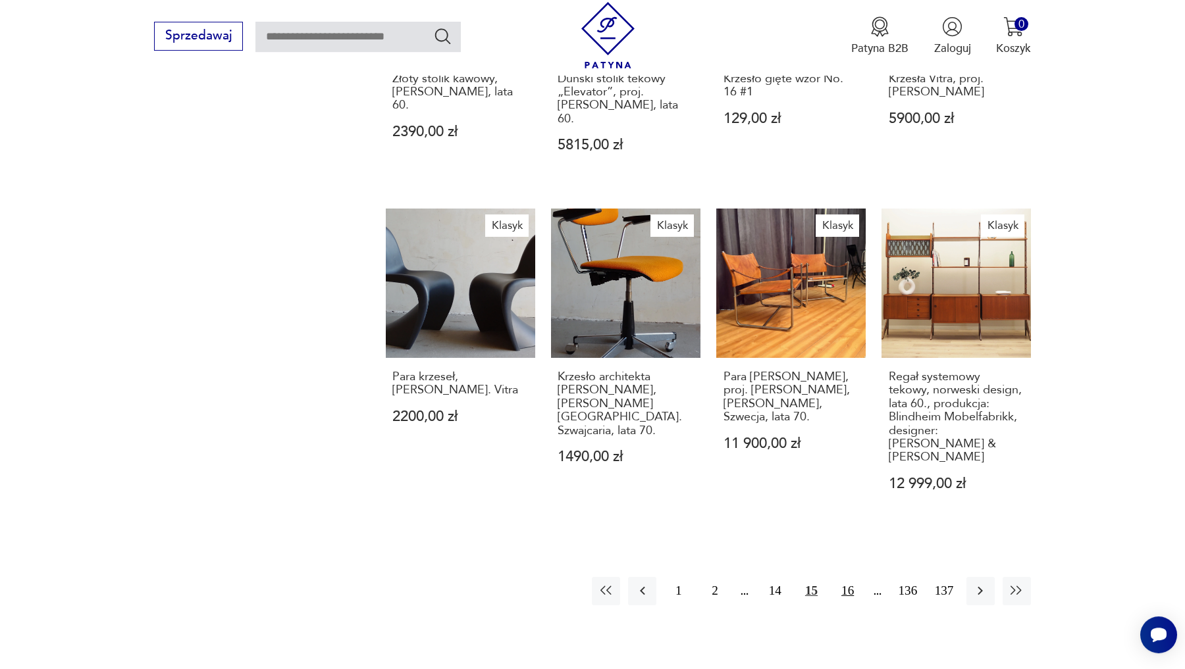
click at [847, 577] on button "16" at bounding box center [847, 591] width 28 height 28
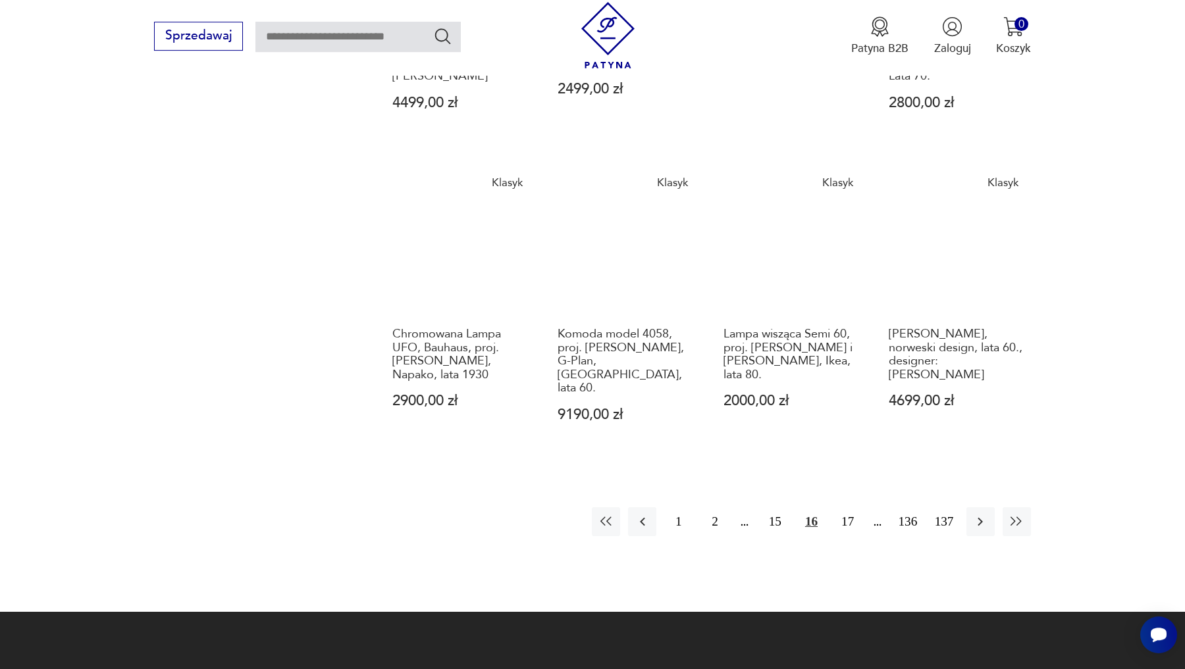
scroll to position [1140, 0]
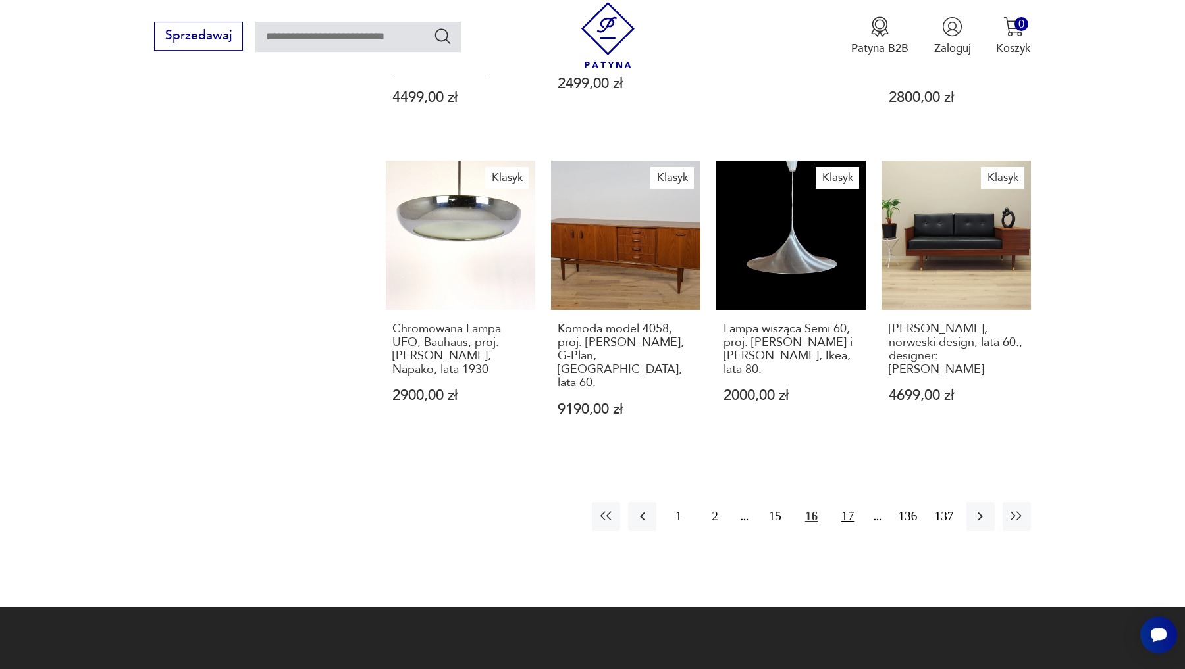
click at [844, 502] on button "17" at bounding box center [847, 516] width 28 height 28
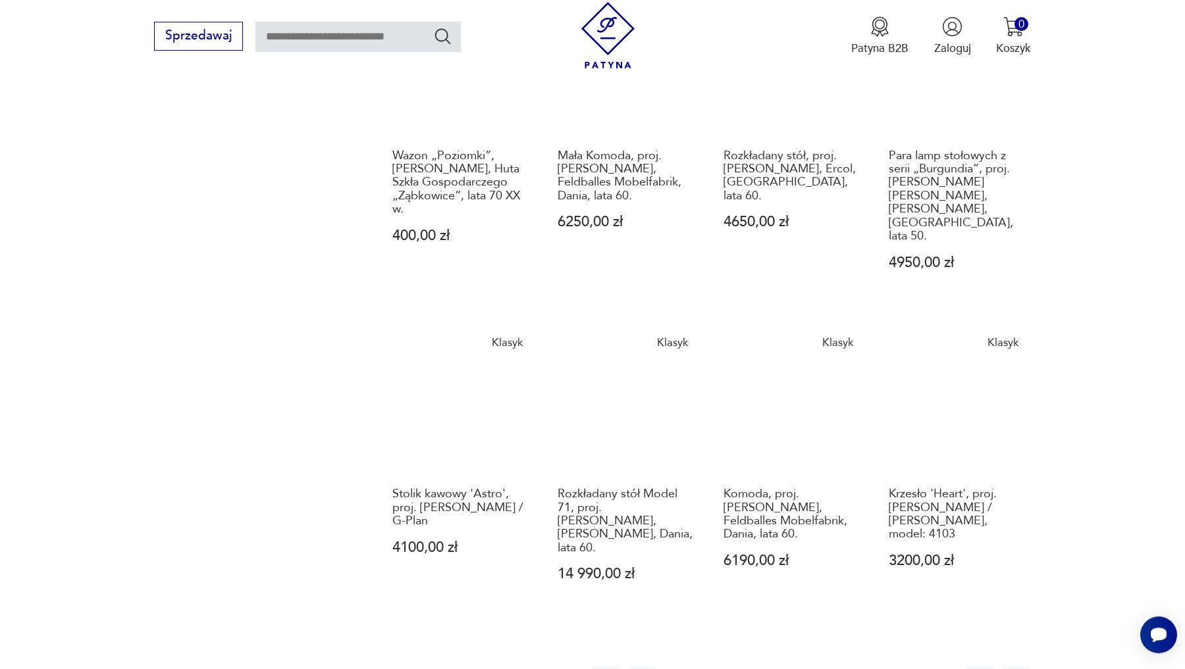
scroll to position [1007, 0]
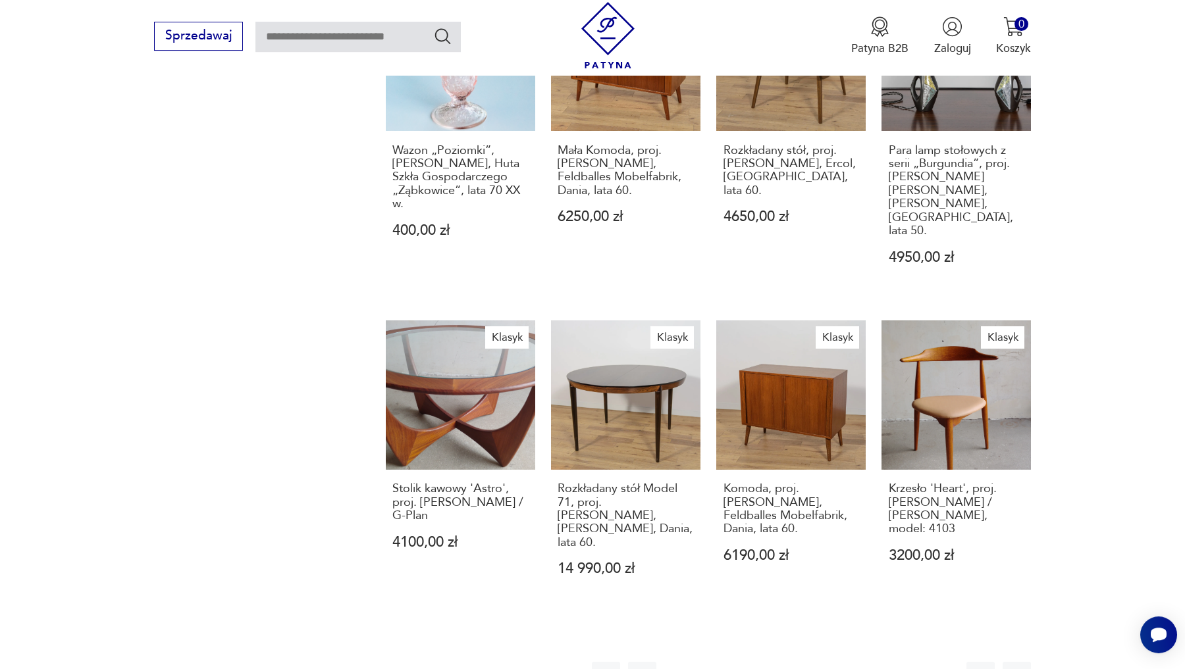
click at [847, 662] on button "18" at bounding box center [847, 676] width 28 height 28
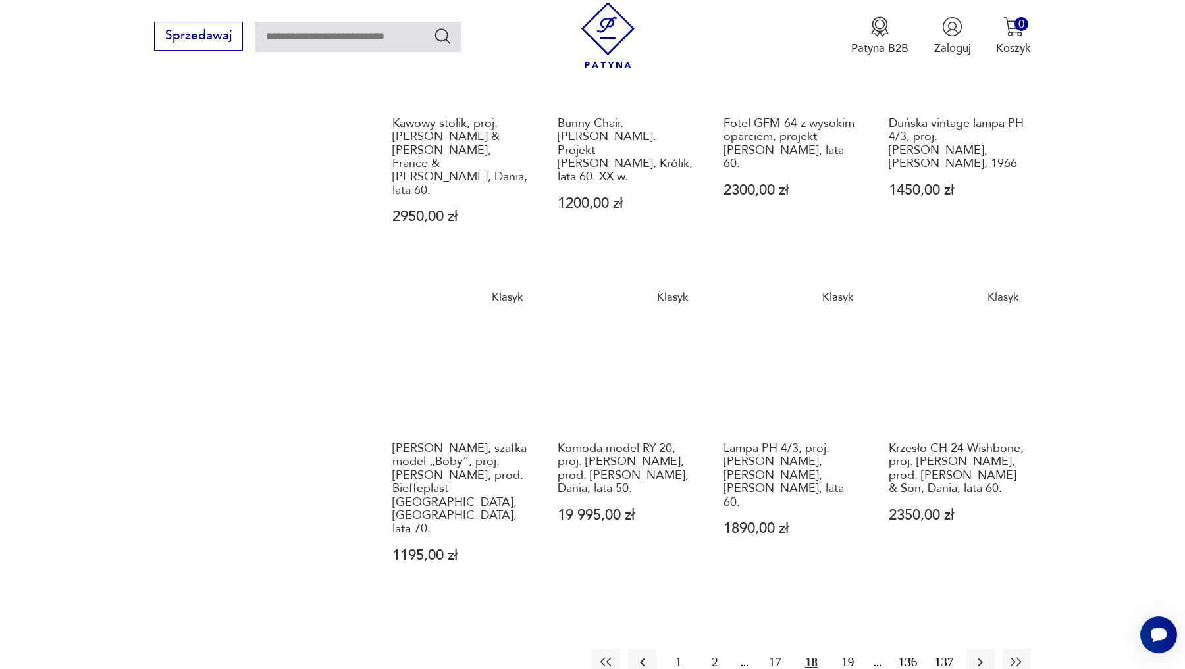
scroll to position [1023, 0]
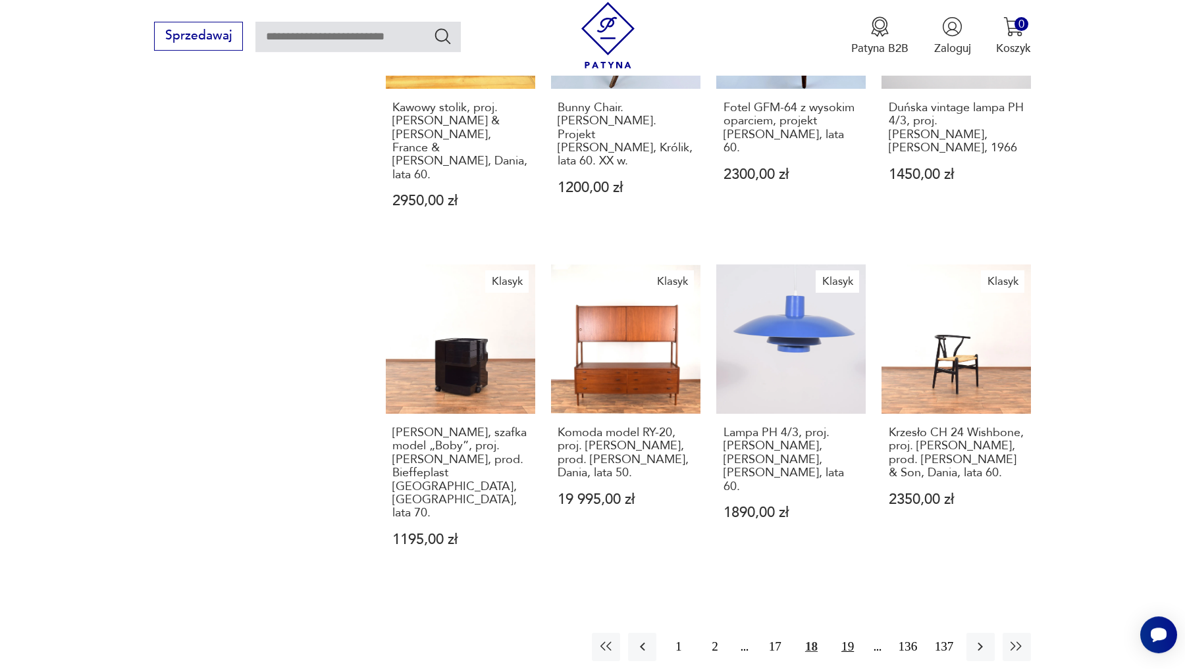
click at [847, 633] on button "19" at bounding box center [847, 647] width 28 height 28
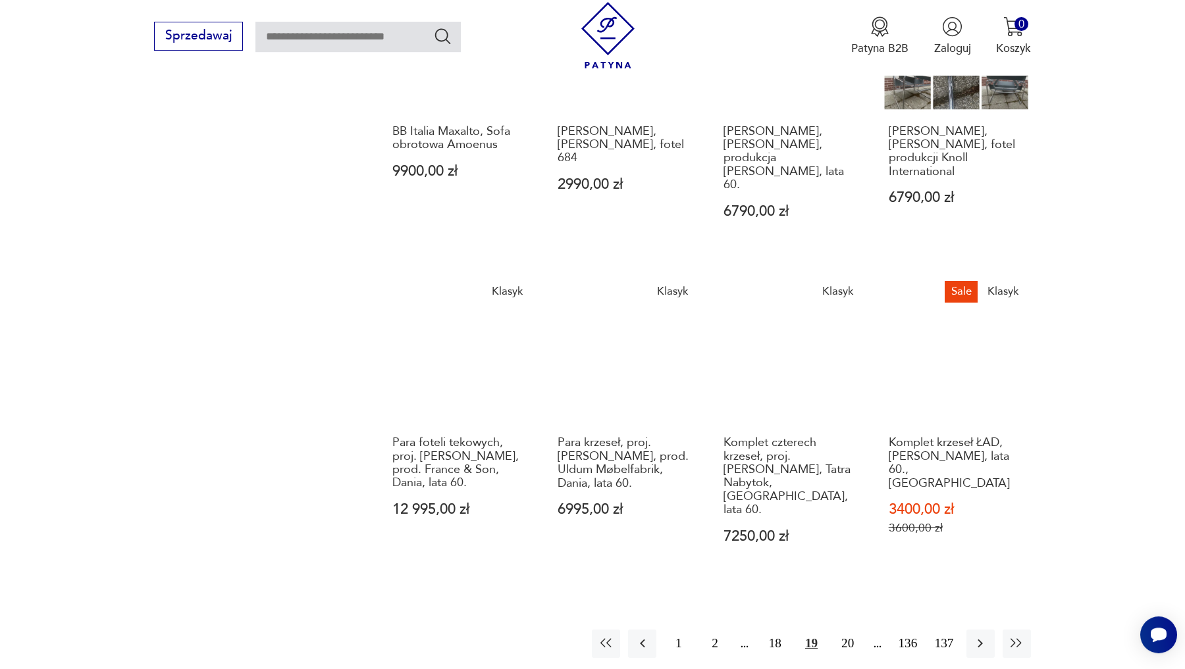
scroll to position [1008, 0]
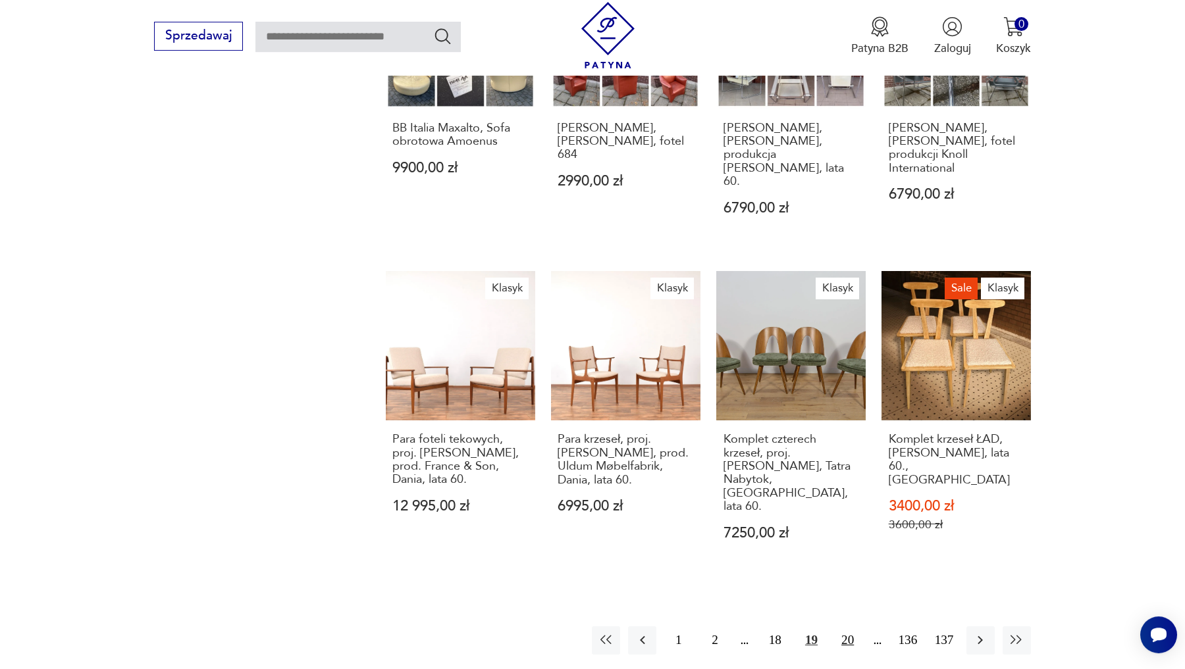
click at [841, 627] on button "20" at bounding box center [847, 641] width 28 height 28
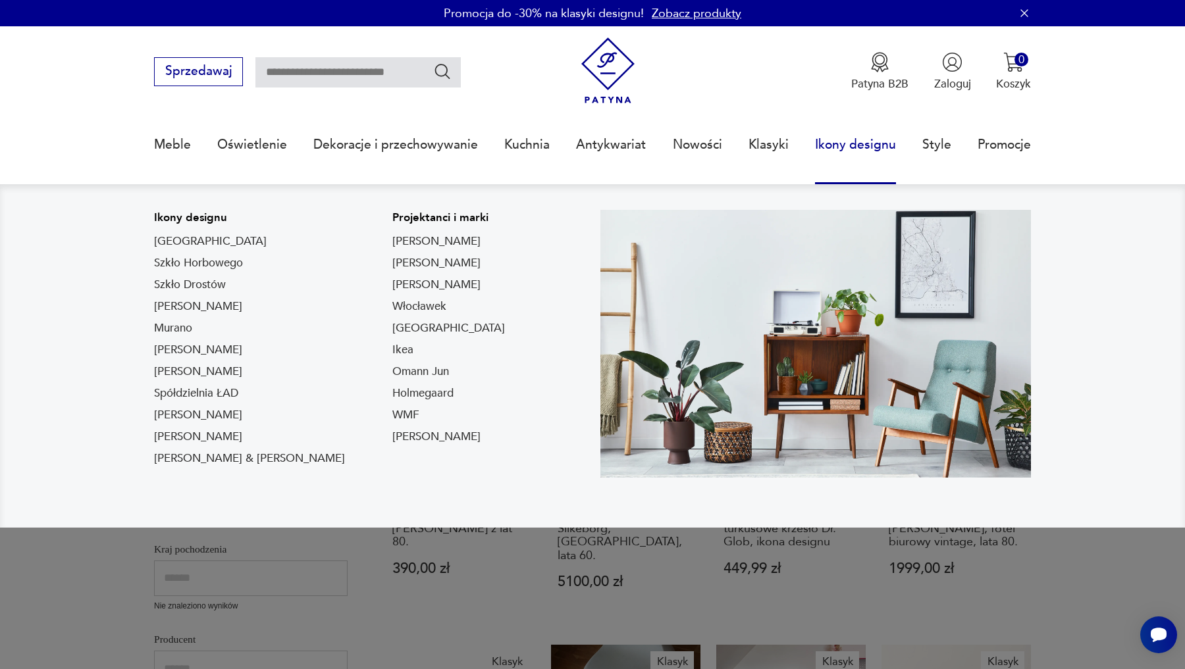
click at [836, 159] on link "Ikony designu" at bounding box center [855, 145] width 81 height 61
click at [211, 459] on link "[PERSON_NAME] & [PERSON_NAME]" at bounding box center [249, 459] width 191 height 16
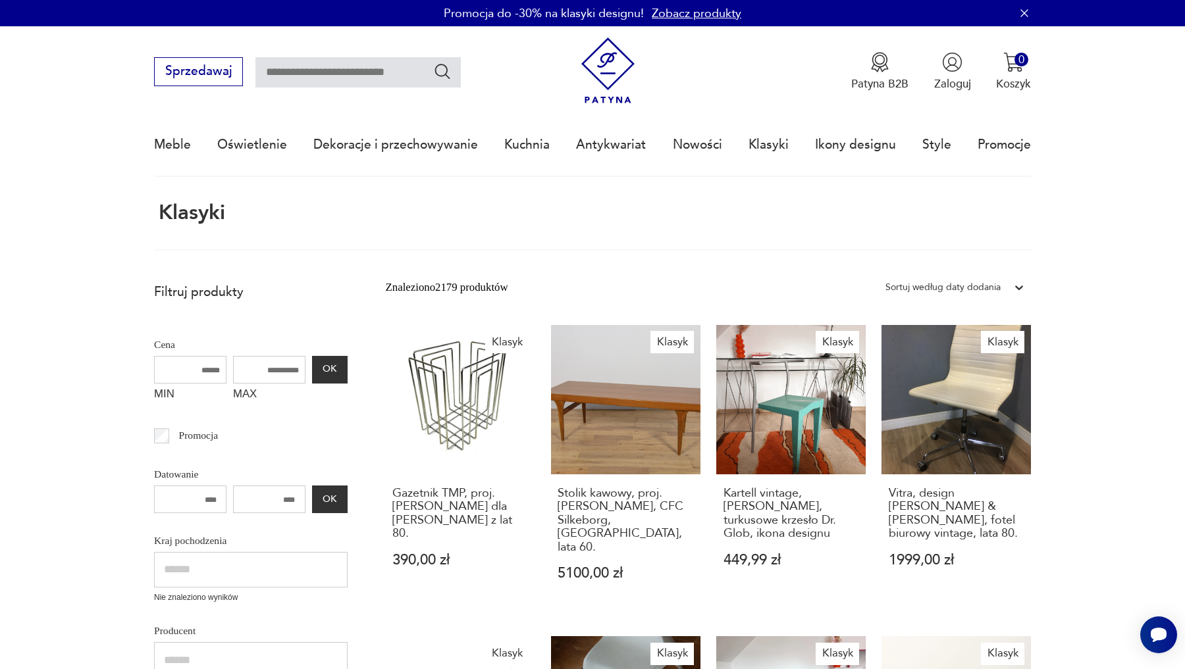
type input "*****"
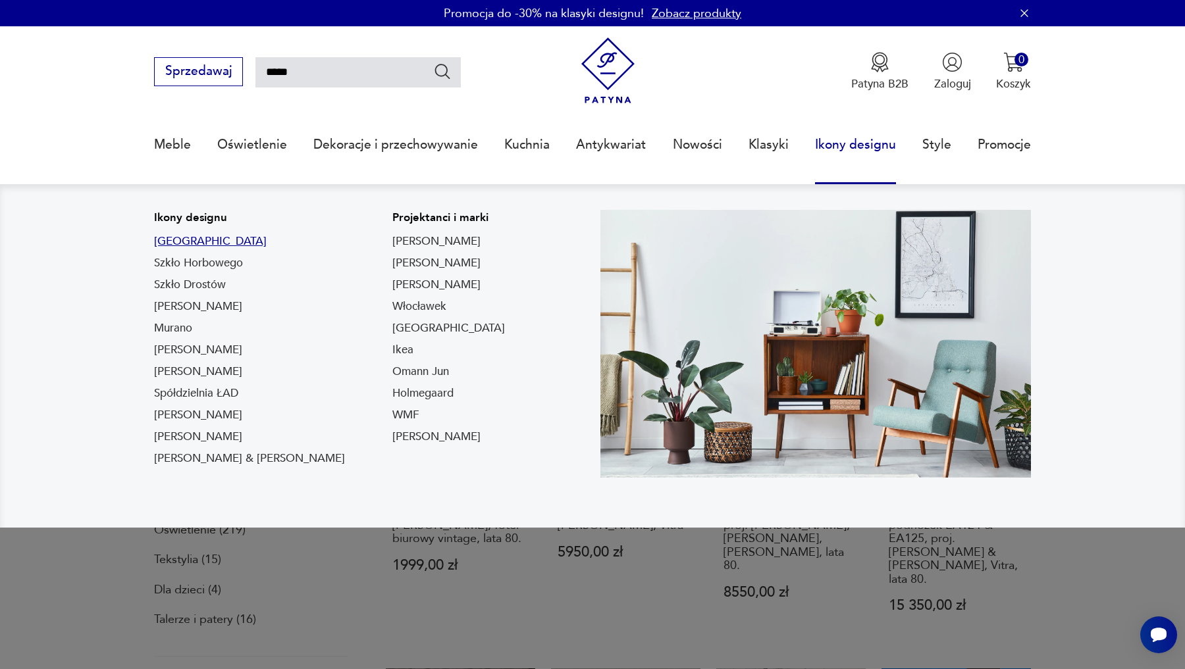
click at [168, 246] on link "[GEOGRAPHIC_DATA]" at bounding box center [210, 242] width 113 height 16
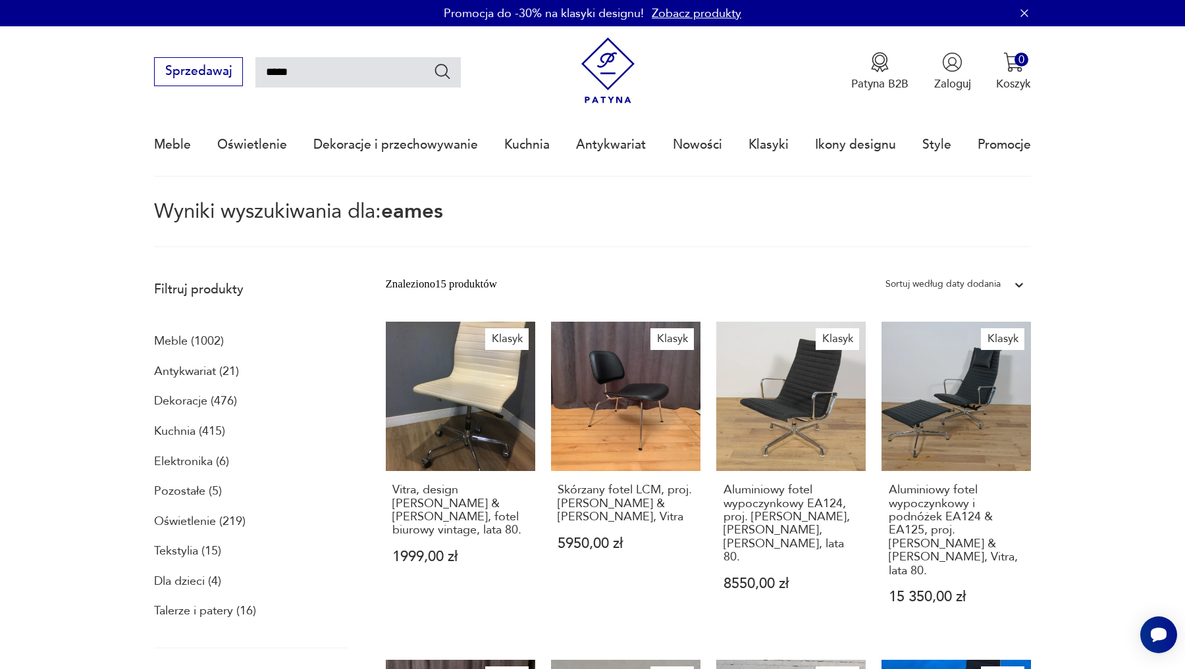
type input "****"
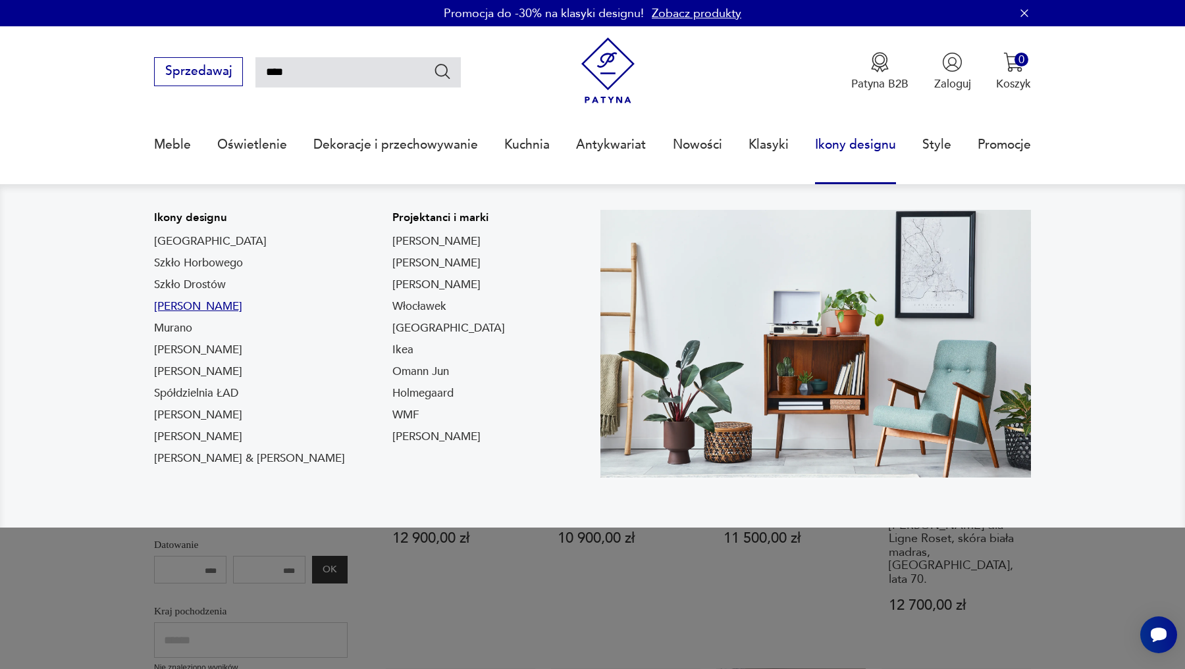
click at [170, 307] on link "[PERSON_NAME]" at bounding box center [198, 307] width 88 height 16
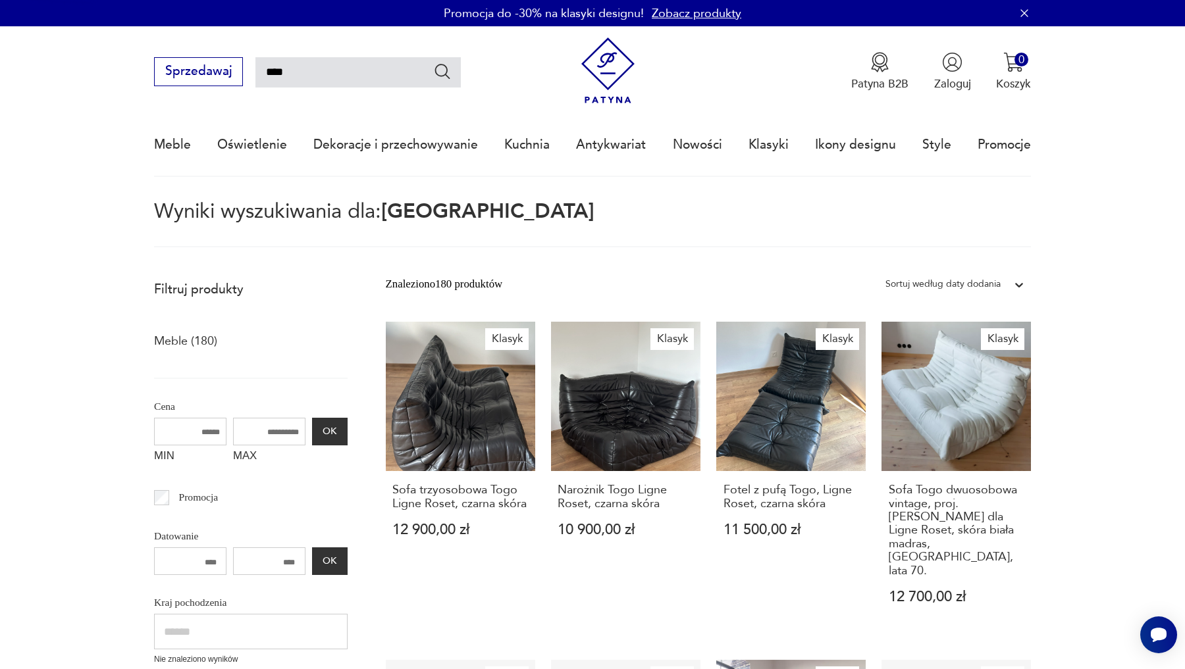
type input "*******"
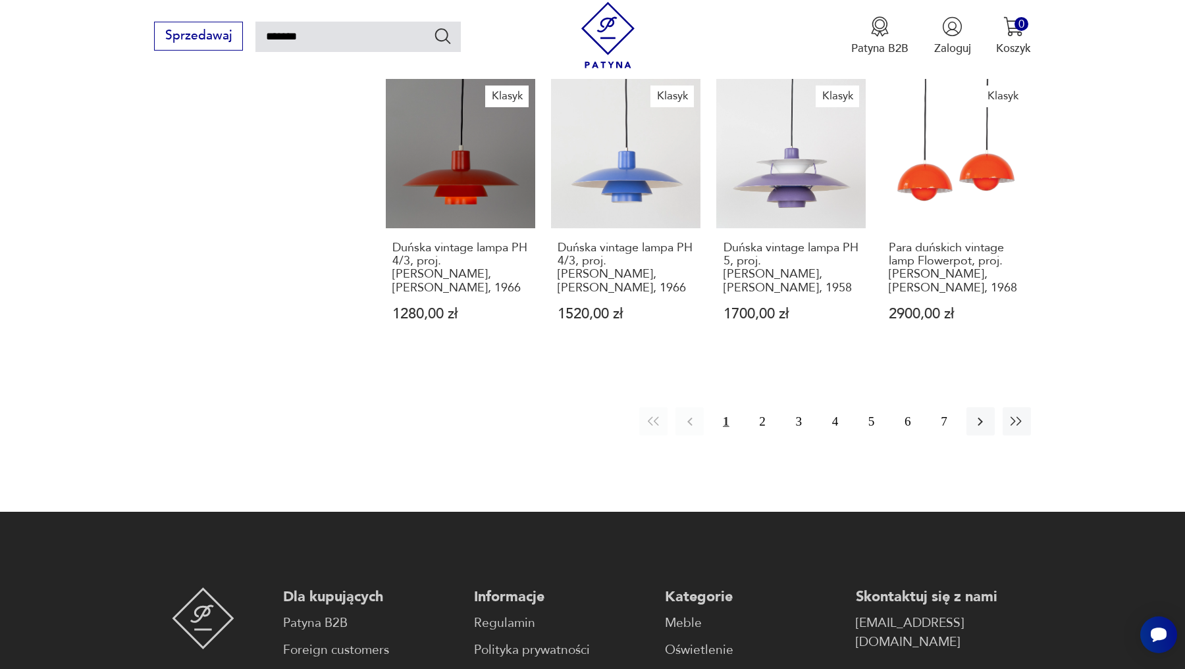
scroll to position [1156, 0]
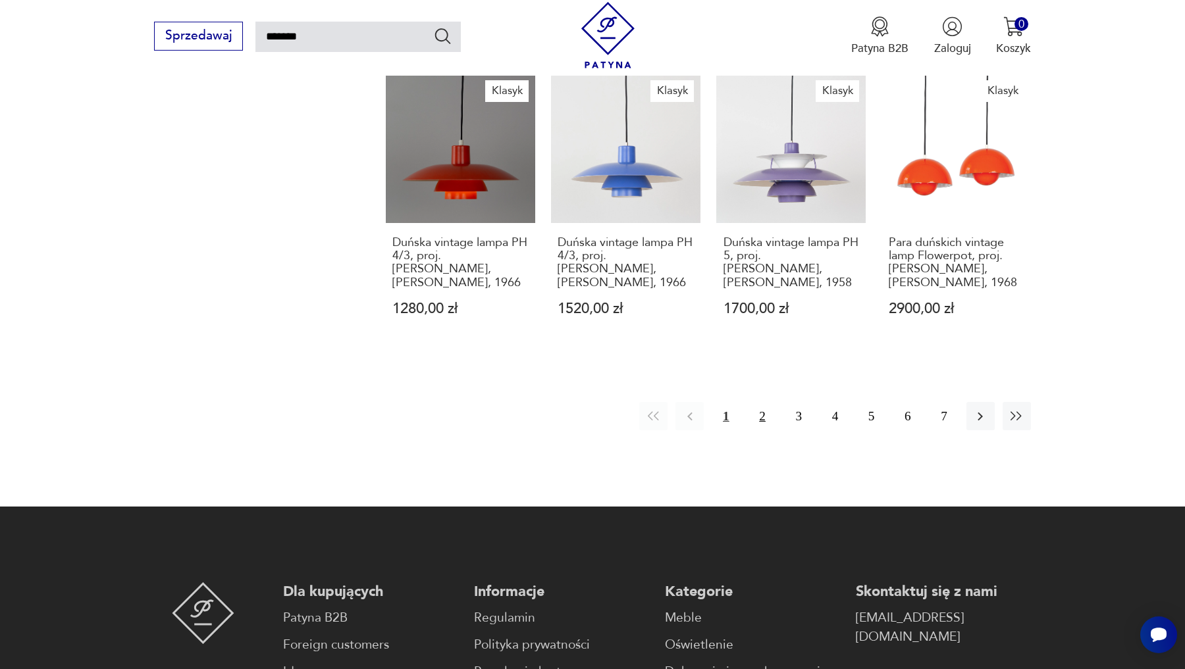
click at [763, 409] on button "2" at bounding box center [762, 416] width 28 height 28
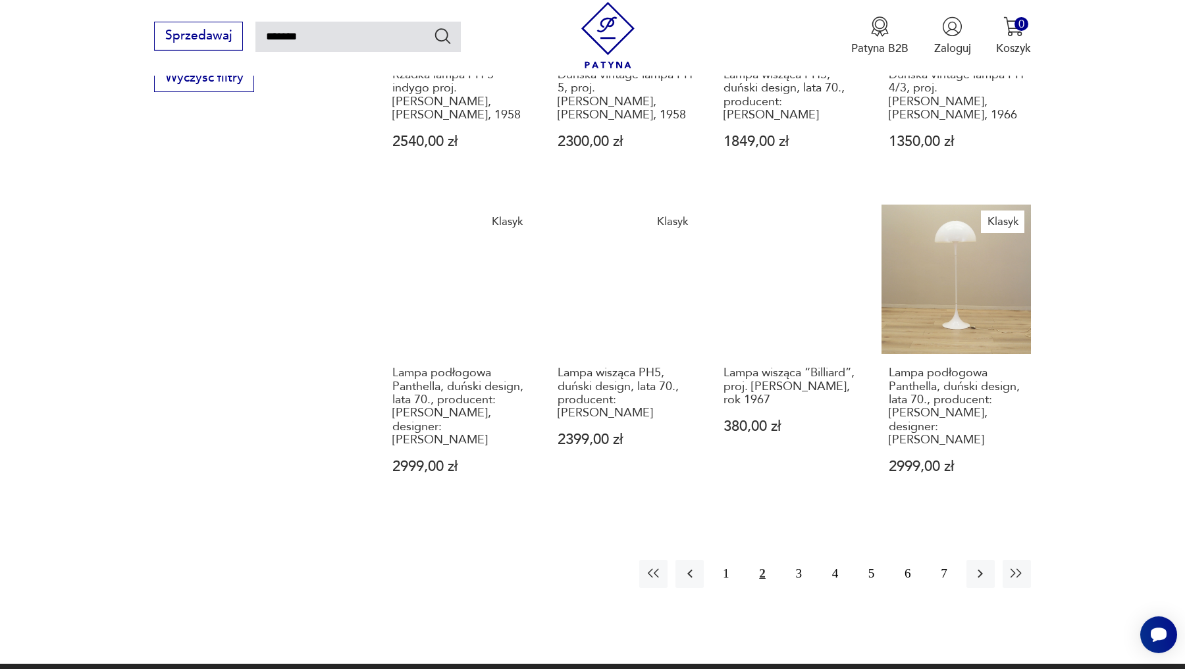
scroll to position [1016, 0]
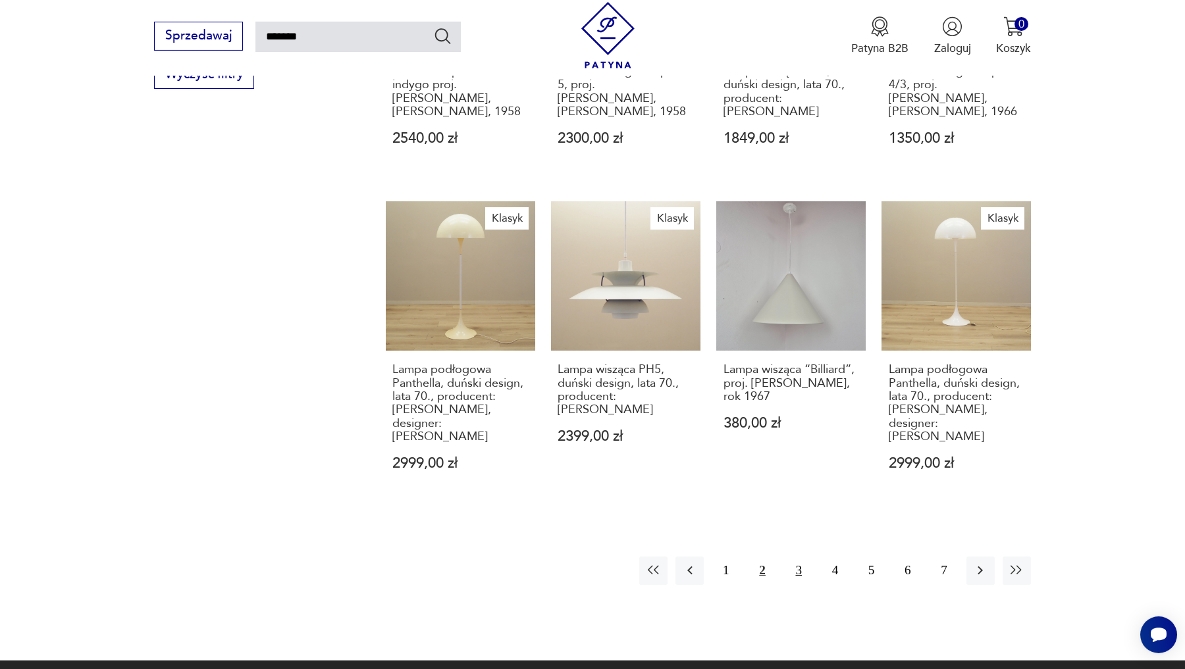
click at [802, 557] on button "3" at bounding box center [799, 571] width 28 height 28
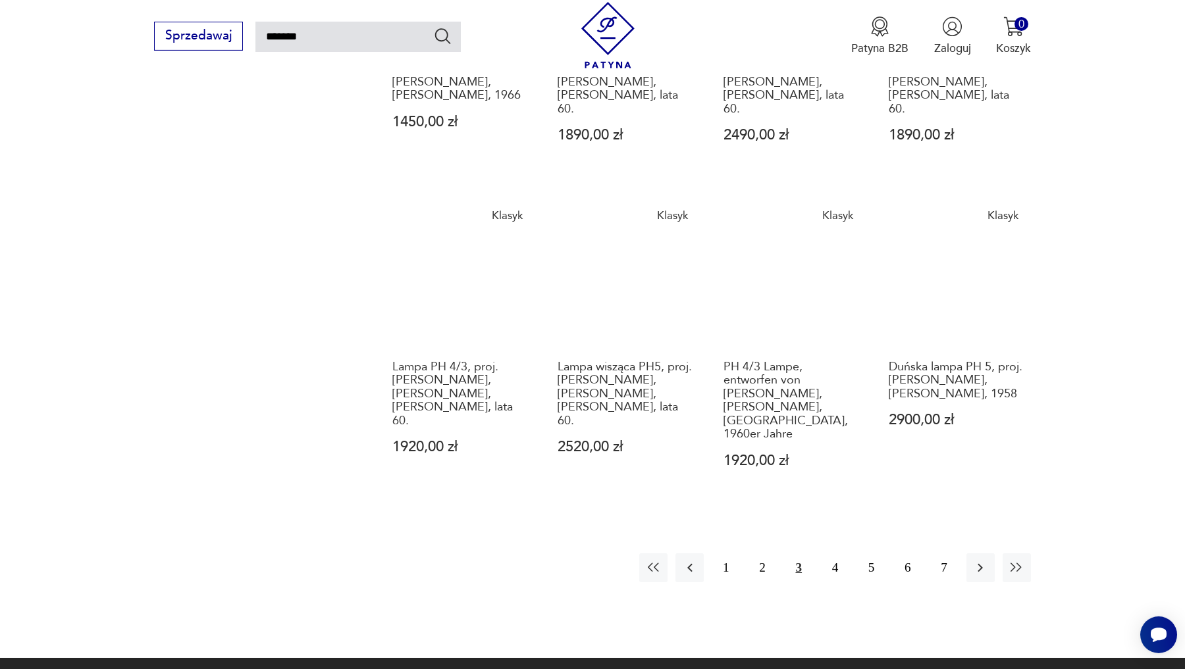
scroll to position [1047, 0]
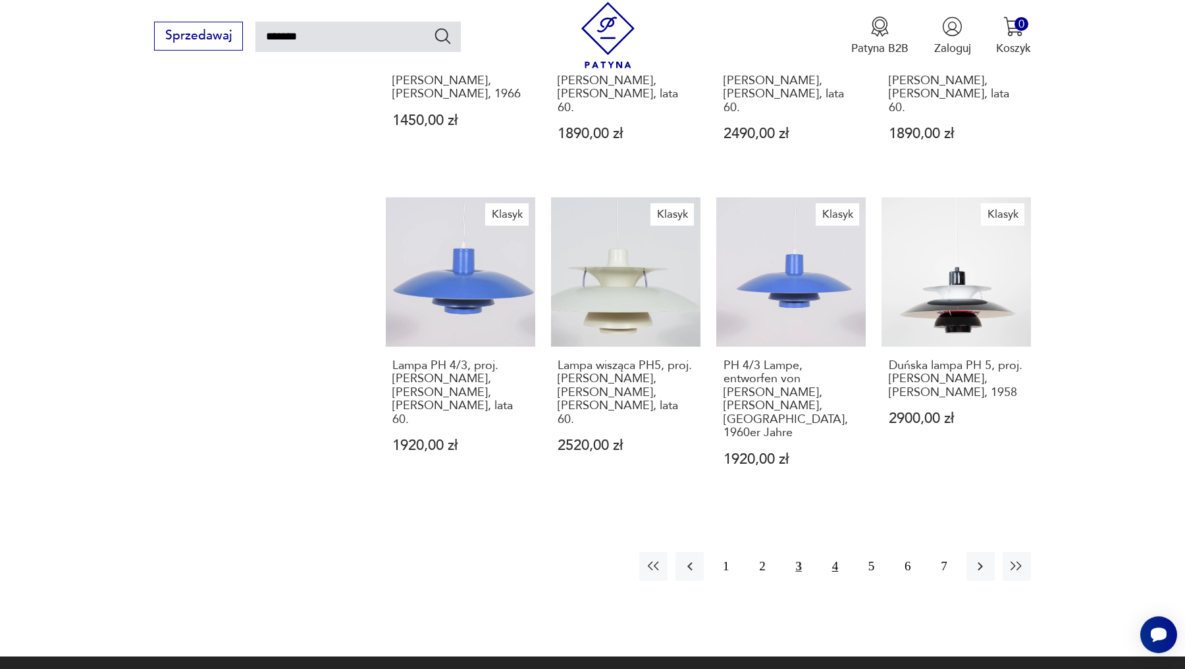
click at [830, 552] on button "4" at bounding box center [835, 566] width 28 height 28
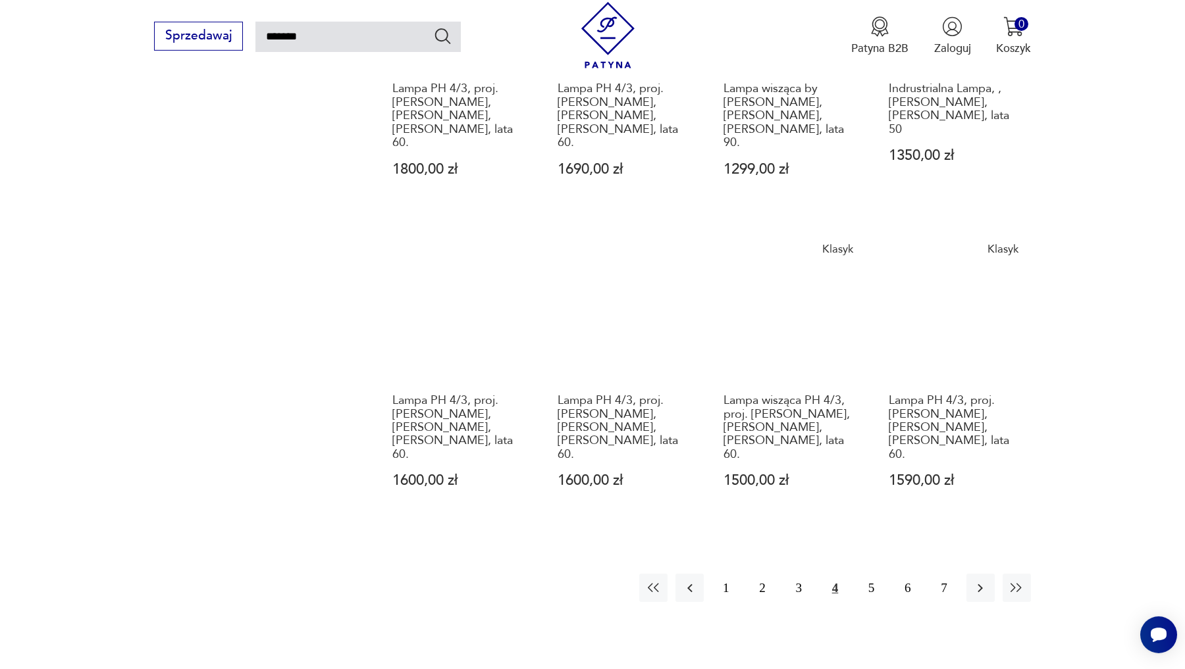
scroll to position [1062, 0]
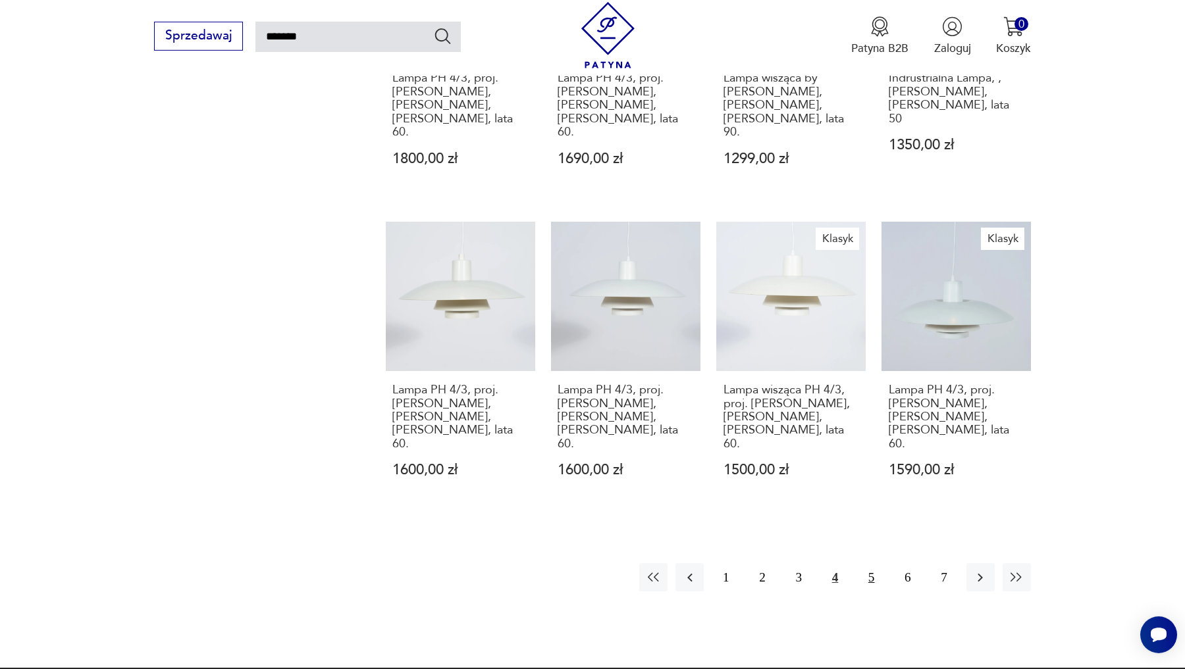
click at [874, 563] on button "5" at bounding box center [871, 577] width 28 height 28
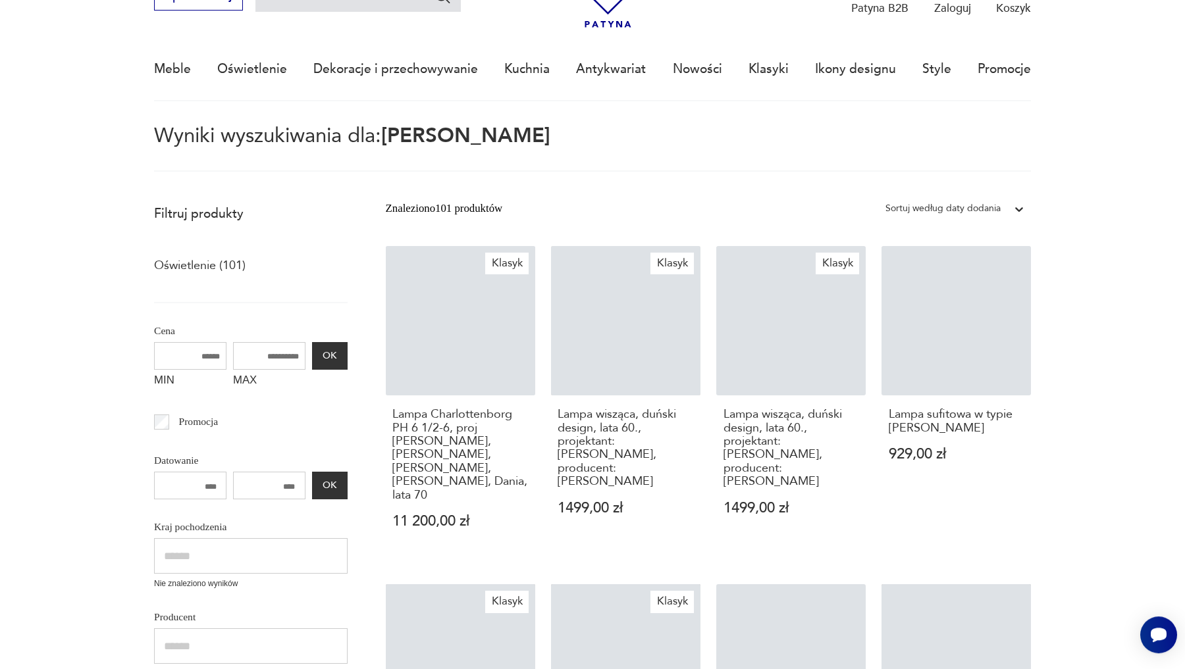
scroll to position [76, 0]
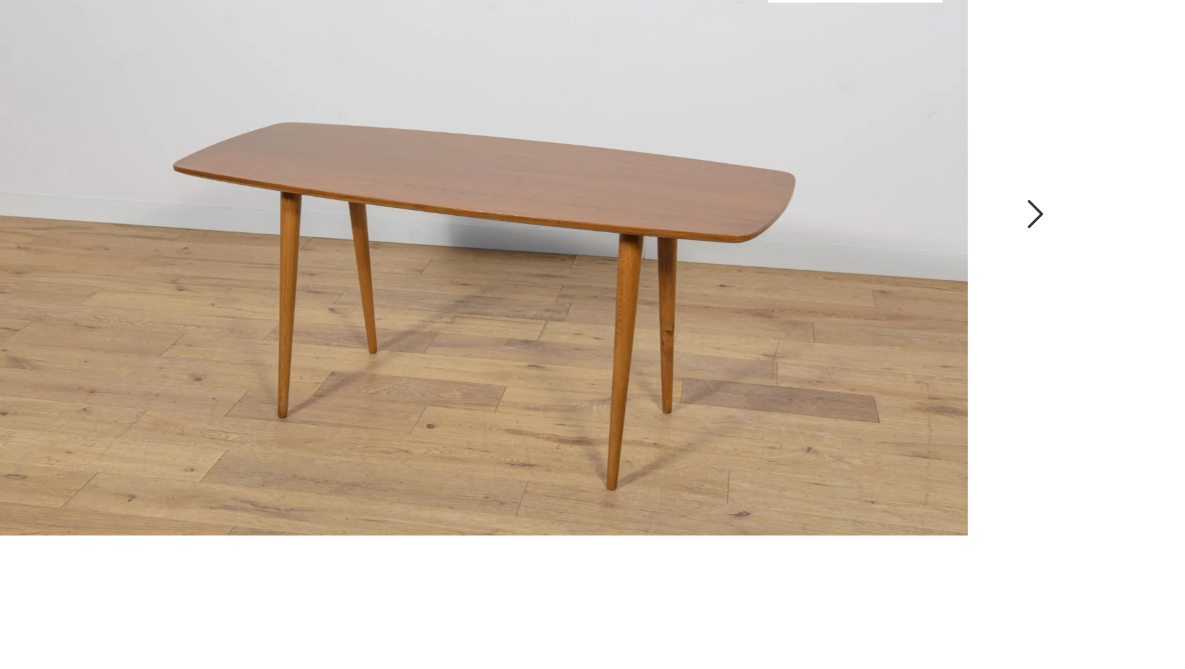
click at [627, 356] on icon "button" at bounding box center [629, 351] width 5 height 9
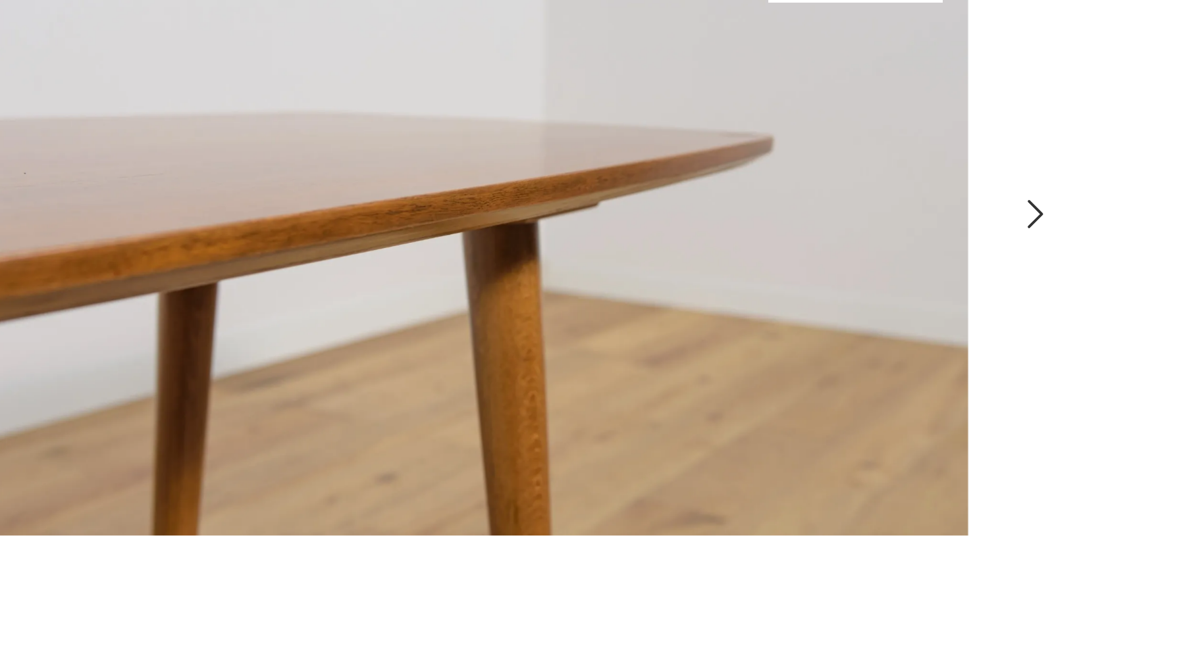
click at [627, 356] on icon "button" at bounding box center [629, 351] width 5 height 9
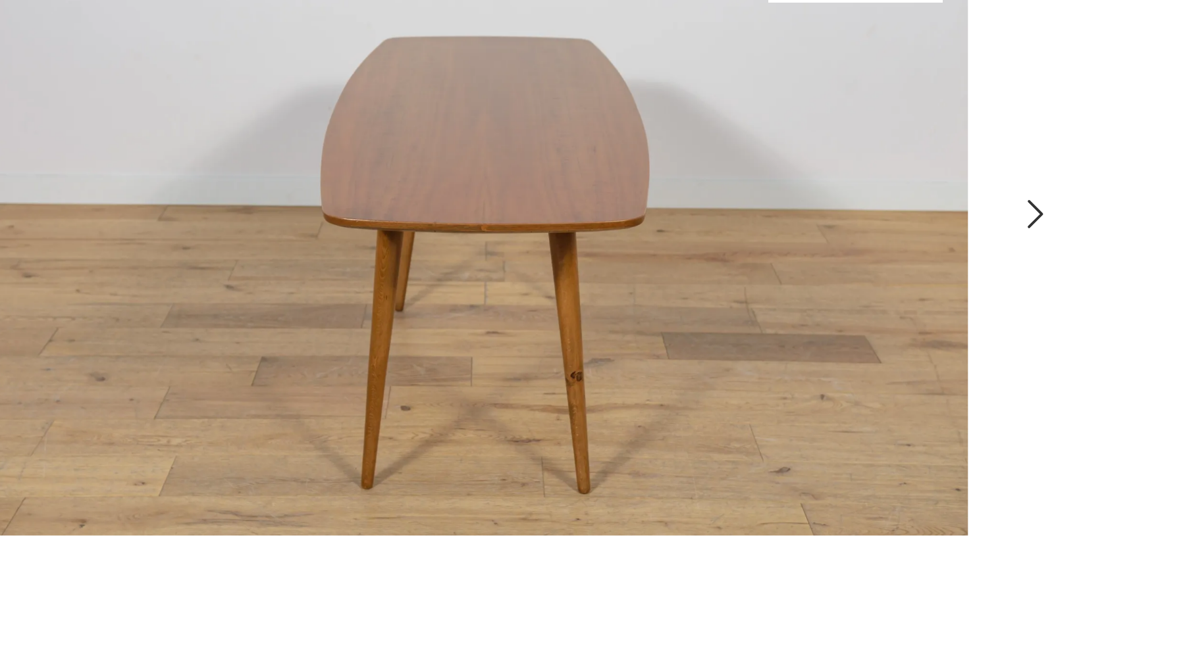
click at [627, 356] on icon "button" at bounding box center [629, 351] width 5 height 9
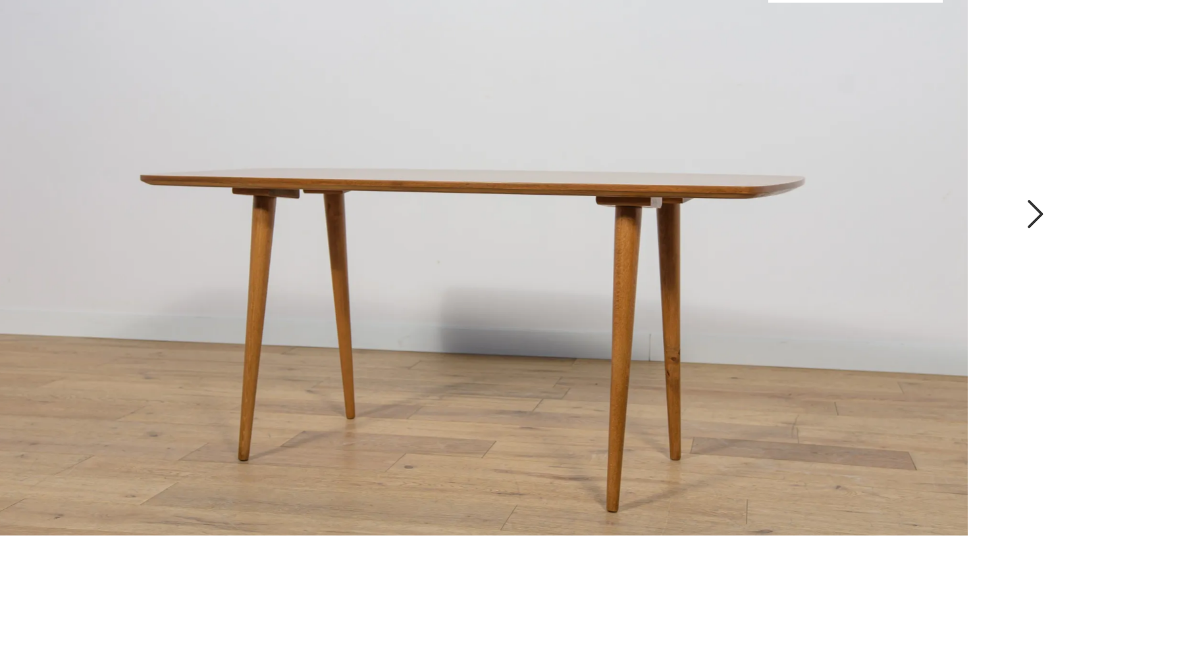
click at [627, 356] on icon "button" at bounding box center [629, 351] width 5 height 9
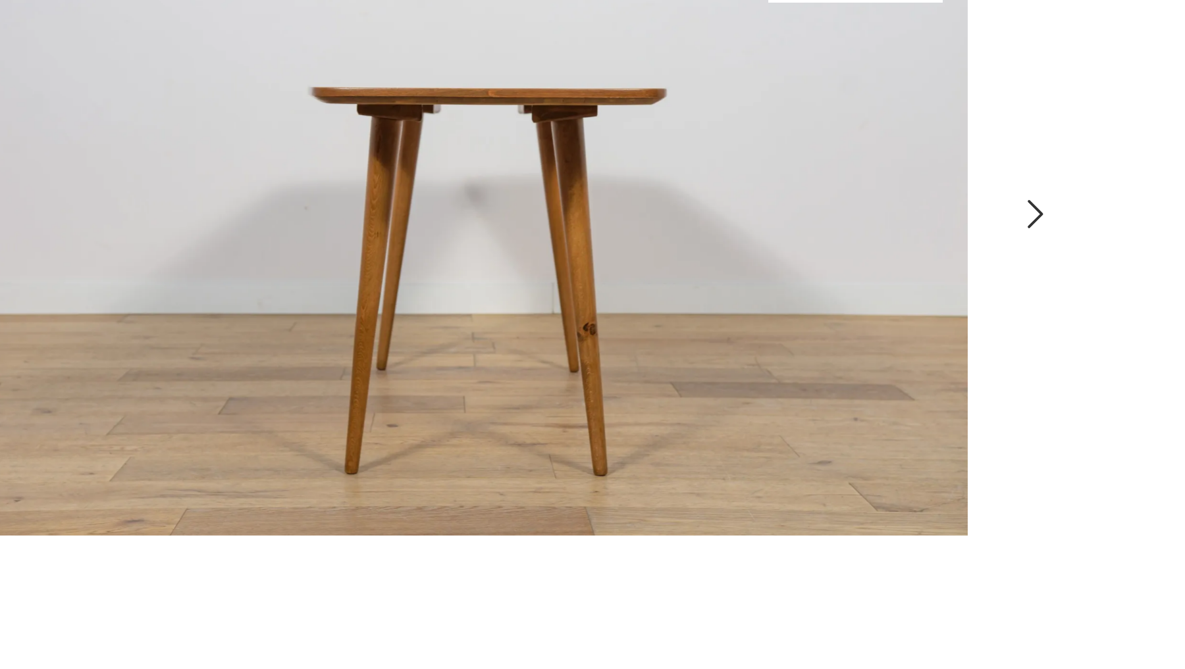
click at [627, 356] on icon "button" at bounding box center [629, 351] width 5 height 9
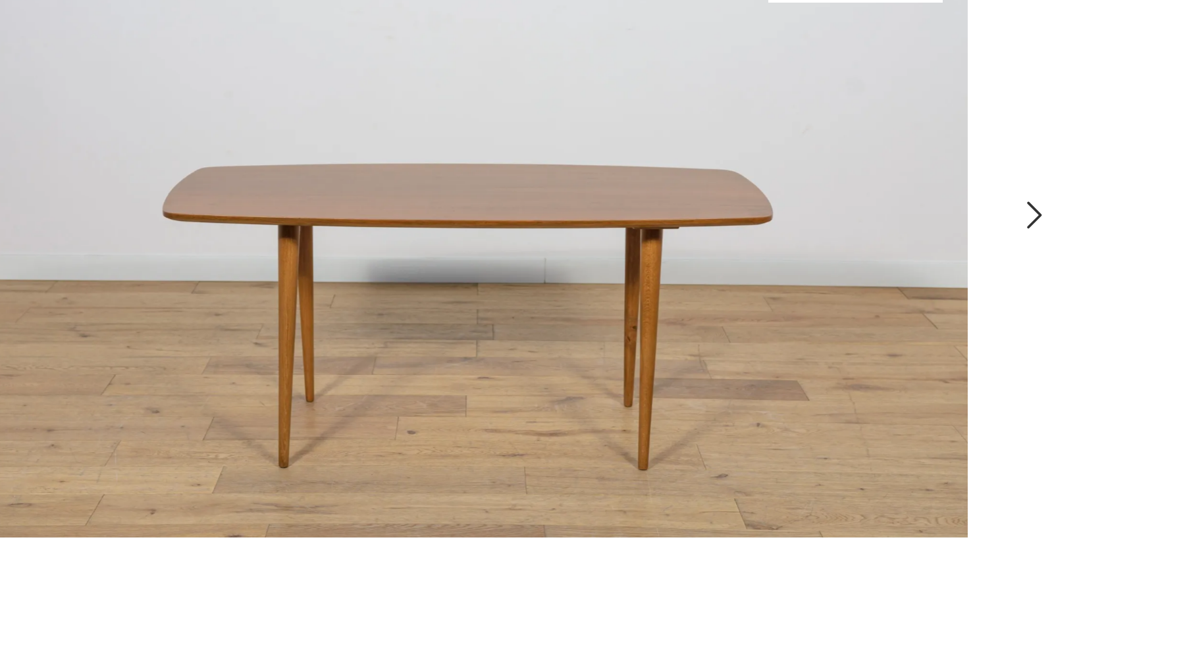
click at [627, 356] on icon "button" at bounding box center [629, 351] width 5 height 9
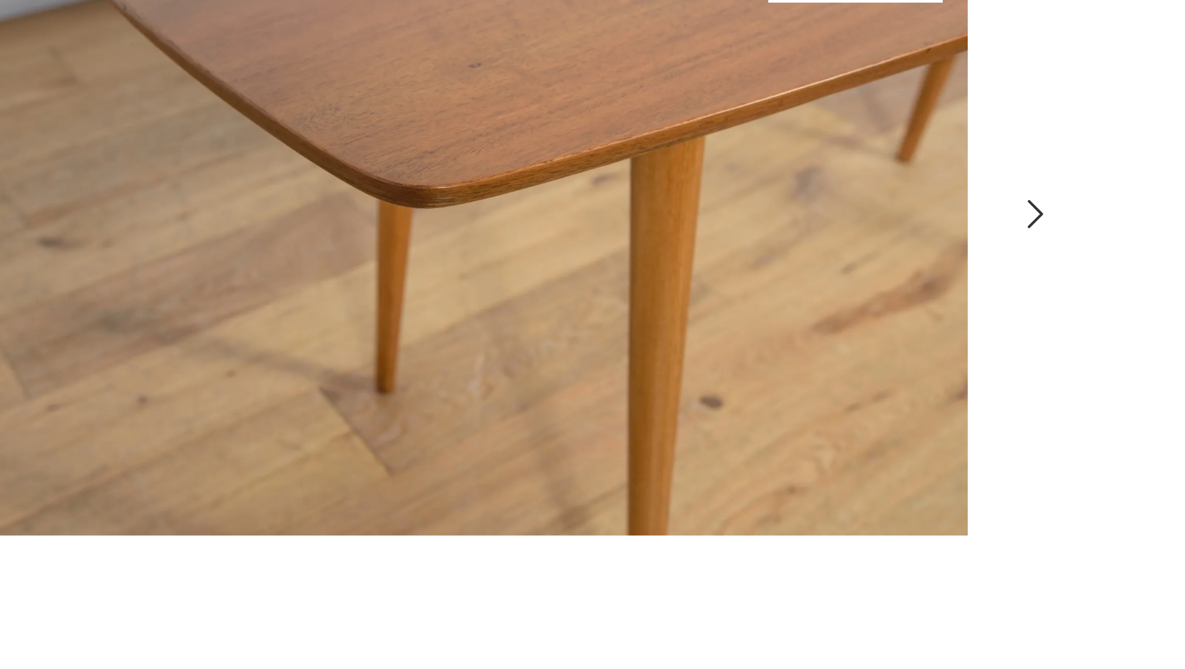
click at [627, 356] on icon "button" at bounding box center [629, 351] width 5 height 9
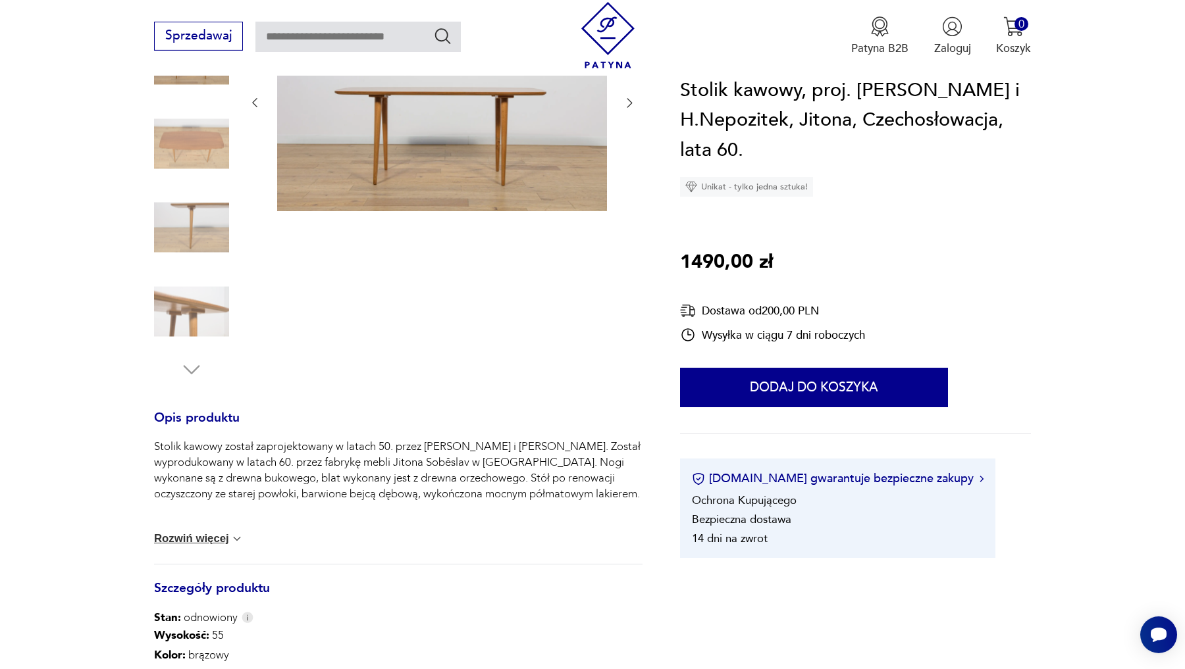
scroll to position [273, 0]
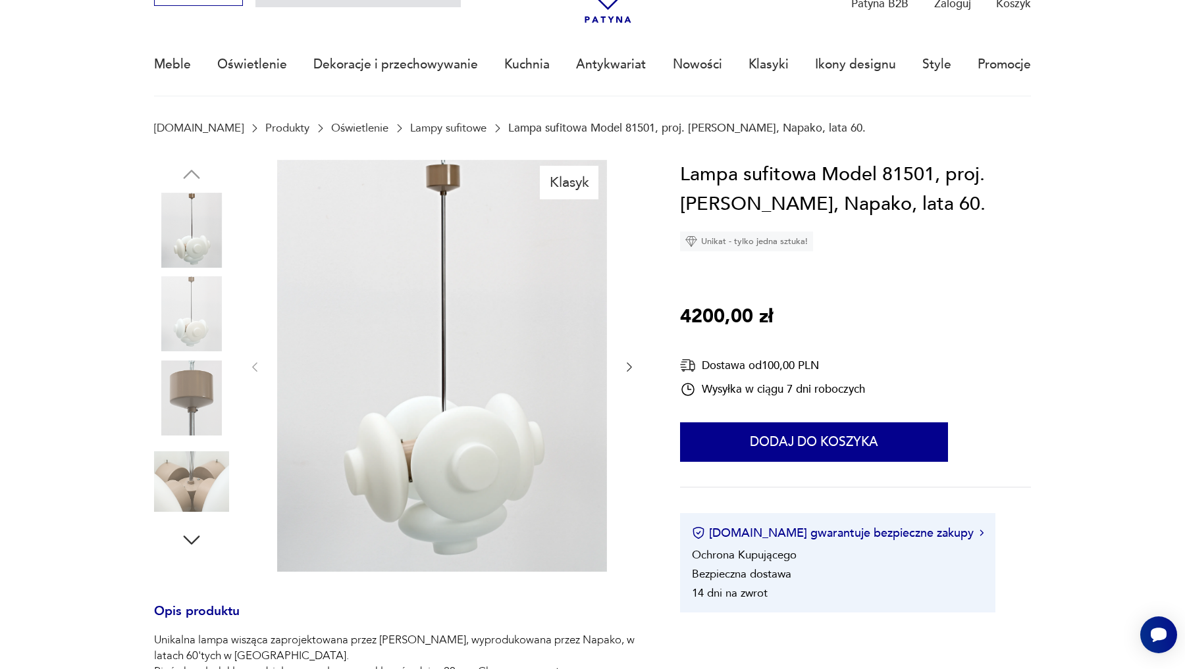
scroll to position [98, 0]
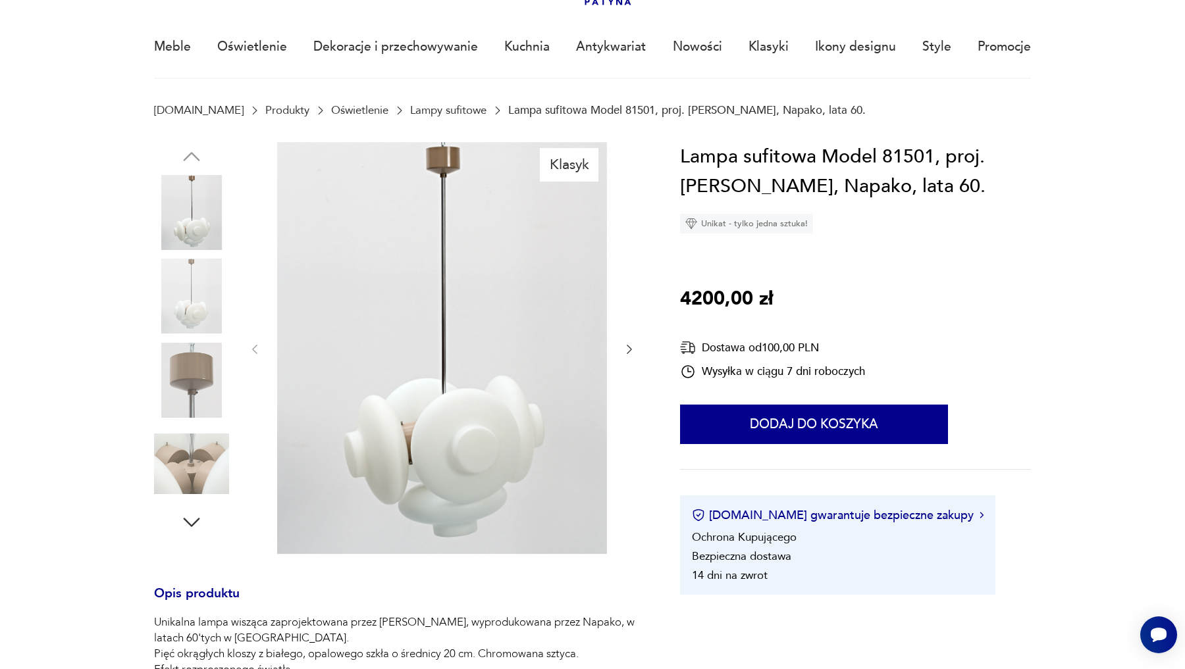
click at [195, 298] on img at bounding box center [191, 296] width 75 height 75
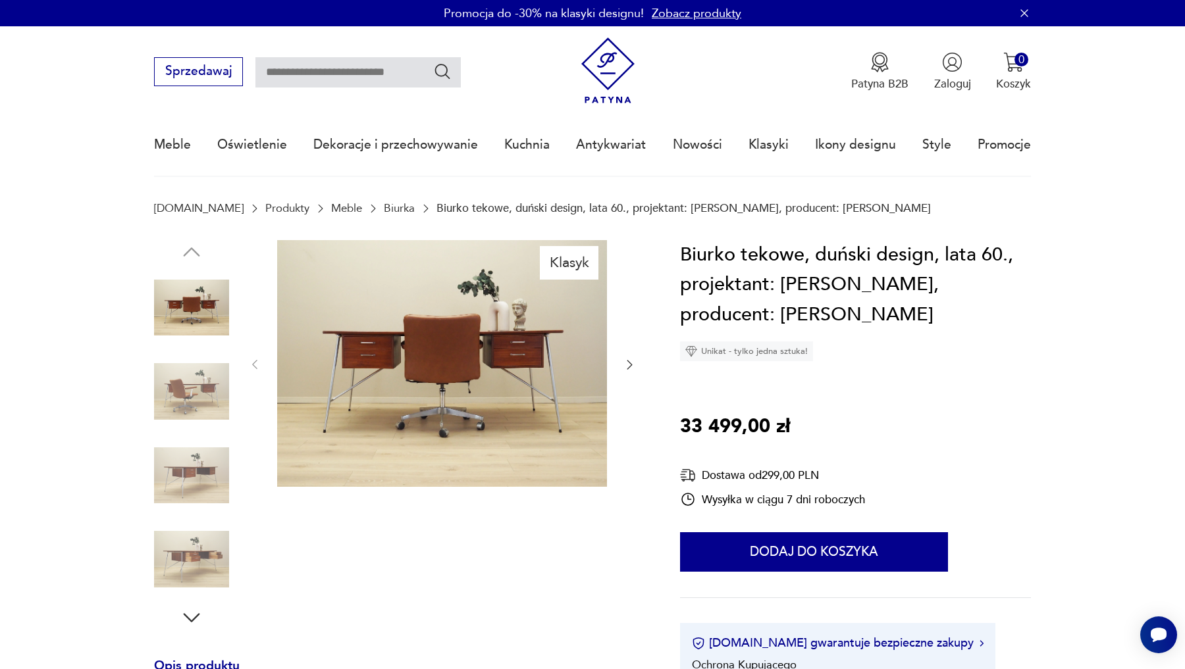
click at [502, 315] on img at bounding box center [442, 363] width 330 height 247
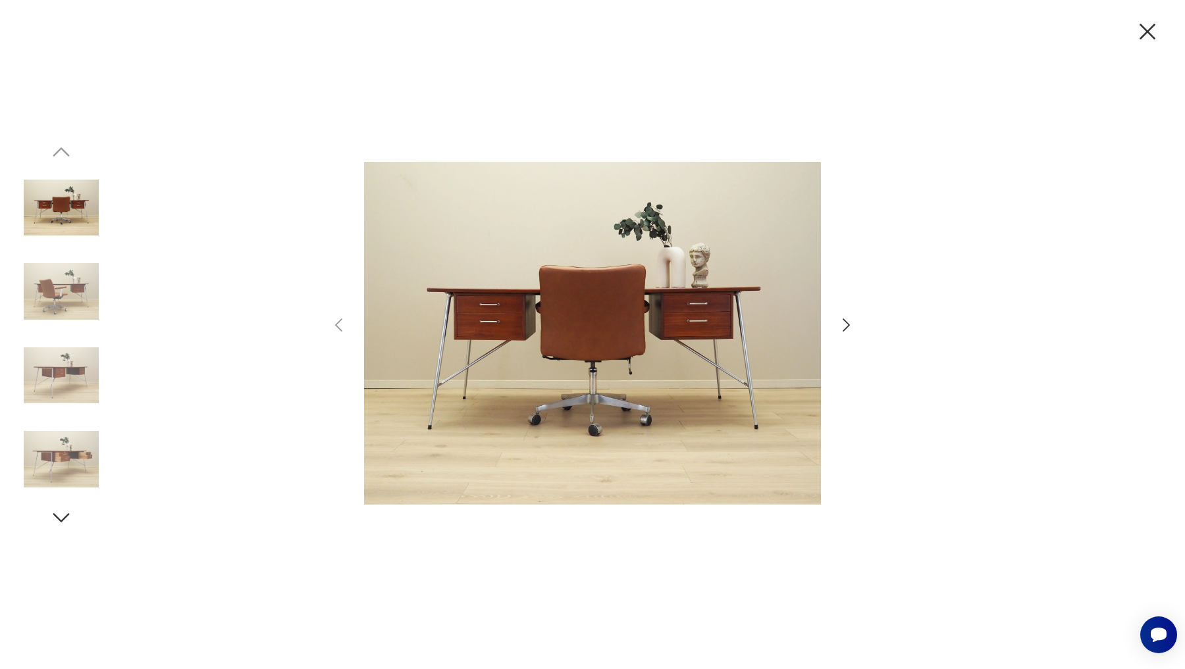
click at [851, 325] on icon "button" at bounding box center [846, 325] width 19 height 19
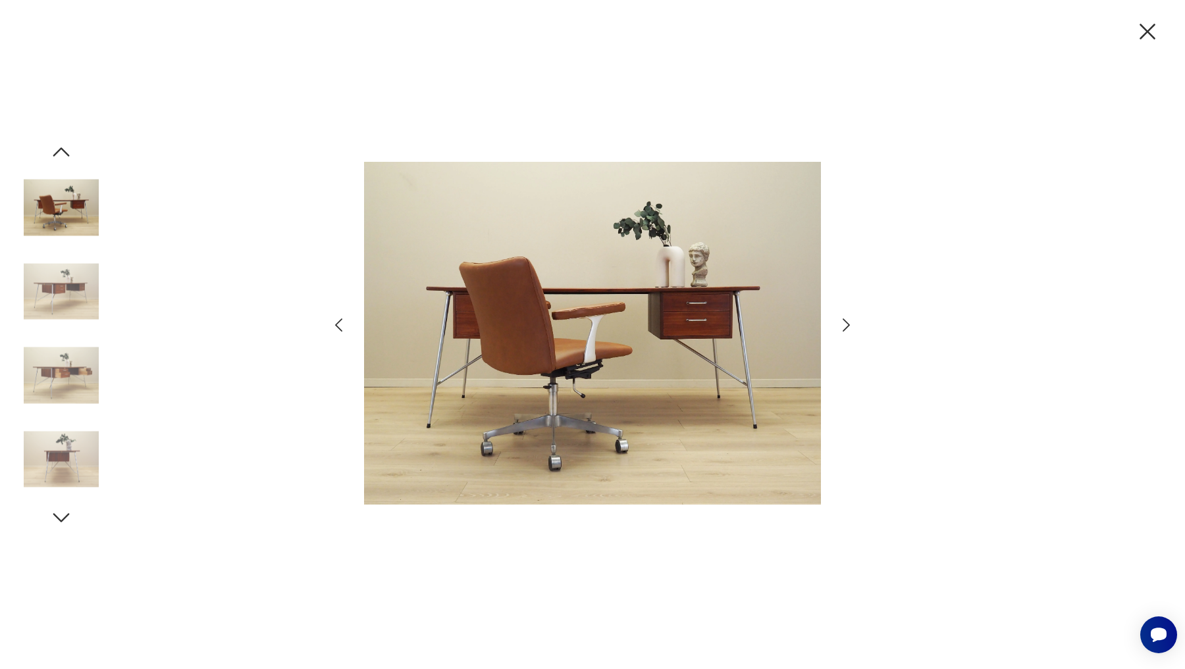
click at [851, 325] on icon "button" at bounding box center [846, 325] width 19 height 19
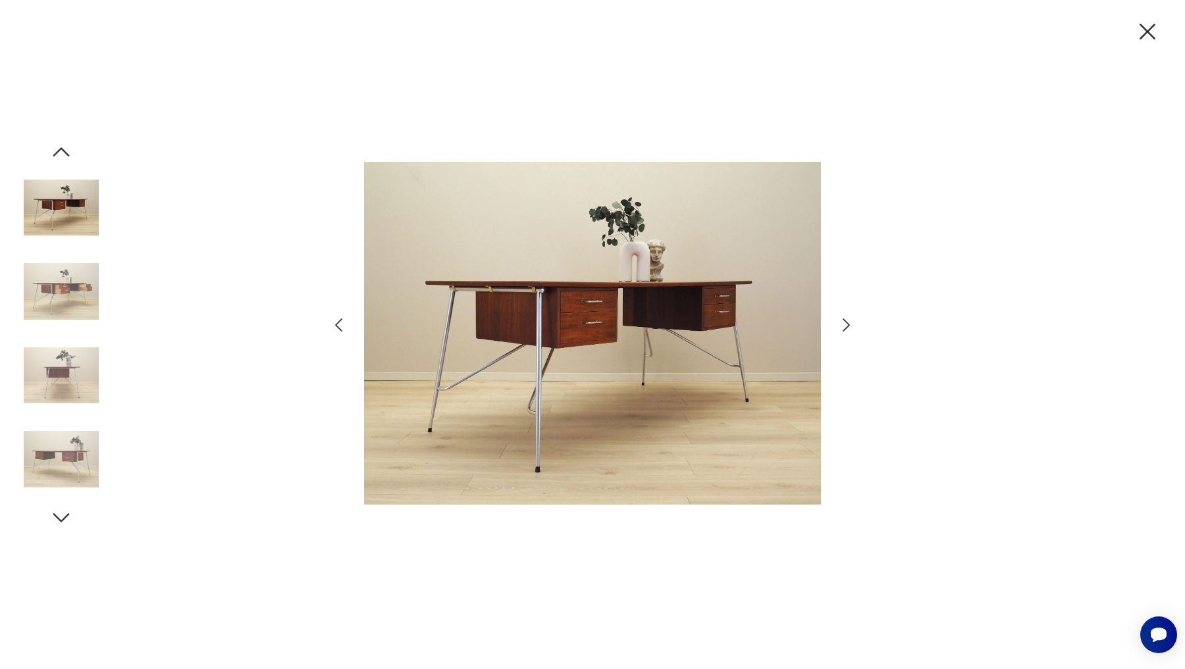
click at [851, 325] on icon "button" at bounding box center [846, 325] width 19 height 19
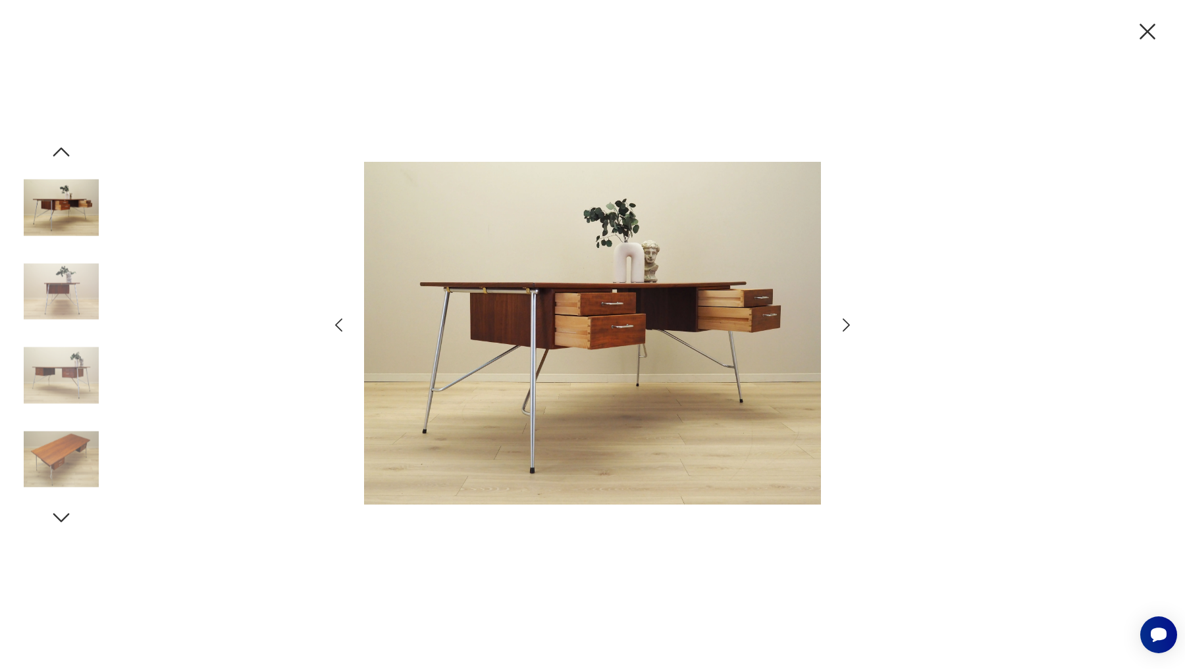
click at [851, 325] on icon "button" at bounding box center [846, 325] width 19 height 19
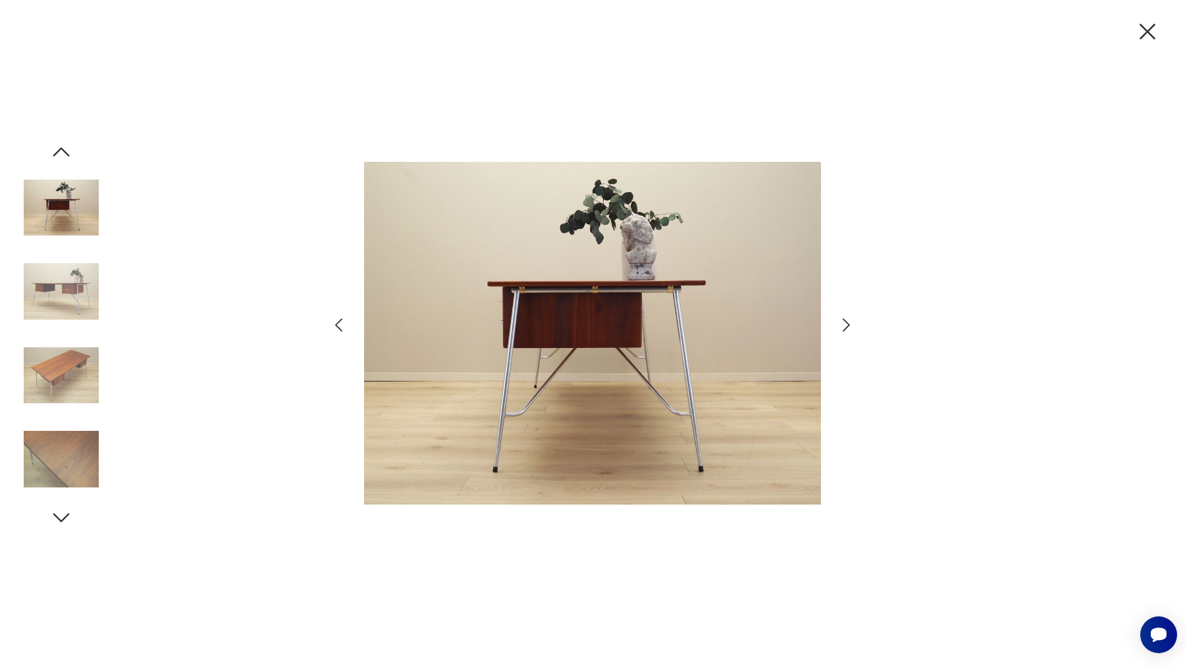
click at [851, 325] on icon "button" at bounding box center [846, 325] width 19 height 19
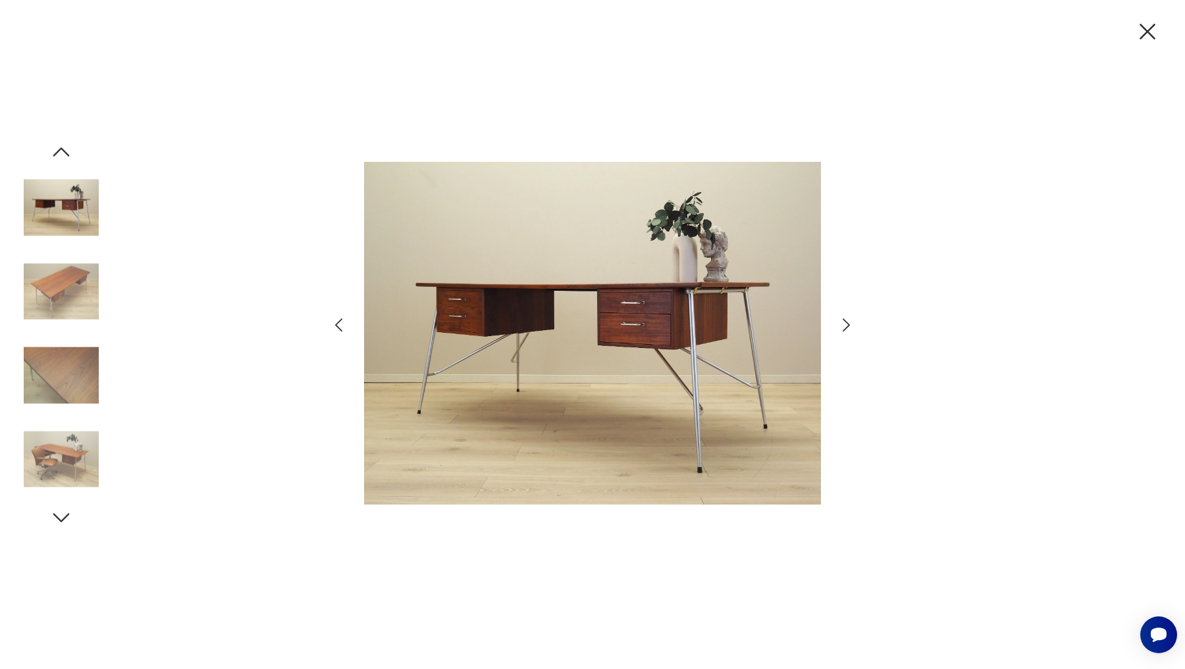
click at [851, 325] on icon "button" at bounding box center [846, 325] width 19 height 19
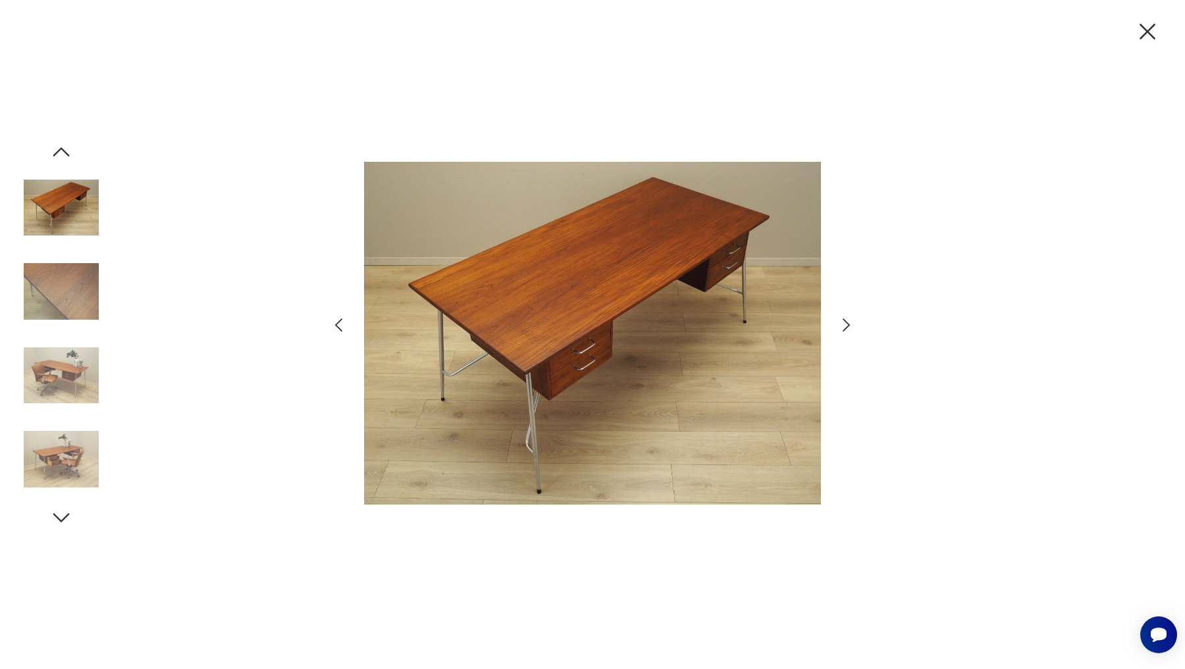
click at [851, 325] on icon "button" at bounding box center [846, 325] width 19 height 19
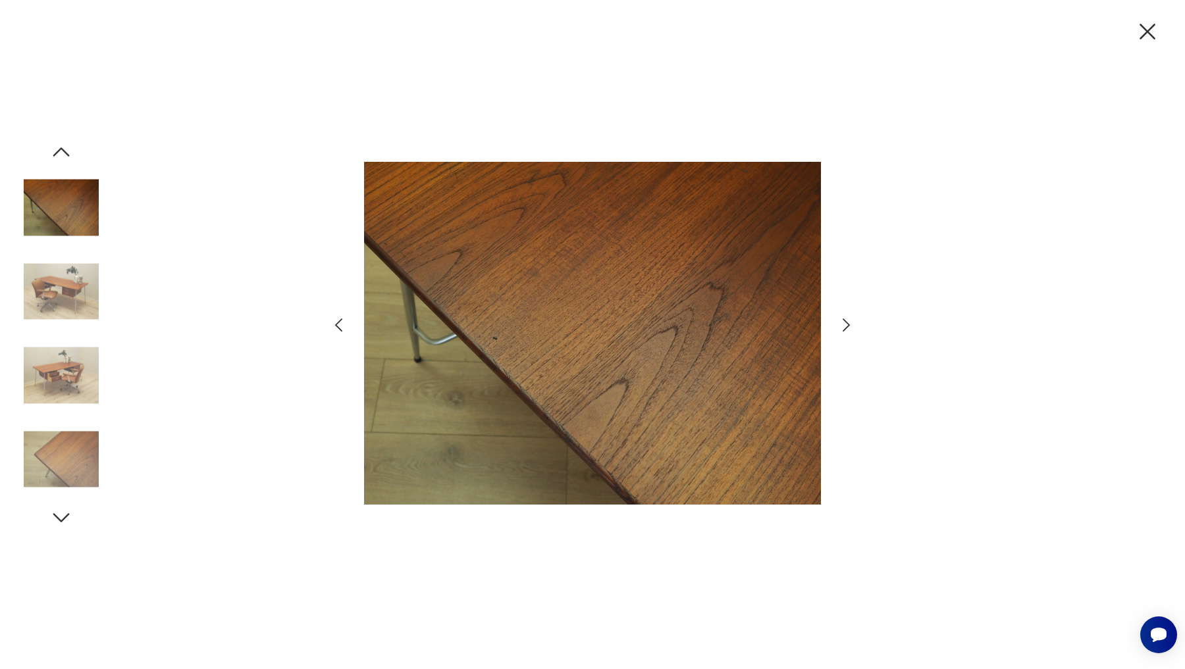
click at [851, 325] on icon "button" at bounding box center [846, 325] width 19 height 19
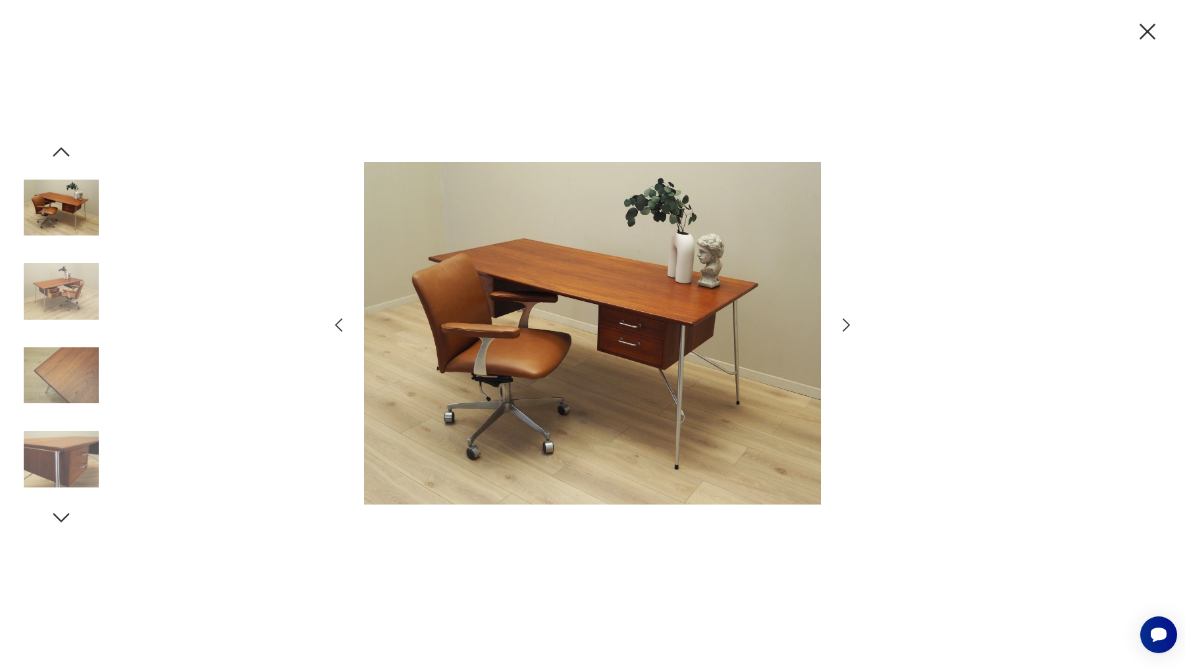
click at [1142, 30] on icon "button" at bounding box center [1147, 32] width 28 height 28
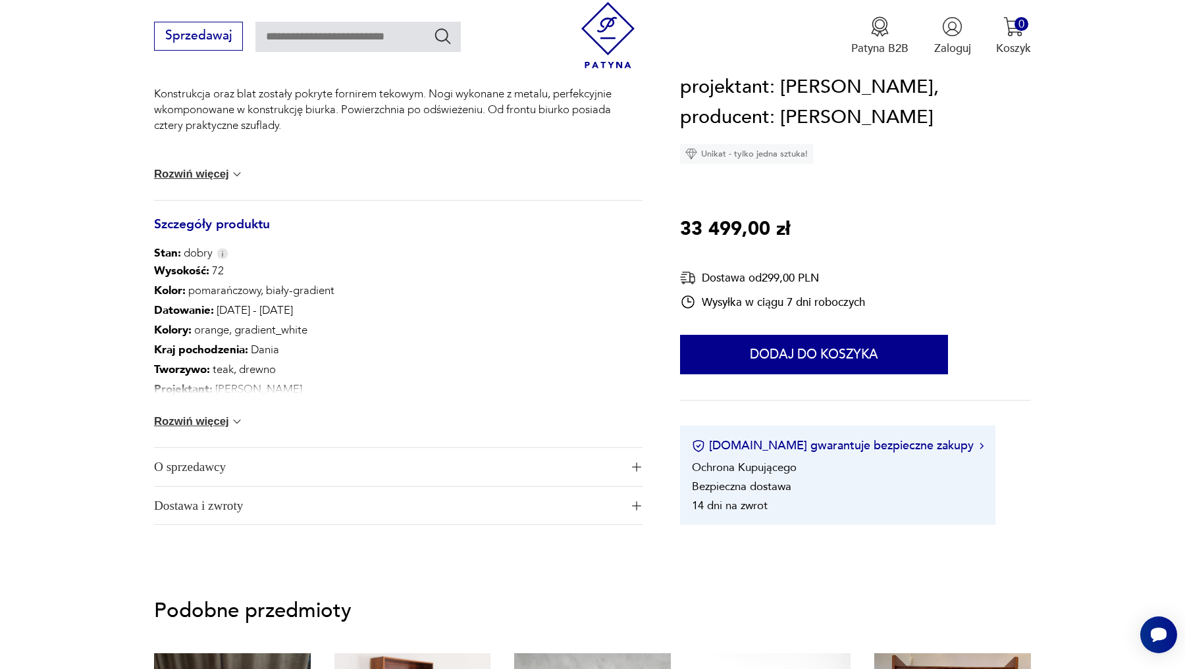
scroll to position [662, 0]
